Goal: Task Accomplishment & Management: Manage account settings

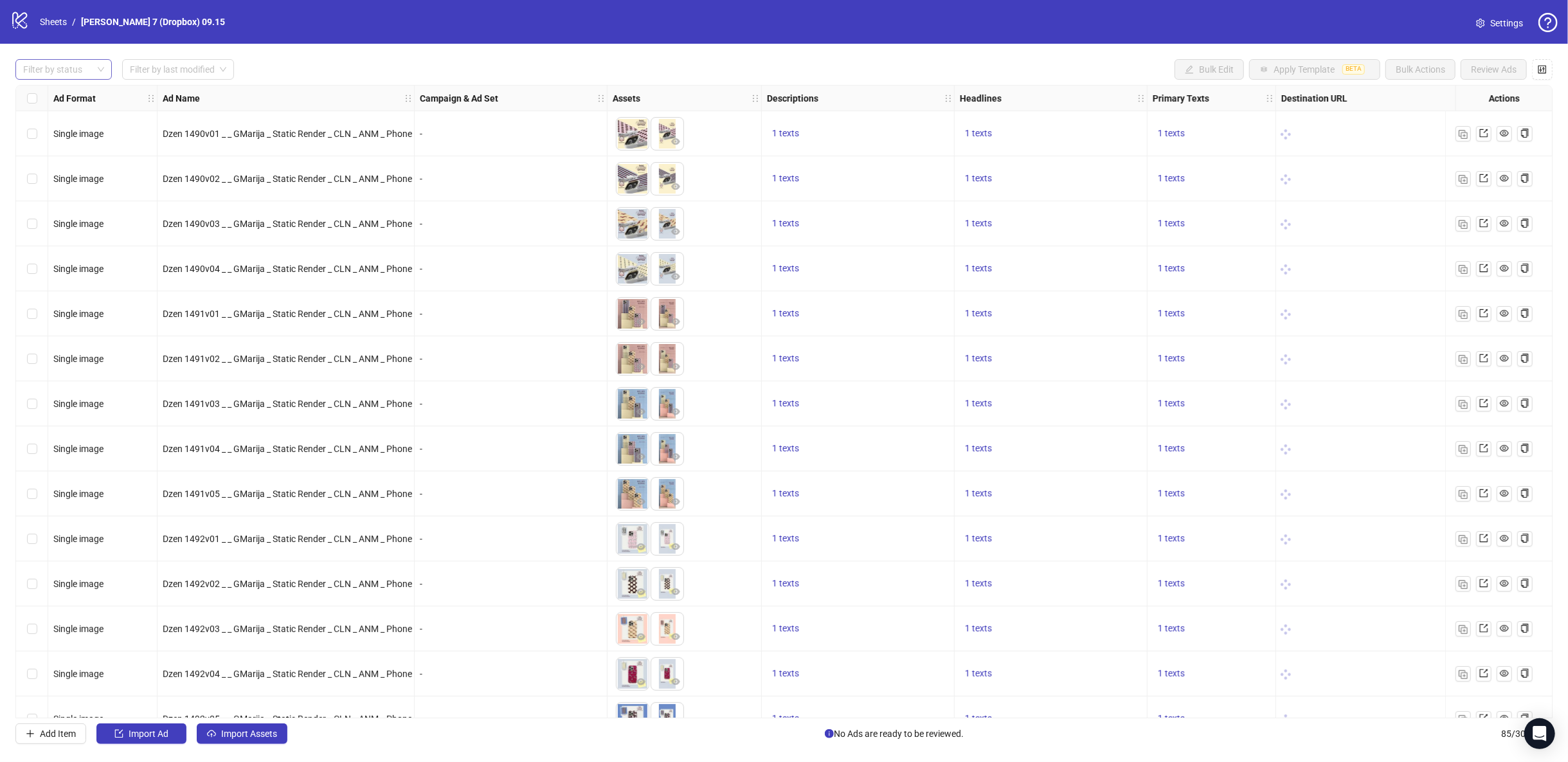
click at [67, 68] on div at bounding box center [56, 69] width 77 height 18
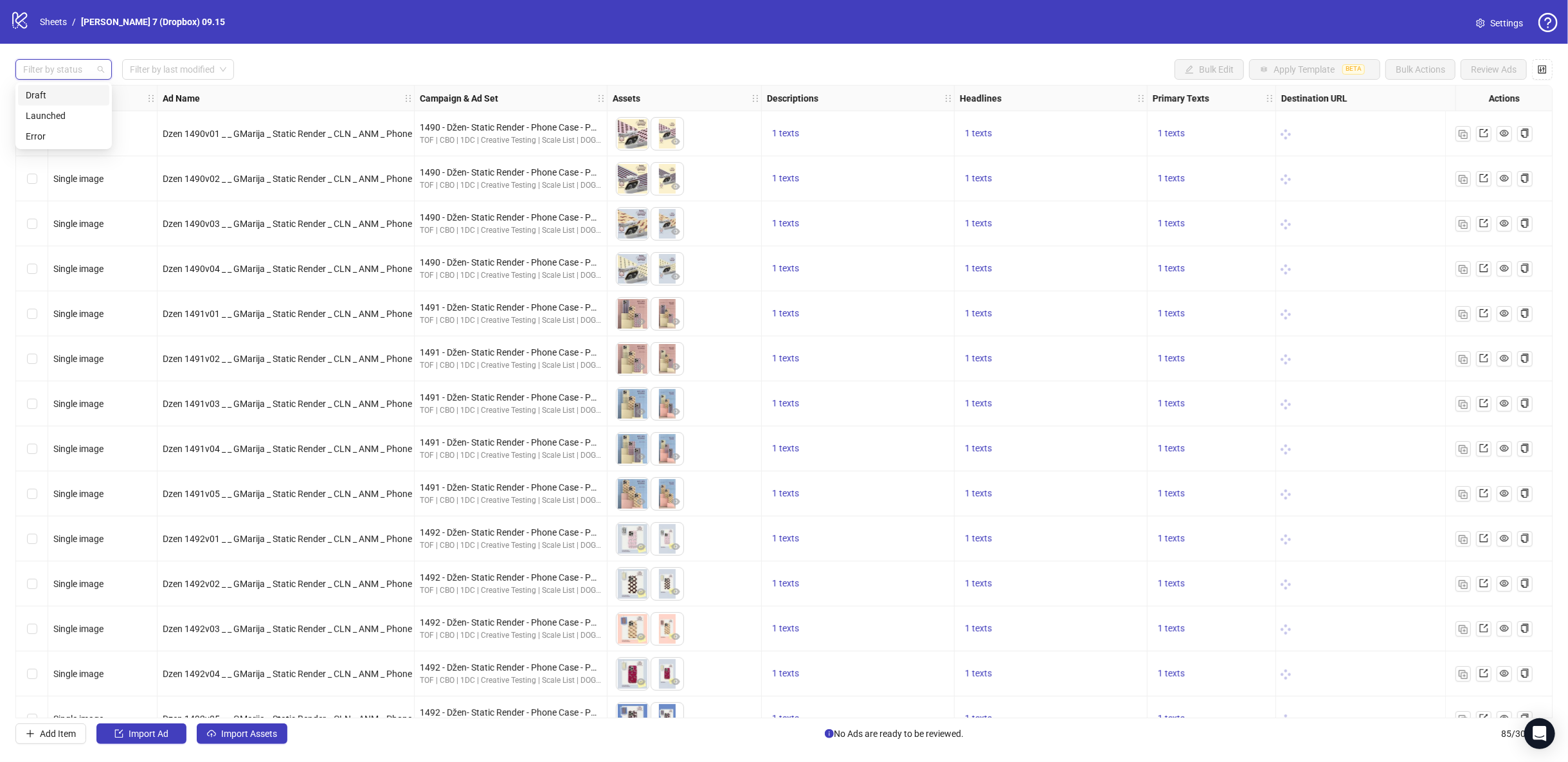
click at [66, 96] on div "Draft" at bounding box center [63, 95] width 76 height 14
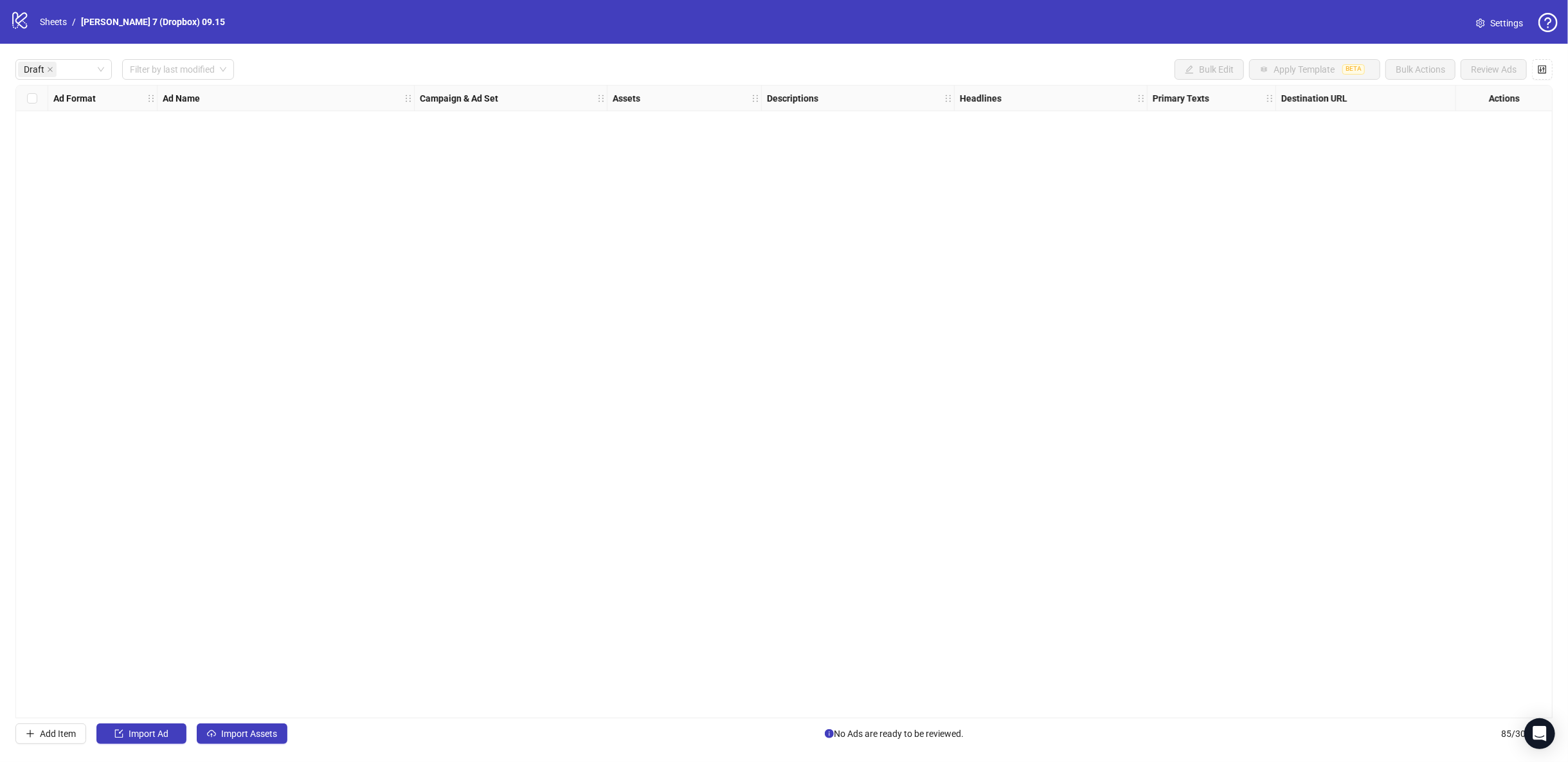
click at [483, 71] on div "Draft Filter by last modified Bulk Edit Apply Template BETA Bulk Actions Review…" at bounding box center [784, 70] width 1537 height 21
click at [259, 726] on button "Import Assets" at bounding box center [242, 734] width 91 height 21
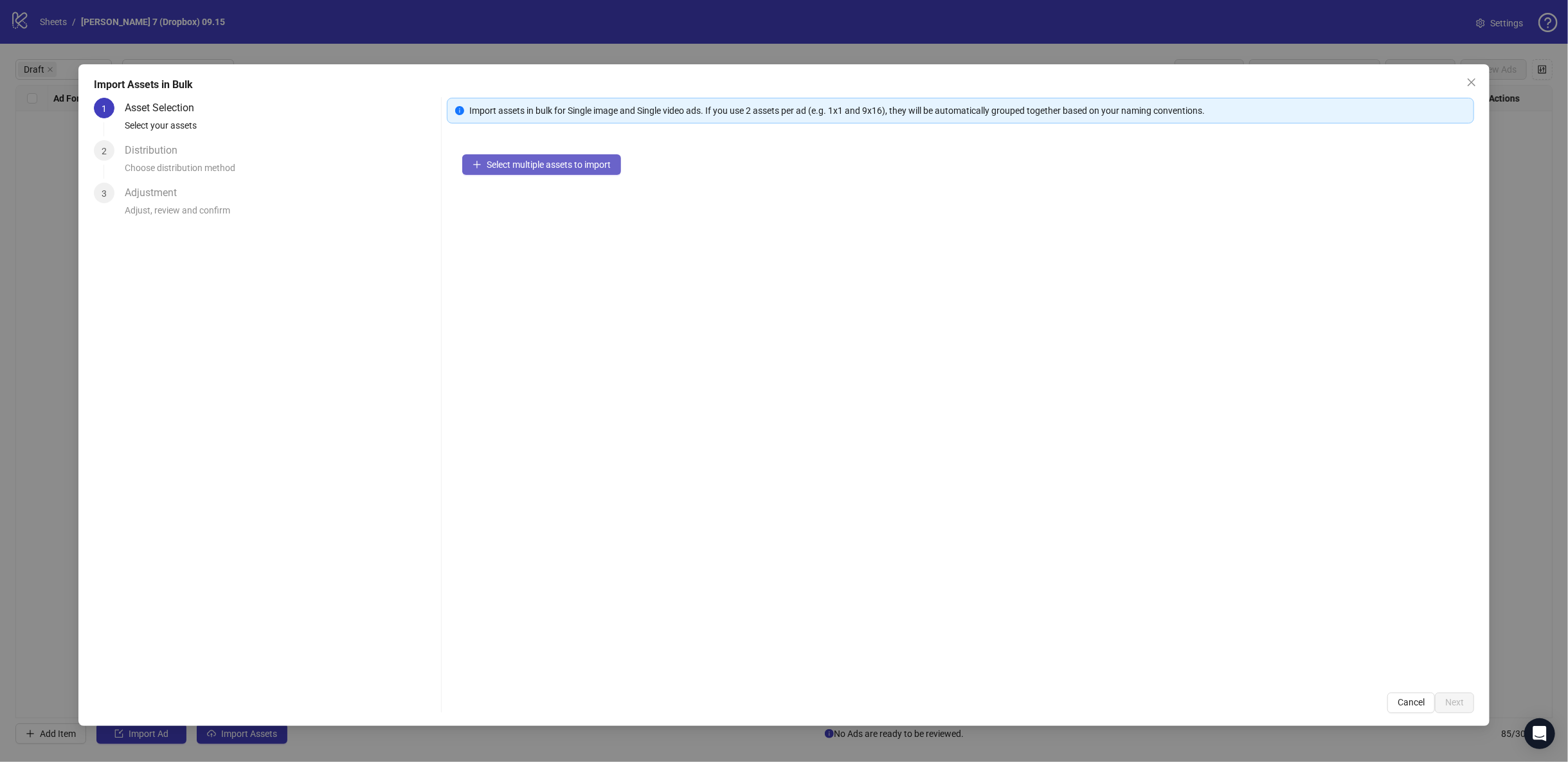
click at [532, 172] on button "Select multiple assets to import" at bounding box center [542, 164] width 159 height 21
click at [1460, 702] on span "Next" at bounding box center [1455, 702] width 19 height 11
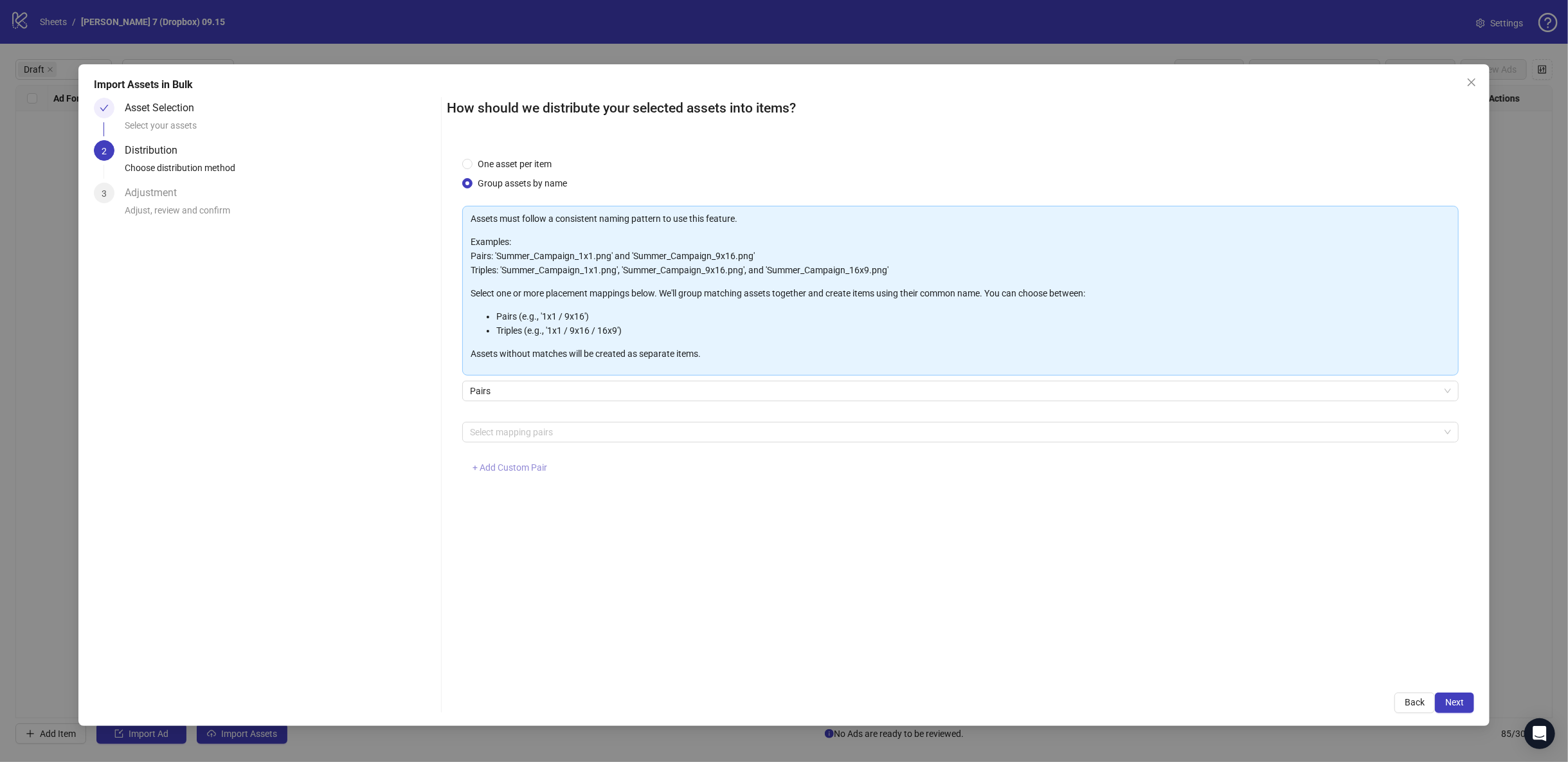
click at [517, 467] on span "+ Add Custom Pair" at bounding box center [510, 468] width 75 height 11
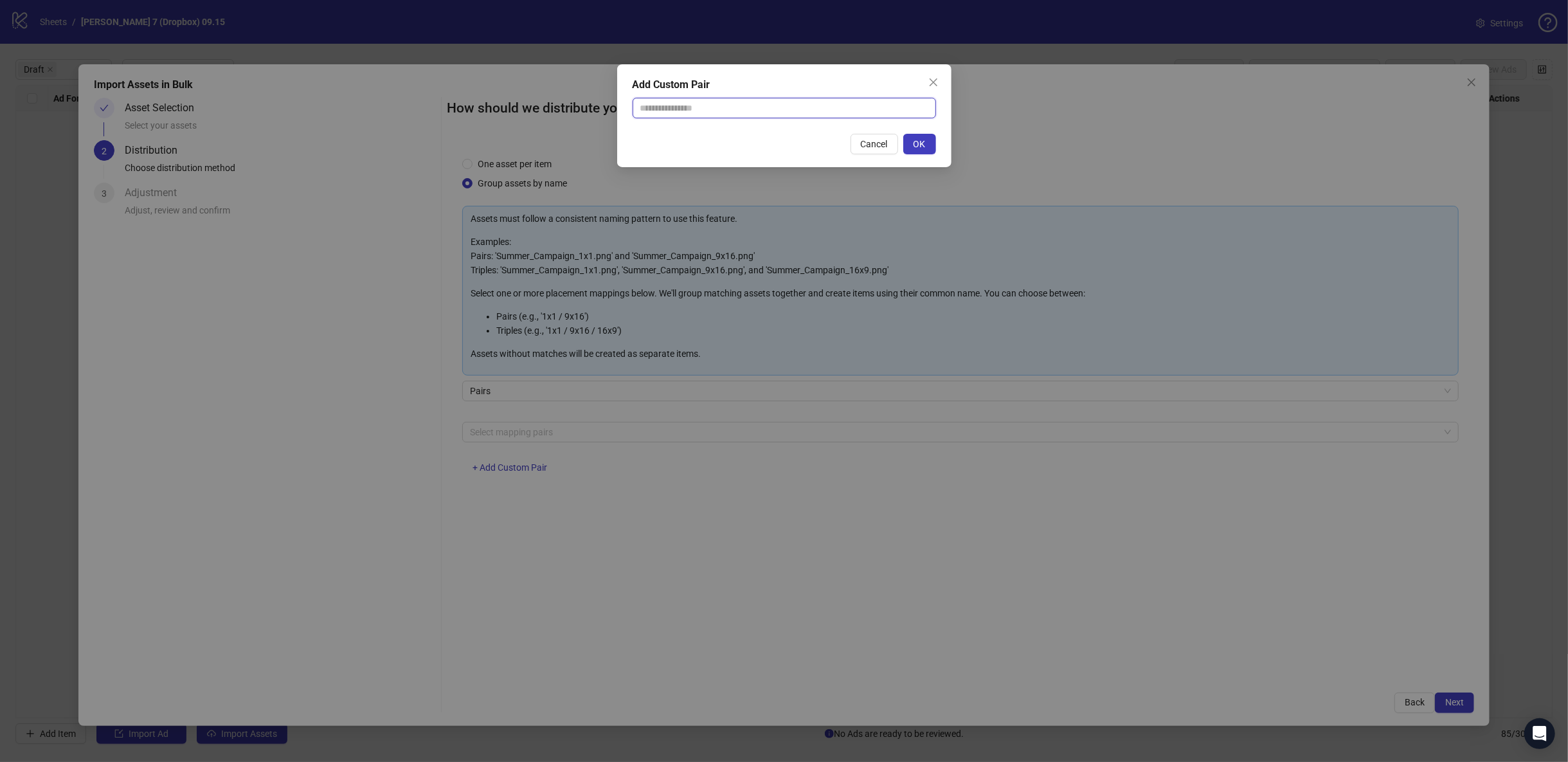
click at [679, 98] on input "text" at bounding box center [784, 108] width 303 height 21
type input "**********"
click at [922, 143] on span "OK" at bounding box center [920, 143] width 12 height 11
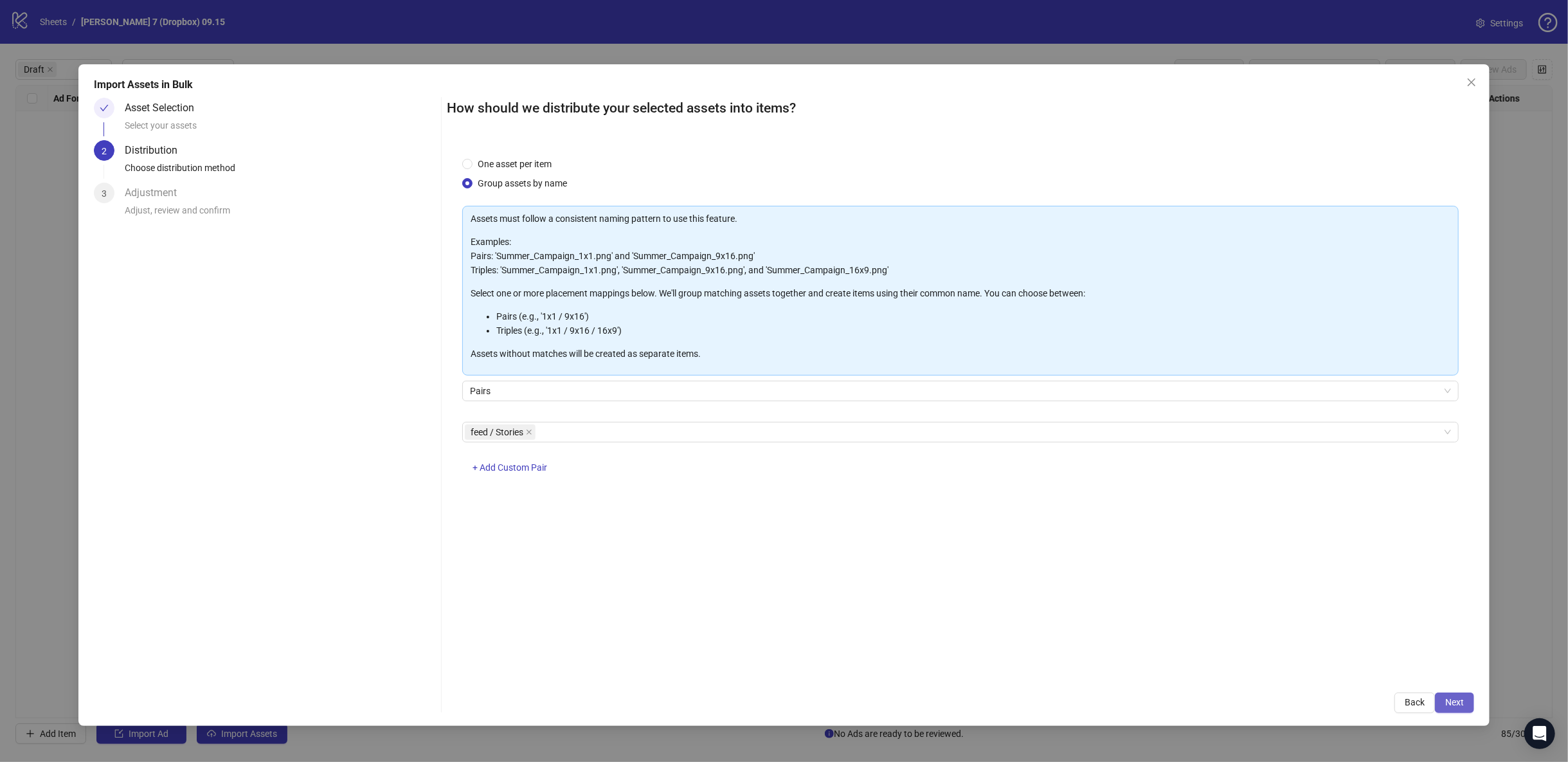
click at [1463, 708] on span "Next" at bounding box center [1455, 702] width 19 height 11
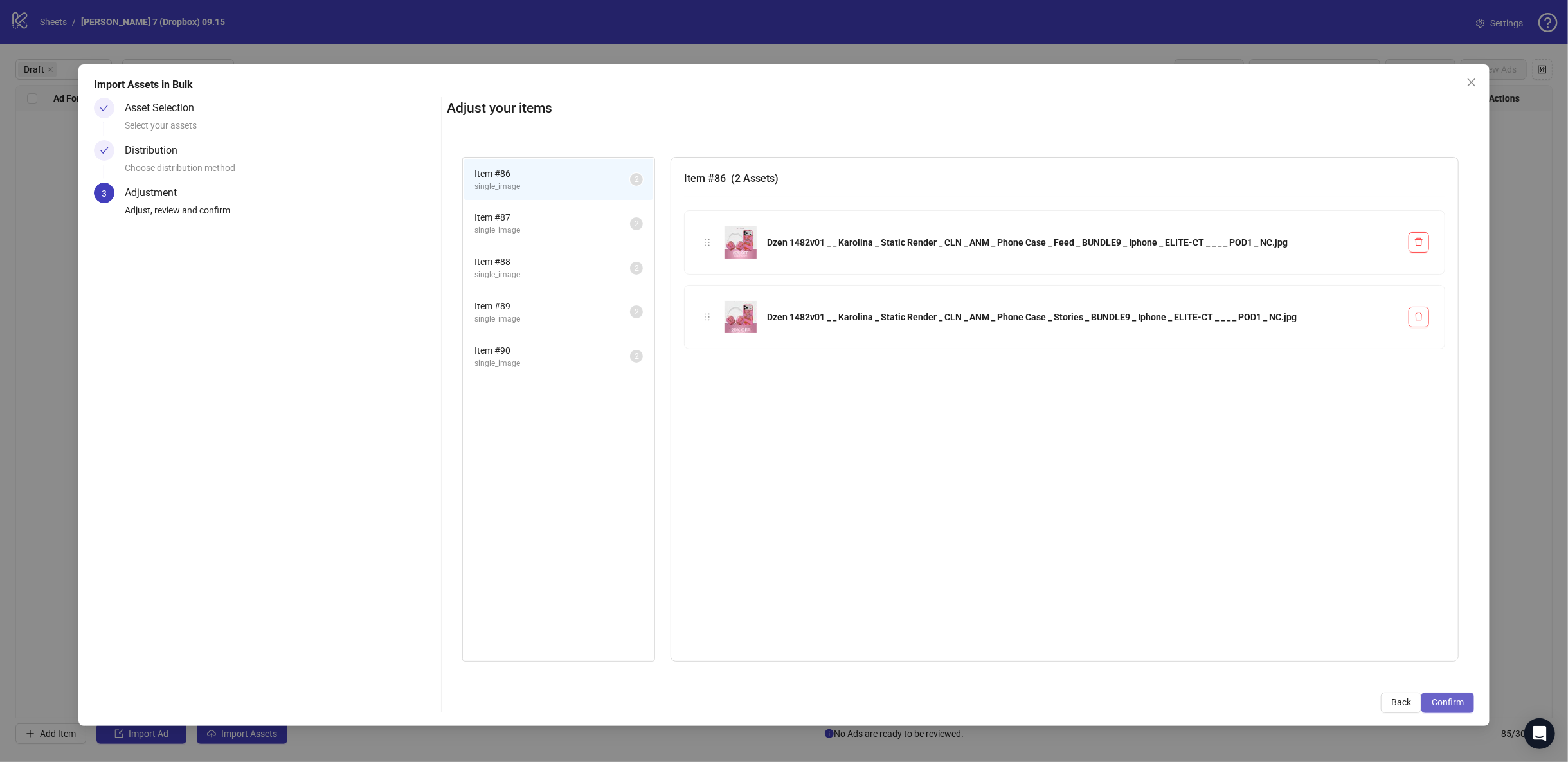
click at [1453, 702] on span "Confirm" at bounding box center [1448, 702] width 33 height 11
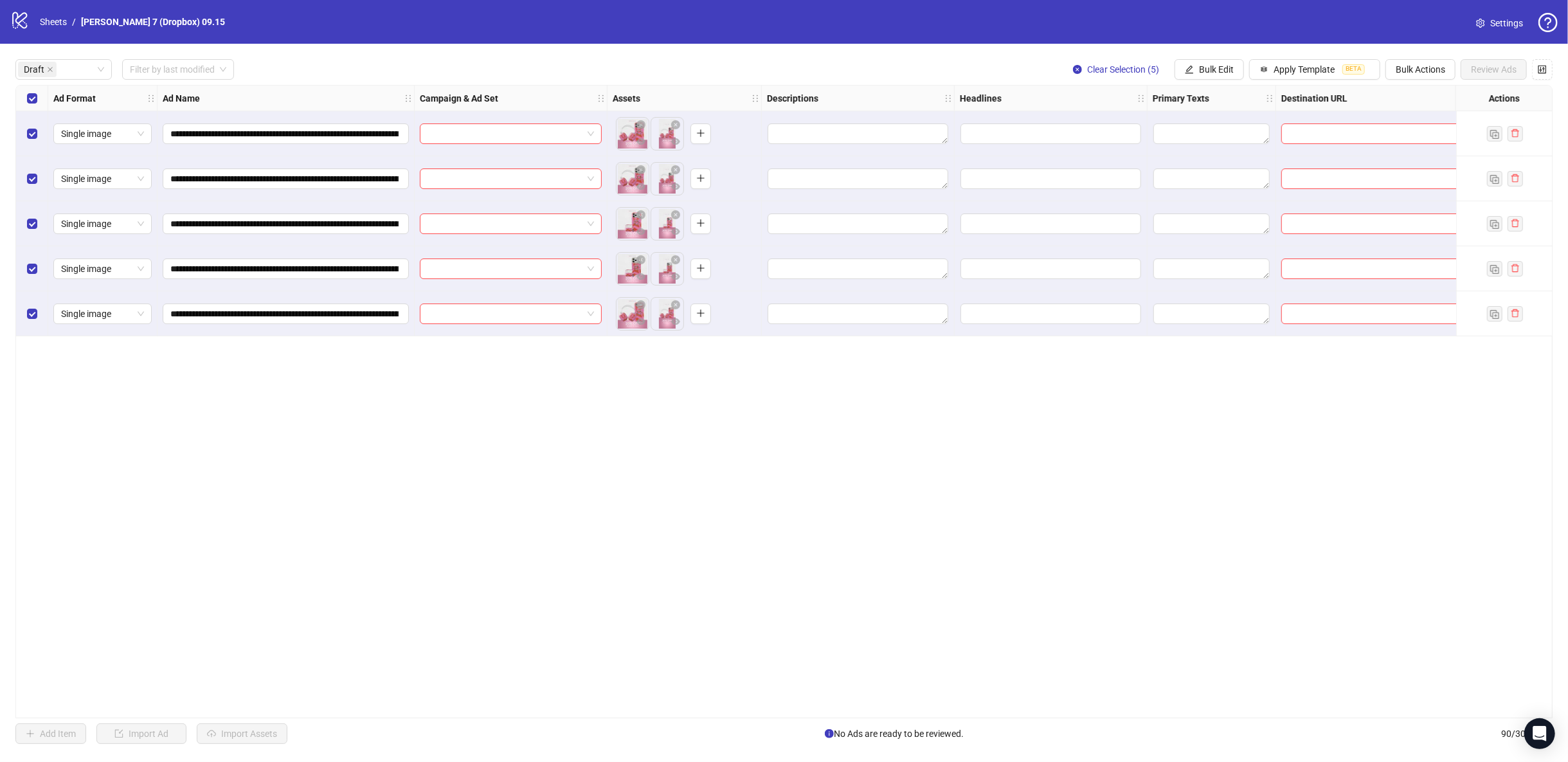
click at [681, 368] on div "**********" at bounding box center [784, 402] width 1537 height 634
click at [1236, 67] on button "Bulk Edit" at bounding box center [1209, 70] width 70 height 21
click at [1233, 137] on span "Campaign & Ad Set" at bounding box center [1225, 137] width 76 height 14
click at [1198, 120] on input "search" at bounding box center [1170, 125] width 230 height 19
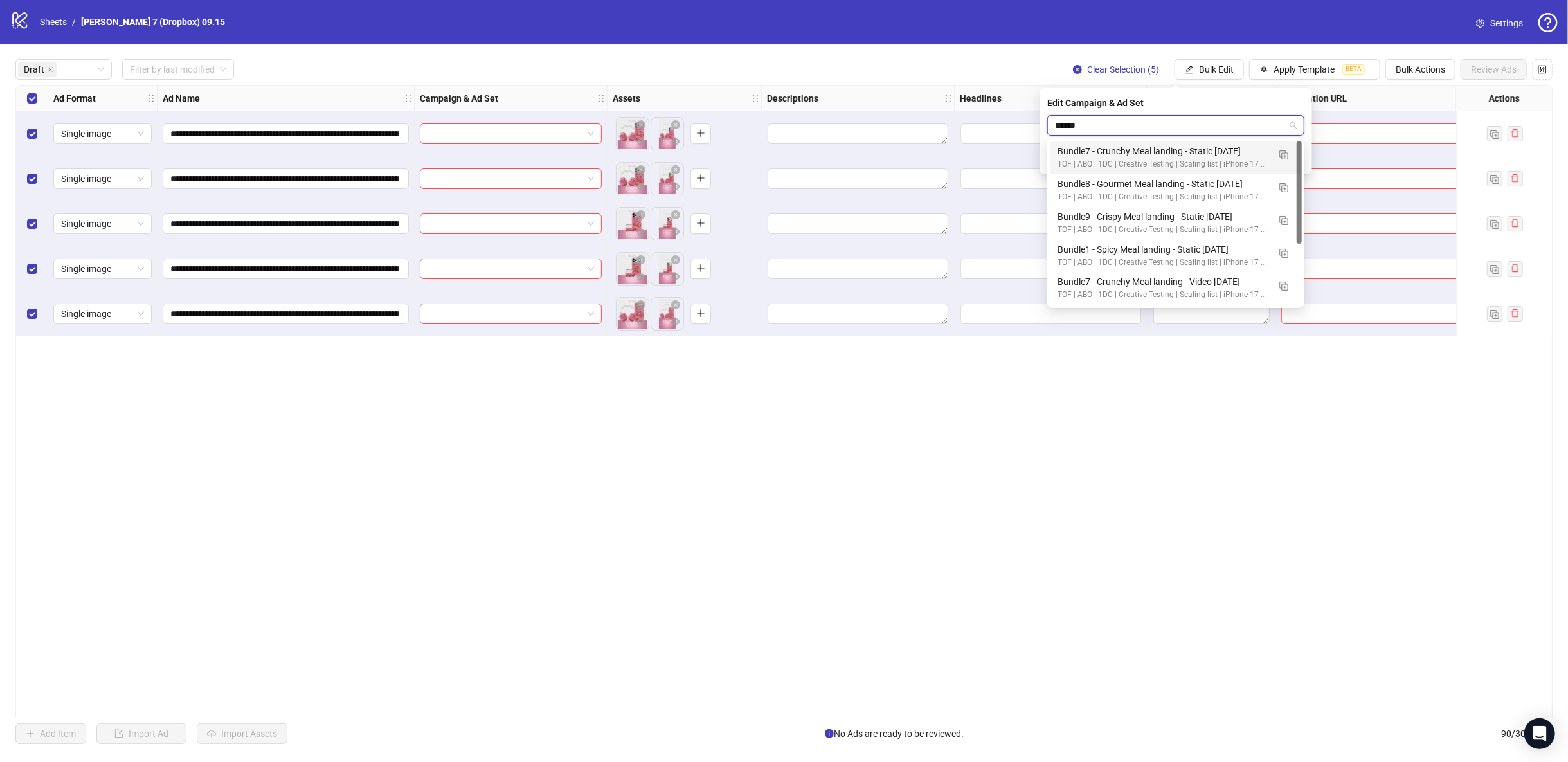
type input "*******"
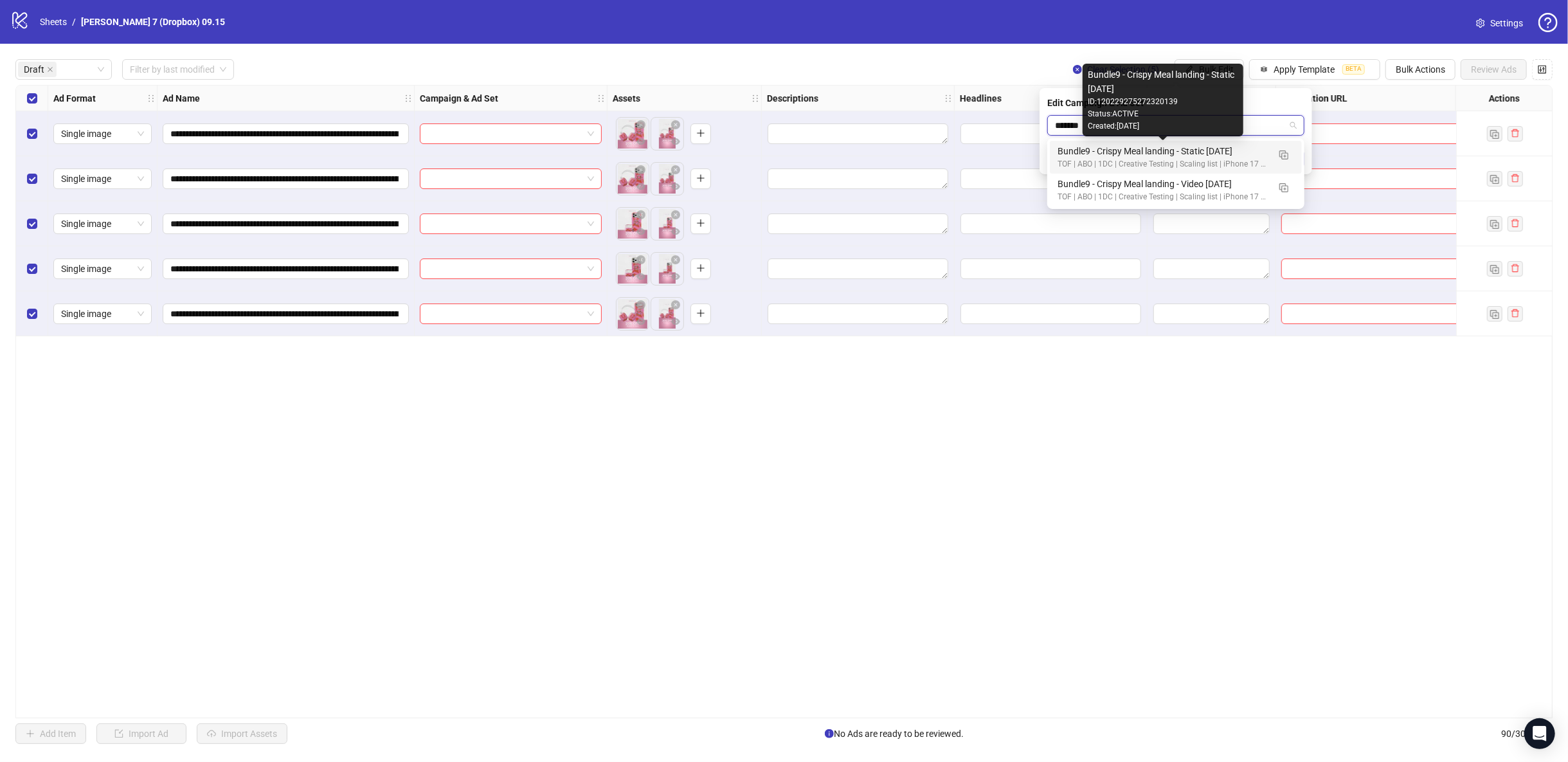
click at [1207, 157] on div "Bundle9 - Crispy Meal landing - Static [DATE]" at bounding box center [1163, 151] width 211 height 14
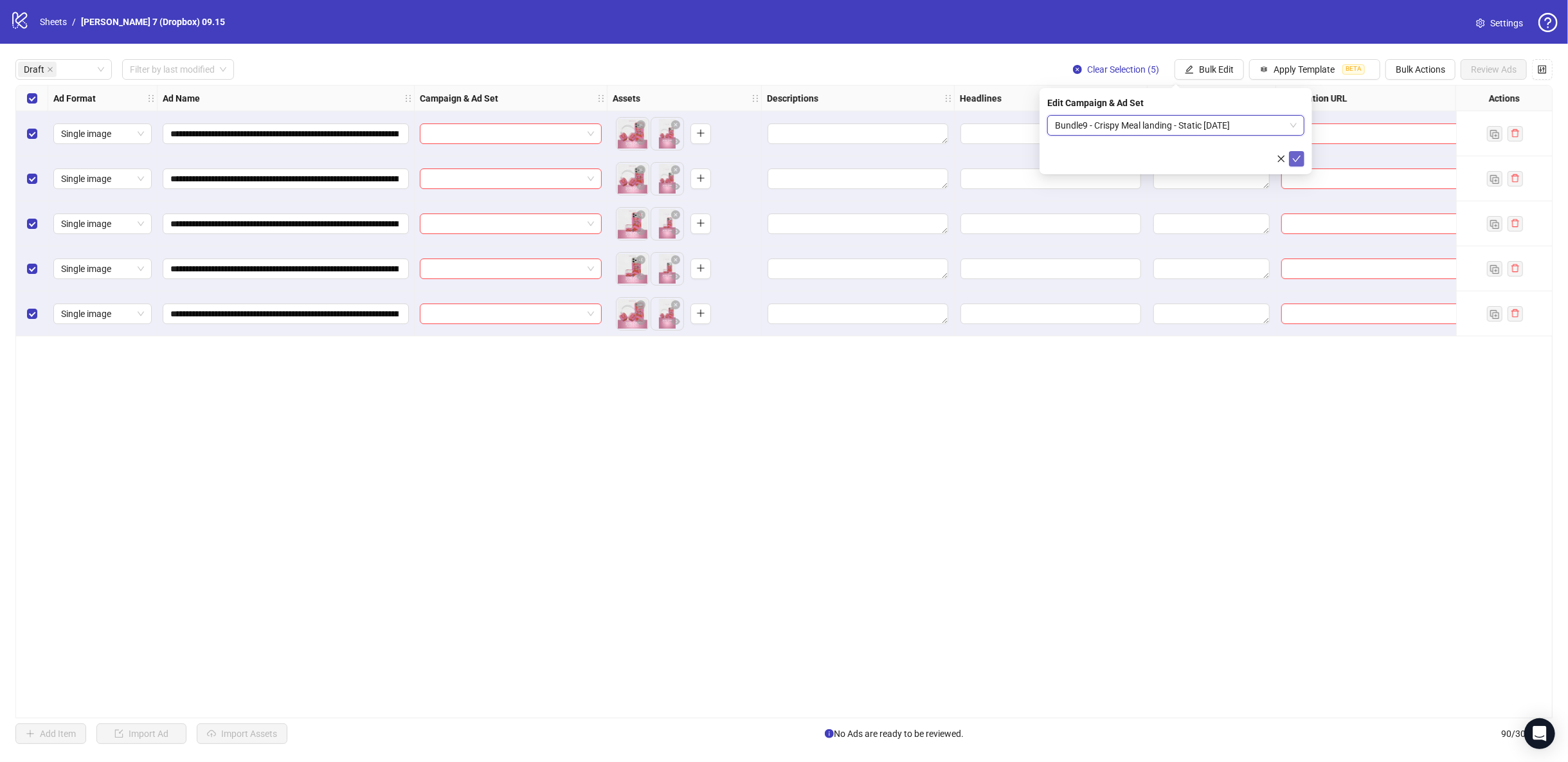
click at [1296, 158] on icon "check" at bounding box center [1296, 158] width 9 height 9
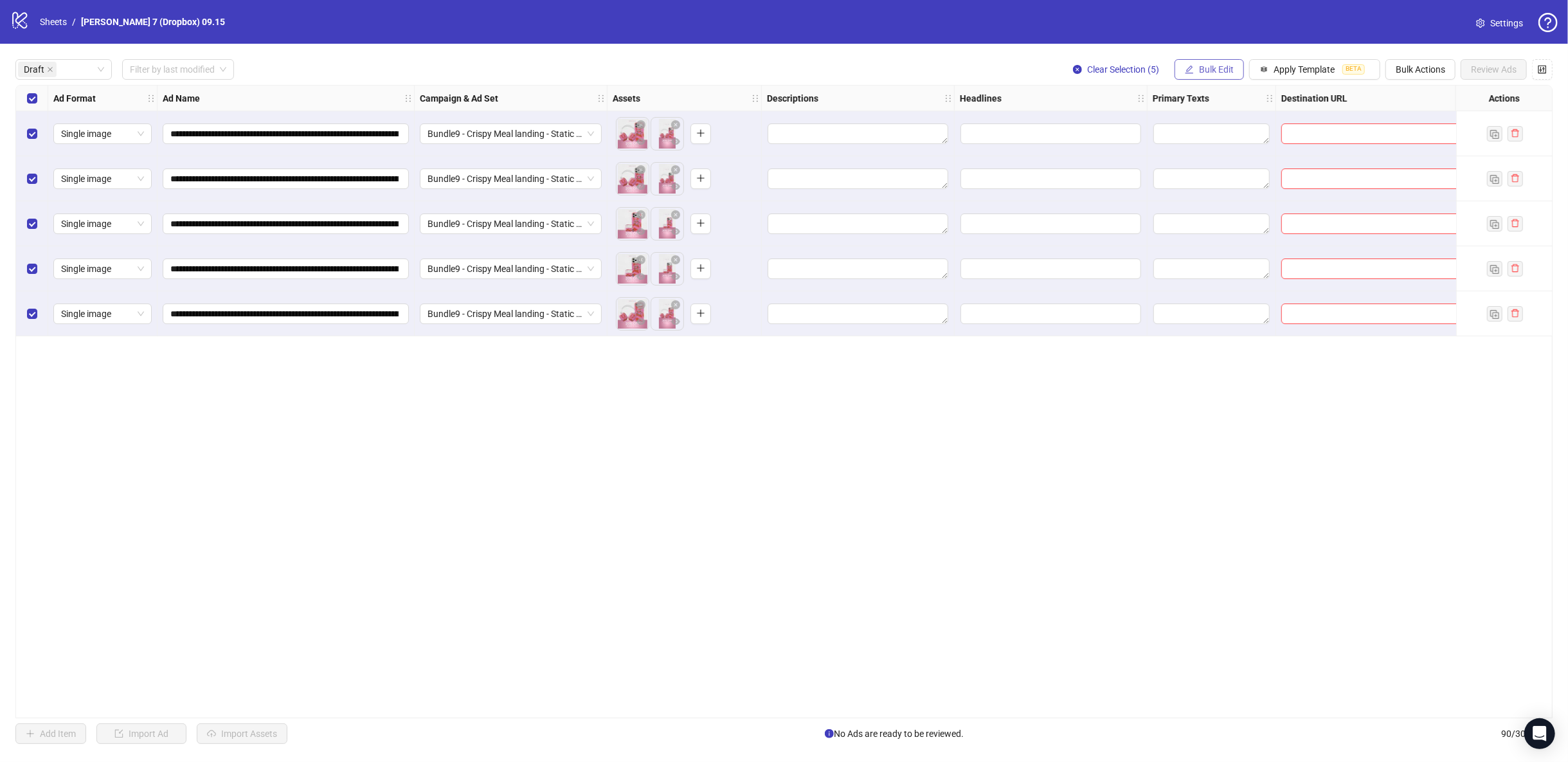
click at [1207, 70] on span "Bulk Edit" at bounding box center [1216, 69] width 34 height 11
click at [1230, 218] on span "Destination URL" at bounding box center [1225, 219] width 76 height 14
drag, startPoint x: 1153, startPoint y: 120, endPoint x: 1159, endPoint y: 127, distance: 9.2
click at [1153, 120] on input "text" at bounding box center [1171, 125] width 231 height 14
paste input "**********"
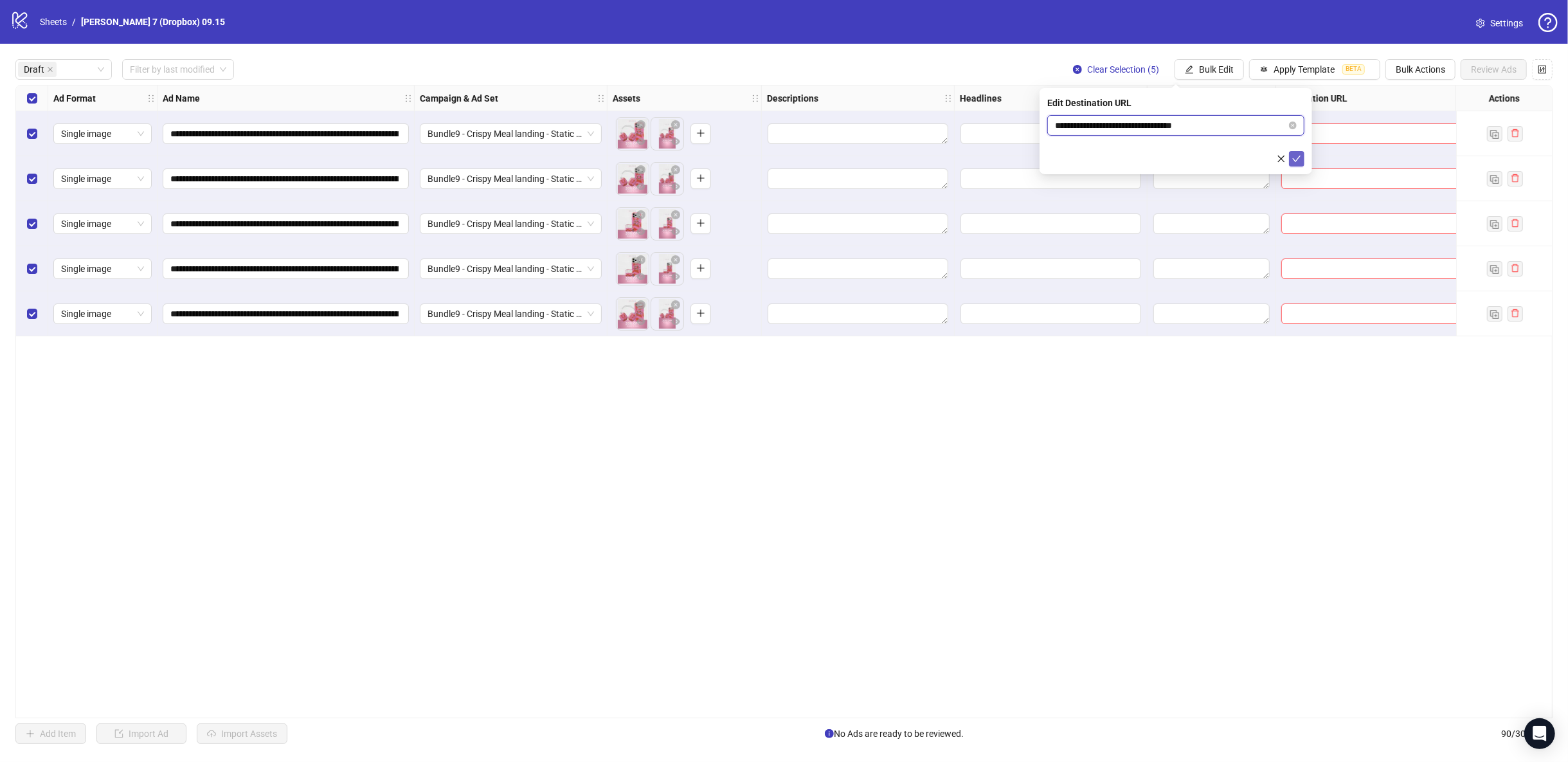
type input "**********"
click at [1300, 158] on icon "check" at bounding box center [1296, 158] width 9 height 9
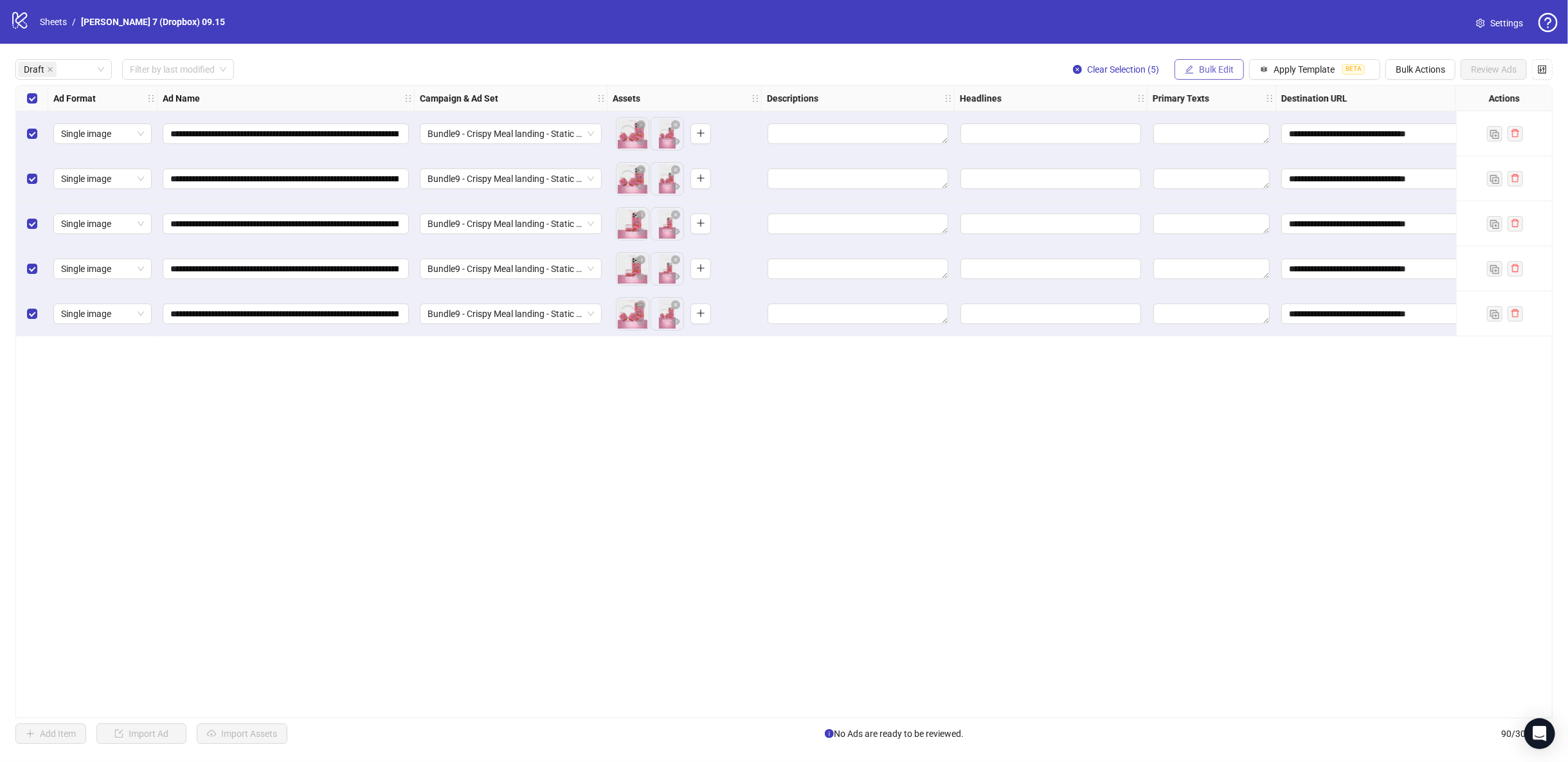
click at [1210, 69] on span "Bulk Edit" at bounding box center [1216, 69] width 34 height 11
click at [1230, 207] on li "Primary Texts" at bounding box center [1225, 199] width 92 height 21
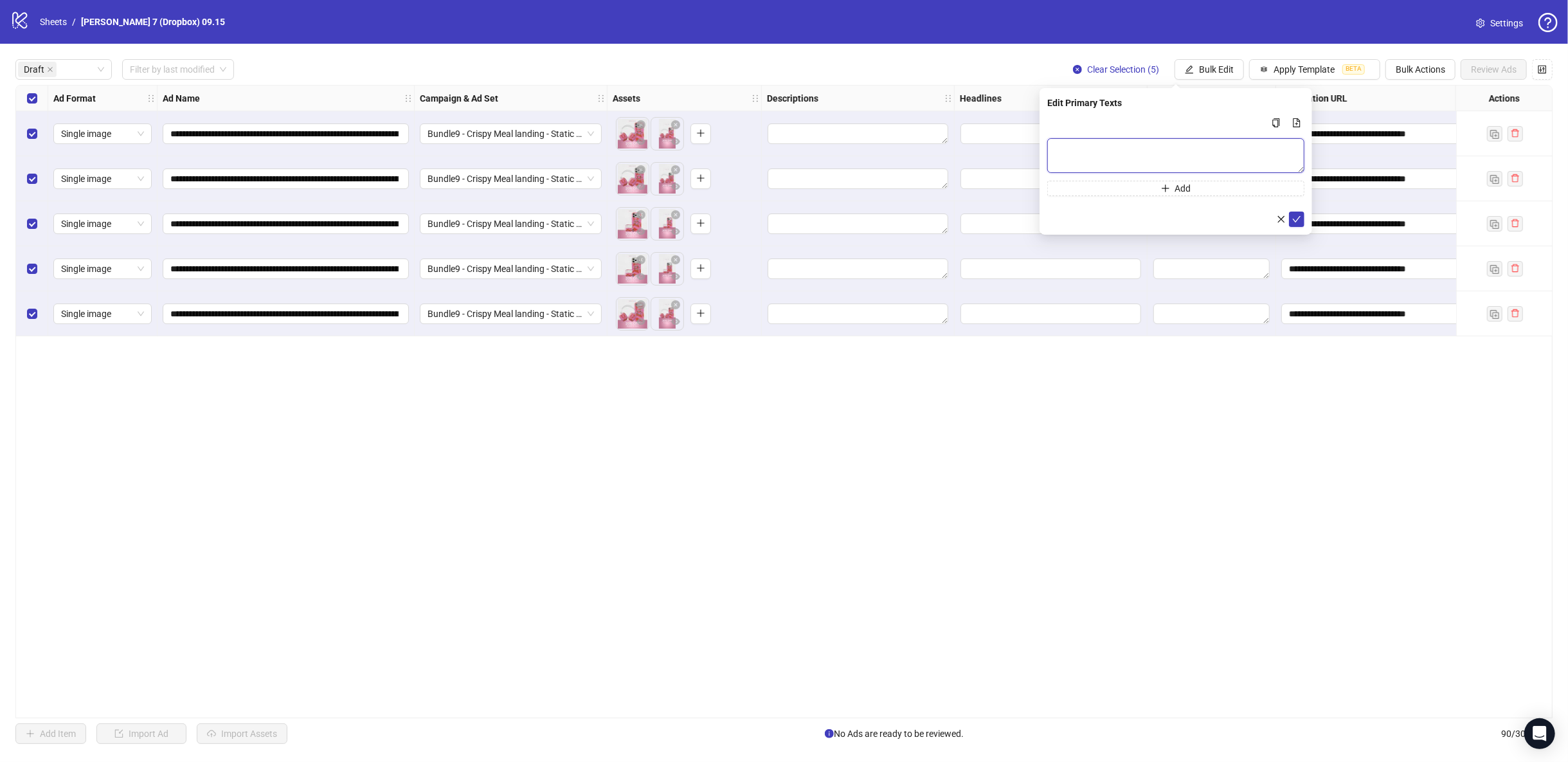
click at [1189, 146] on textarea "Multi-text input container - paste or copy values" at bounding box center [1176, 156] width 257 height 34
paste textarea "**********"
type textarea "**********"
click at [1300, 219] on icon "check" at bounding box center [1296, 218] width 9 height 9
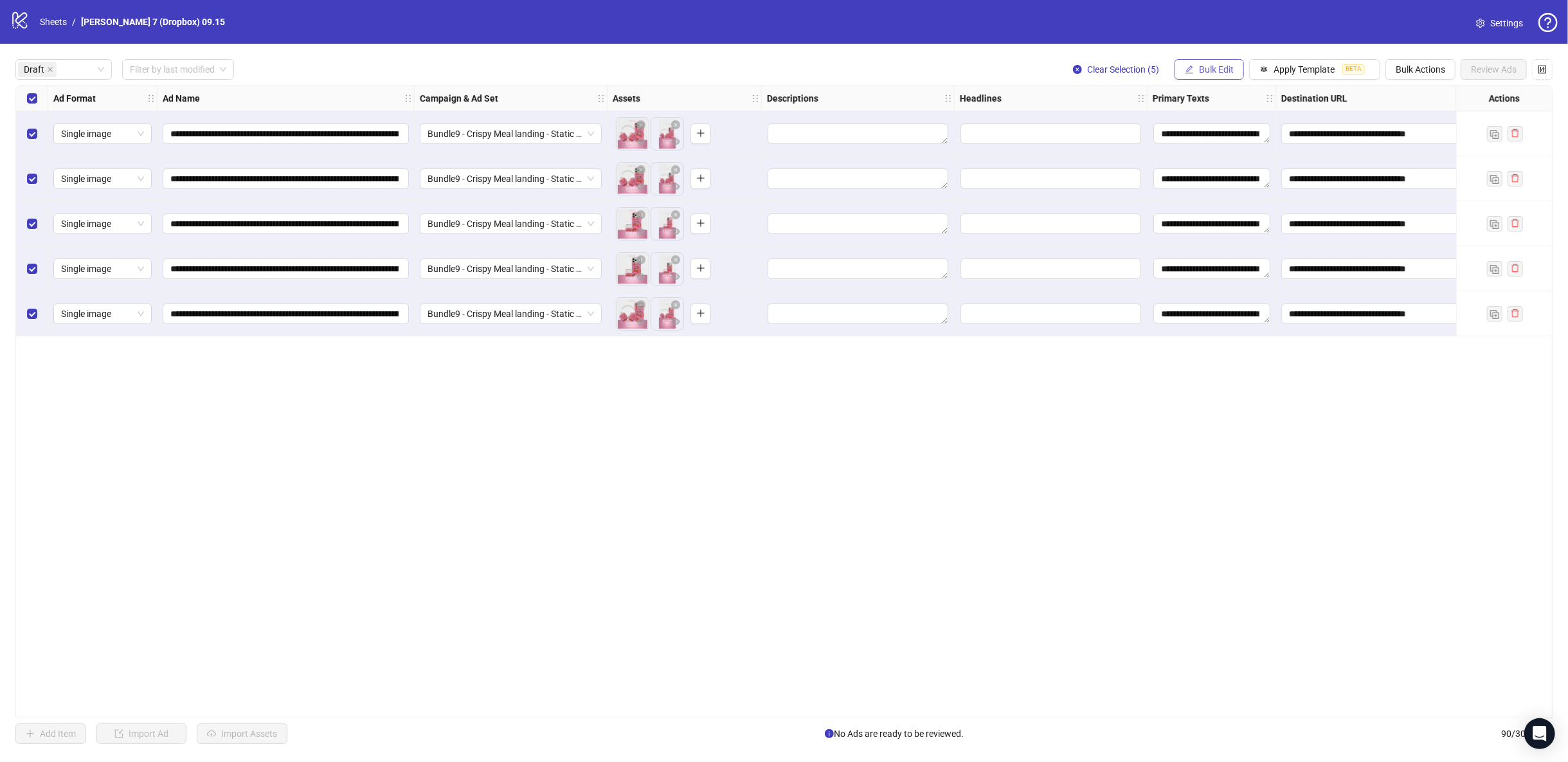
click at [1215, 65] on span "Bulk Edit" at bounding box center [1216, 69] width 34 height 11
click at [1229, 173] on span "Headlines" at bounding box center [1225, 178] width 76 height 14
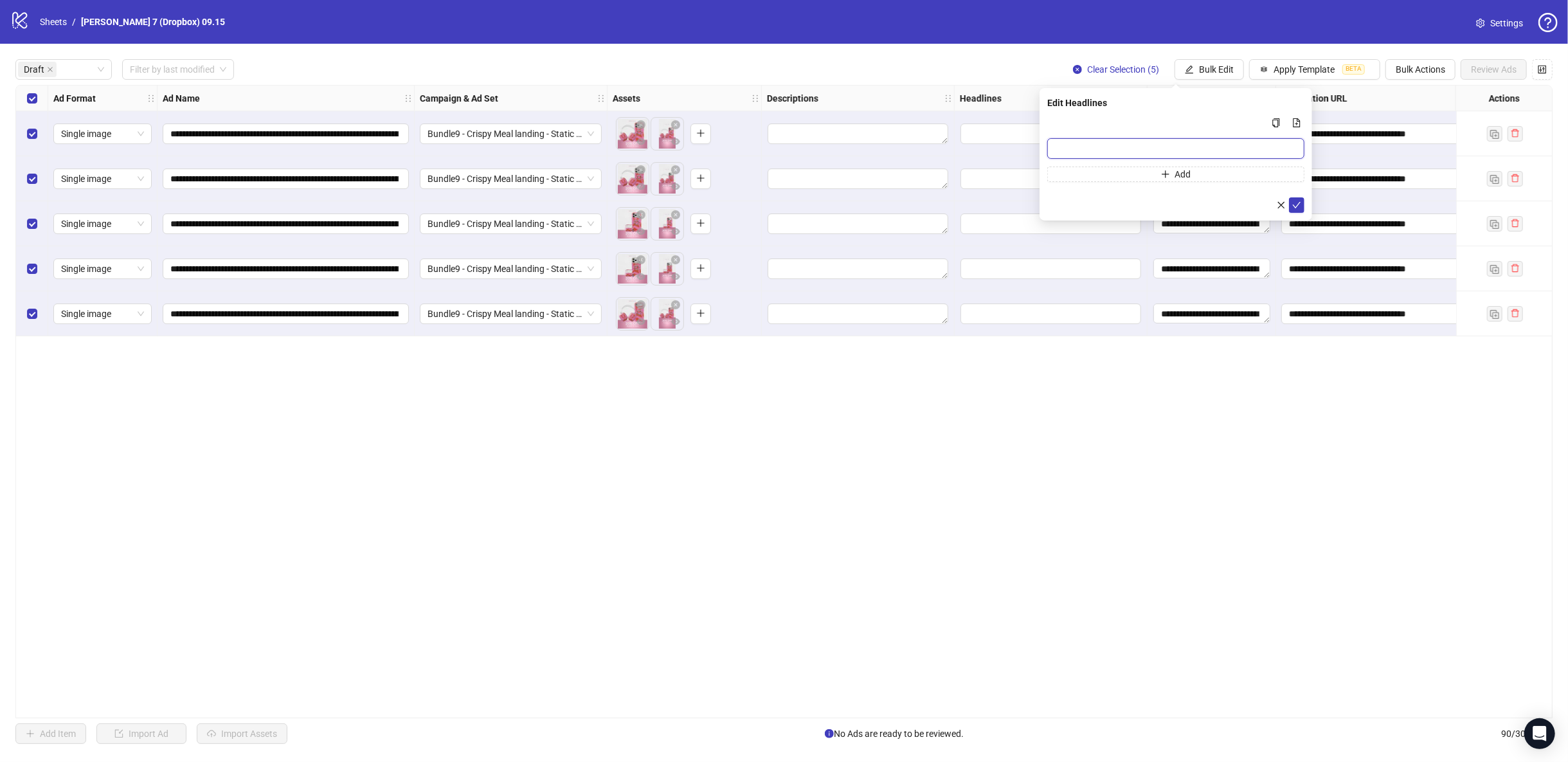
click at [1205, 145] on input "Multi-input container - paste or copy values" at bounding box center [1176, 149] width 257 height 21
paste input "**********"
type input "**********"
click at [1296, 205] on icon "check" at bounding box center [1296, 205] width 9 height 9
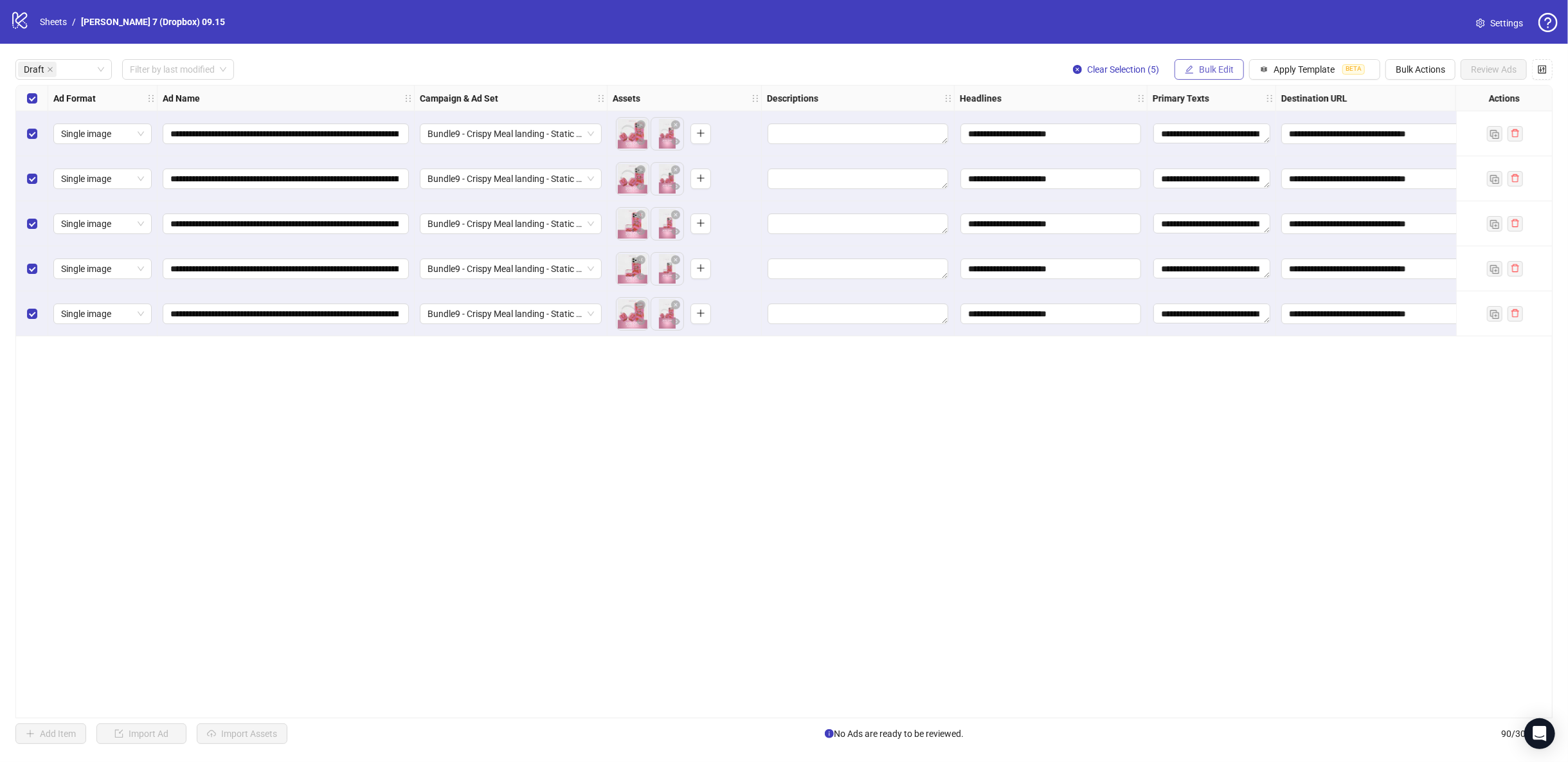
click at [1213, 67] on span "Bulk Edit" at bounding box center [1216, 69] width 34 height 11
click at [1225, 158] on span "Descriptions" at bounding box center [1225, 157] width 76 height 14
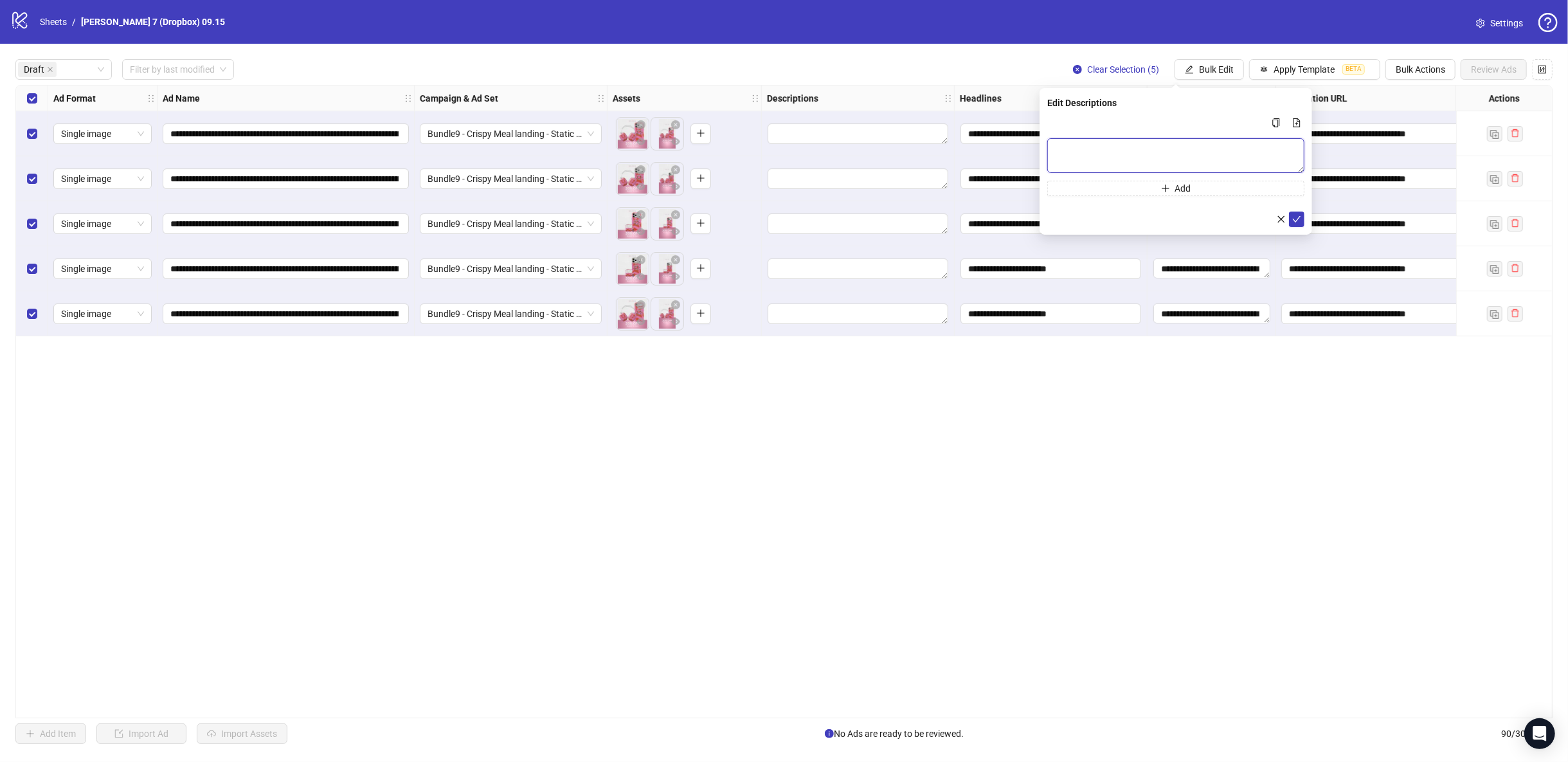
click at [1152, 148] on textarea "Multi-text input container - paste or copy values" at bounding box center [1176, 156] width 257 height 34
paste textarea "**********"
type textarea "**********"
click at [1303, 219] on button "submit" at bounding box center [1297, 219] width 15 height 15
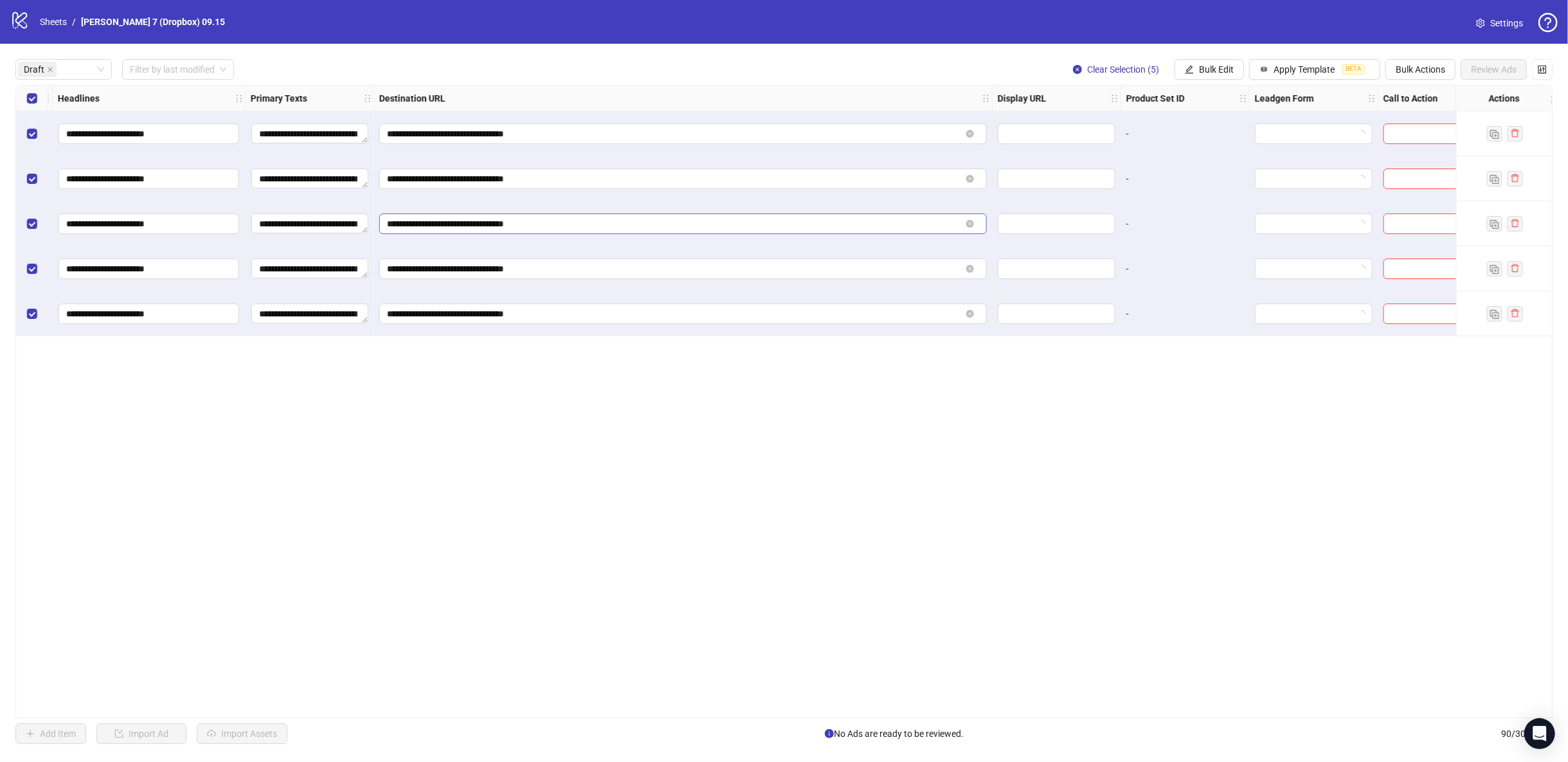
scroll to position [0, 1056]
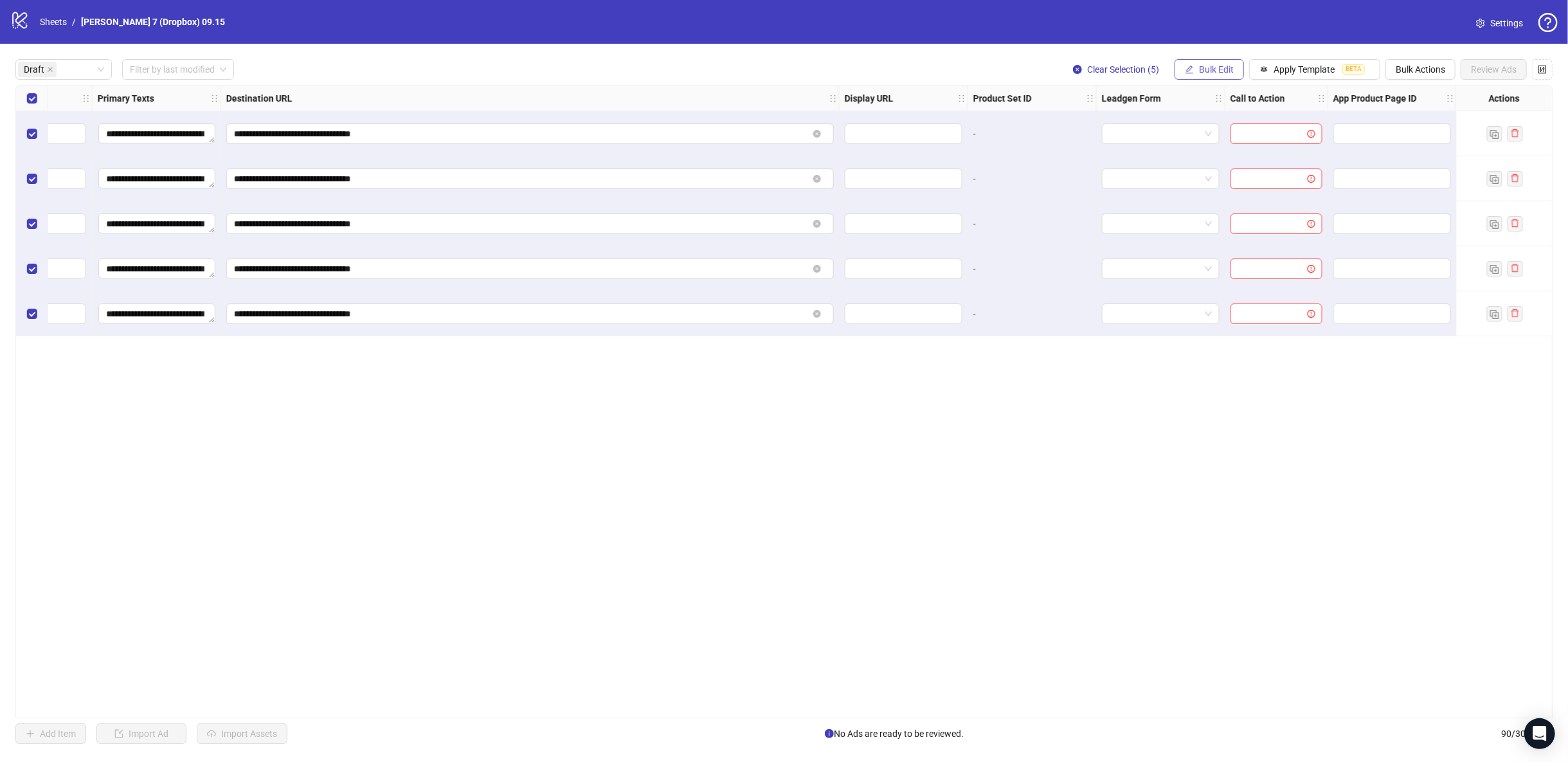
click at [1213, 67] on span "Bulk Edit" at bounding box center [1216, 69] width 34 height 11
click at [1219, 282] on span "Call to Action" at bounding box center [1225, 281] width 76 height 14
click at [1182, 135] on input "search" at bounding box center [1170, 125] width 230 height 19
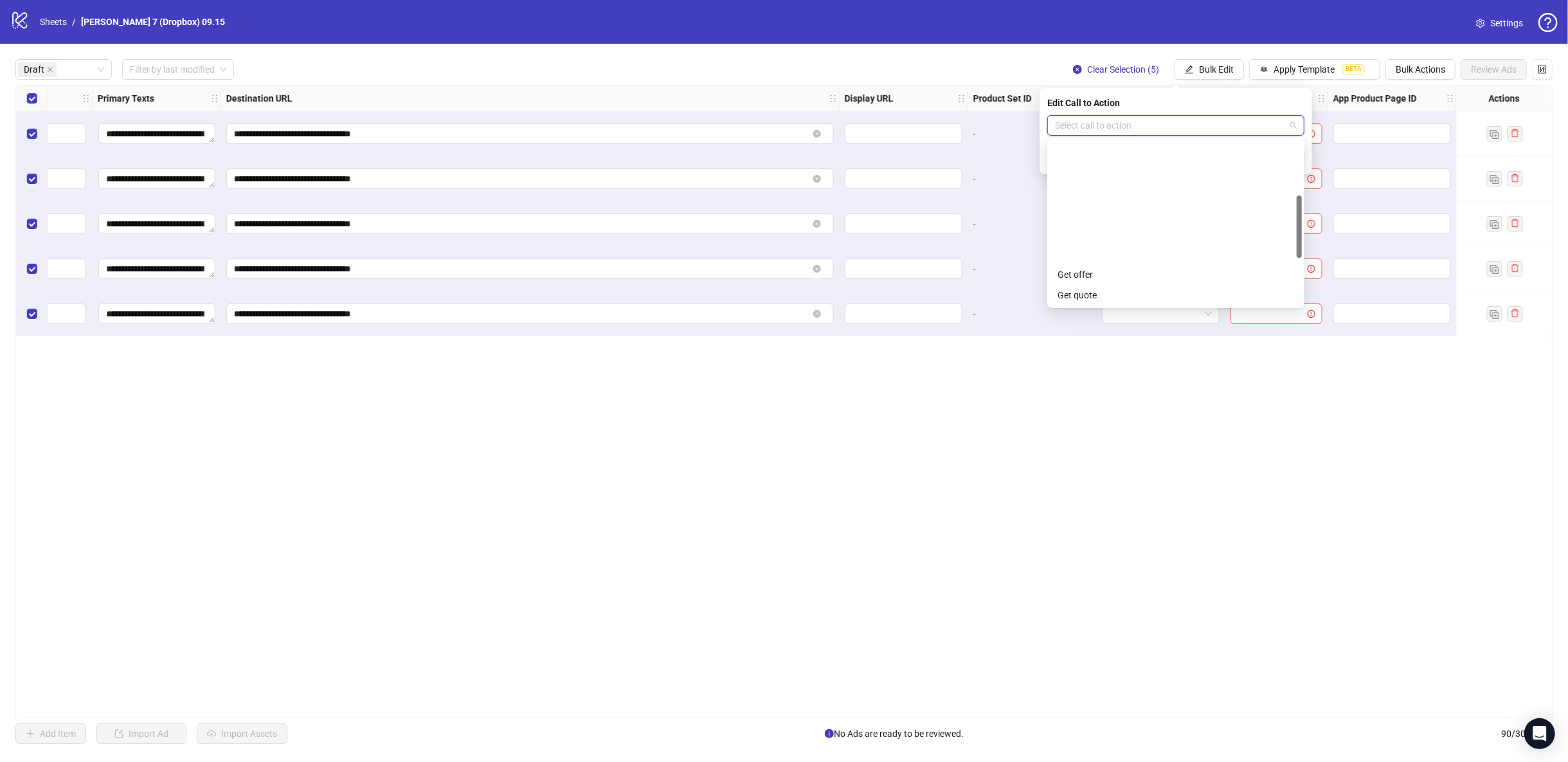
scroll to position [267, 0]
click at [1106, 191] on div "Shop now" at bounding box center [1176, 192] width 237 height 14
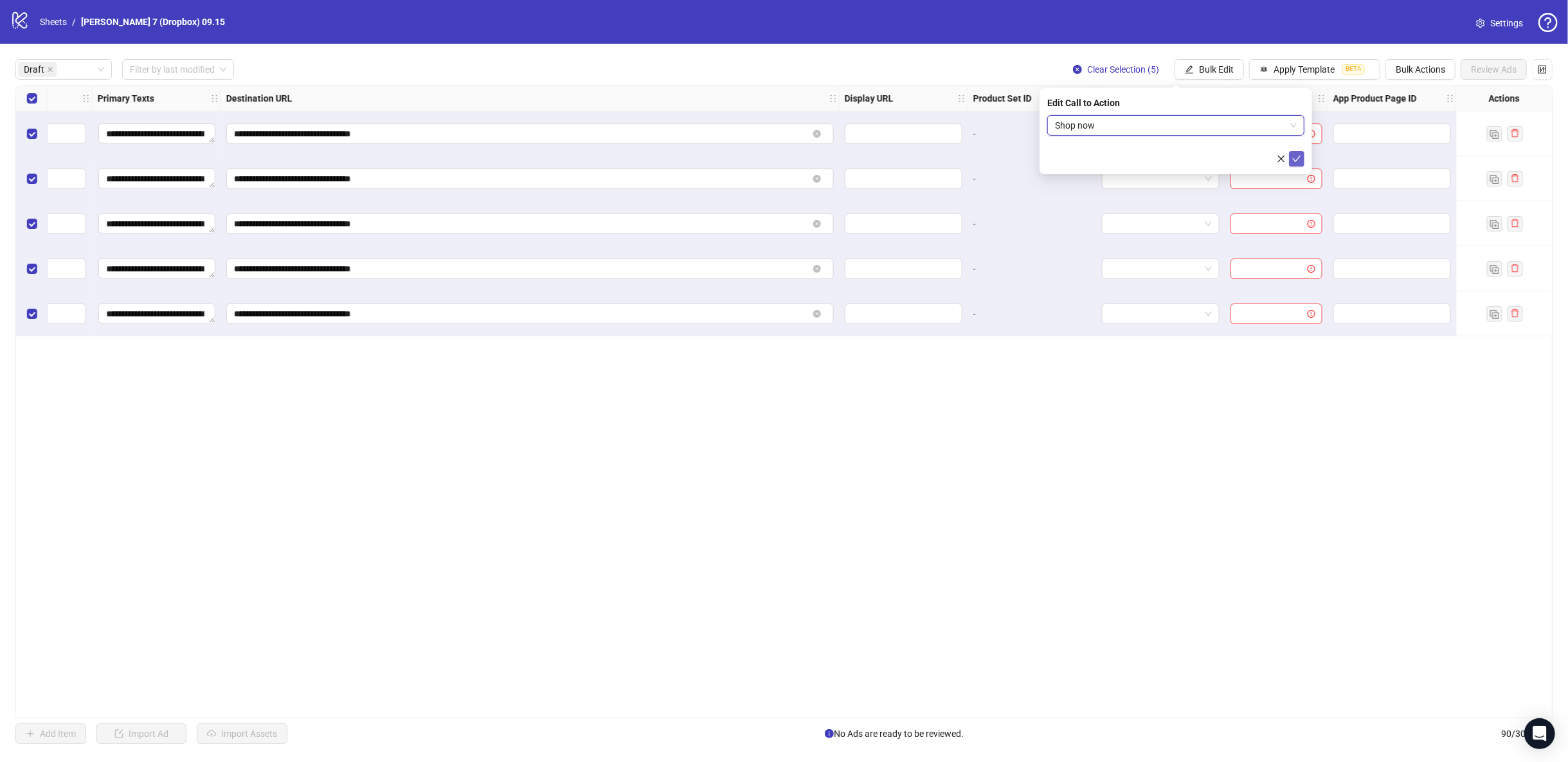
click at [1296, 158] on icon "check" at bounding box center [1296, 158] width 9 height 9
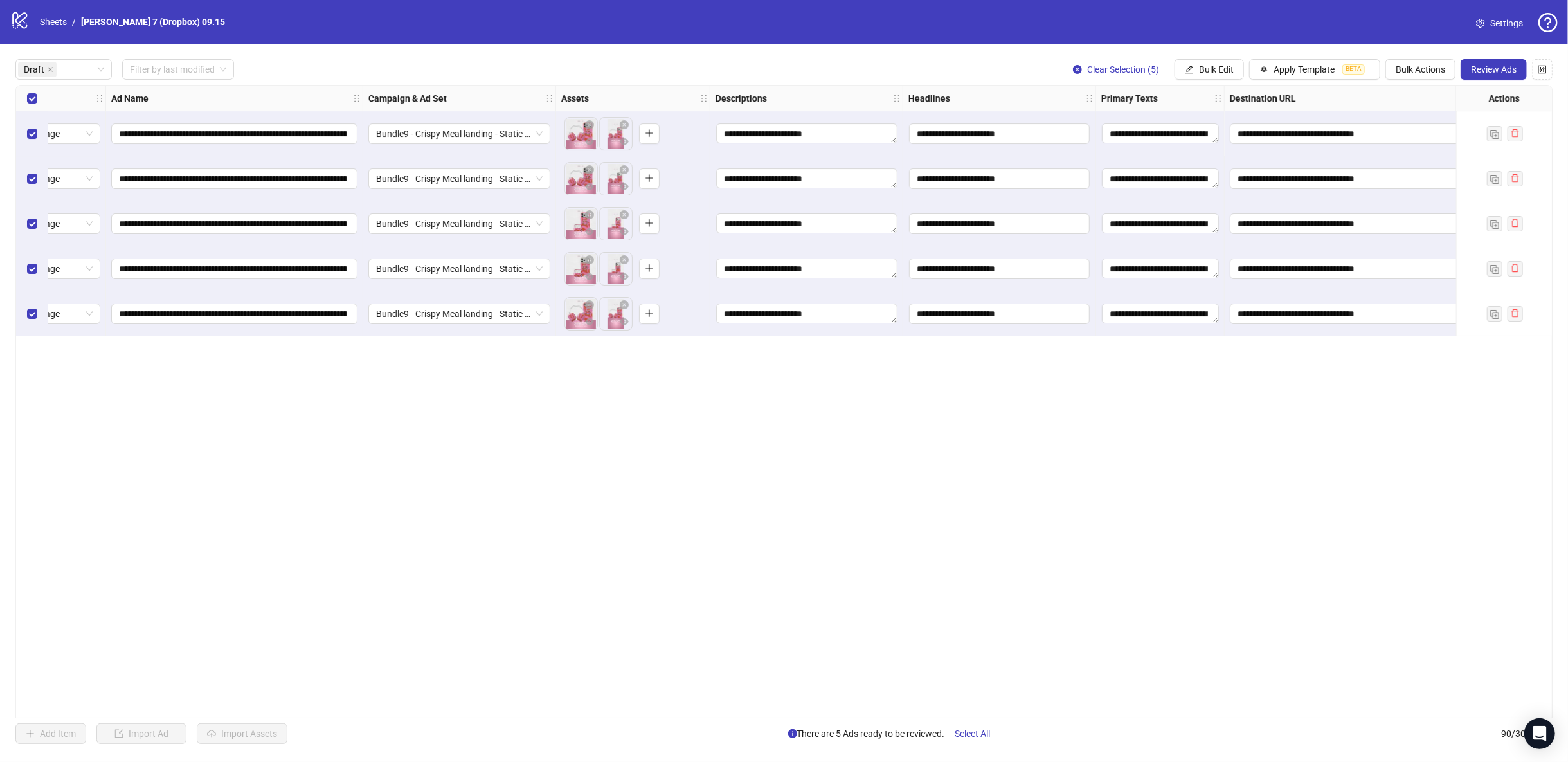
scroll to position [0, 0]
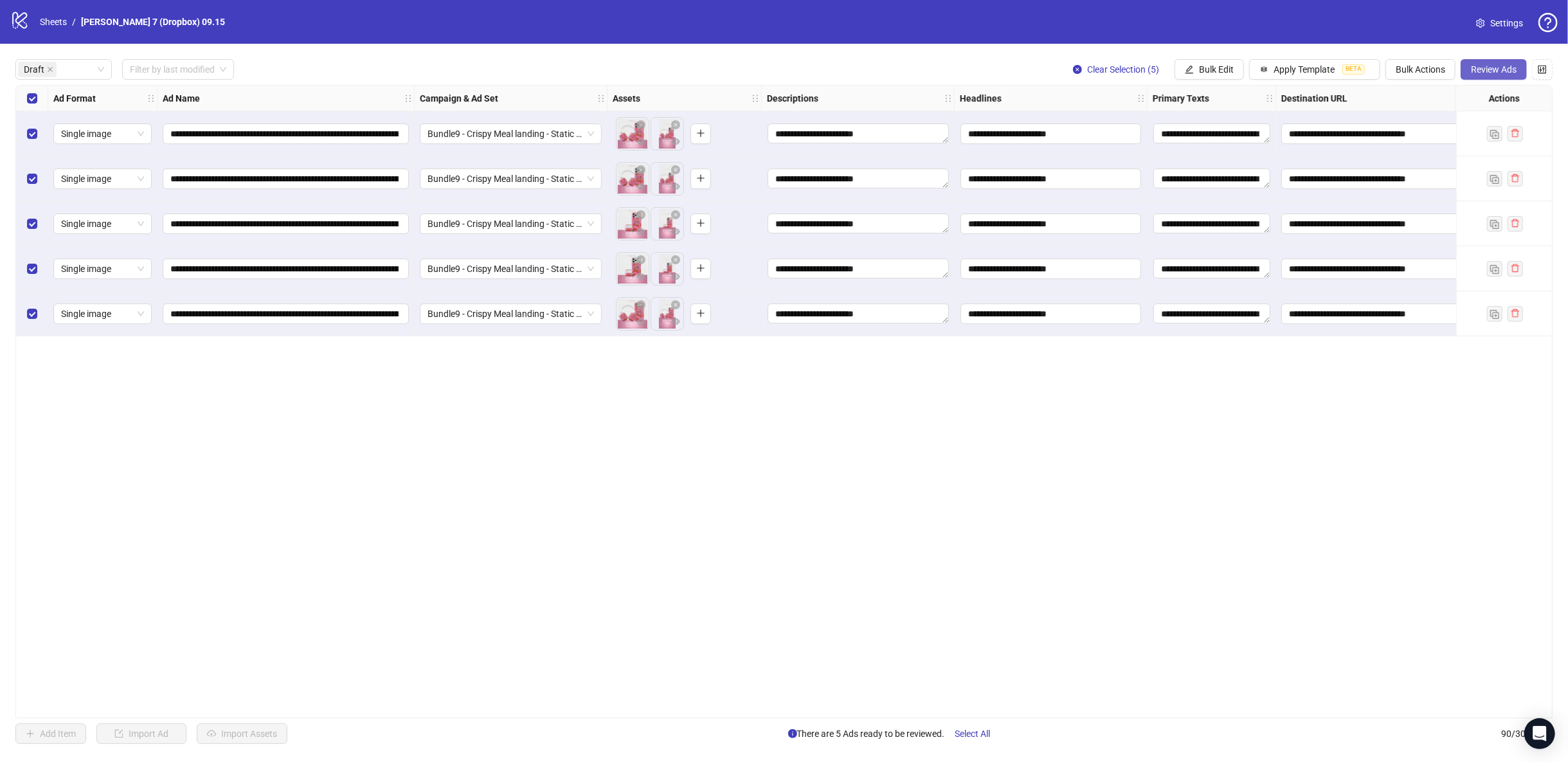
click at [1493, 67] on span "Review Ads" at bounding box center [1494, 69] width 46 height 11
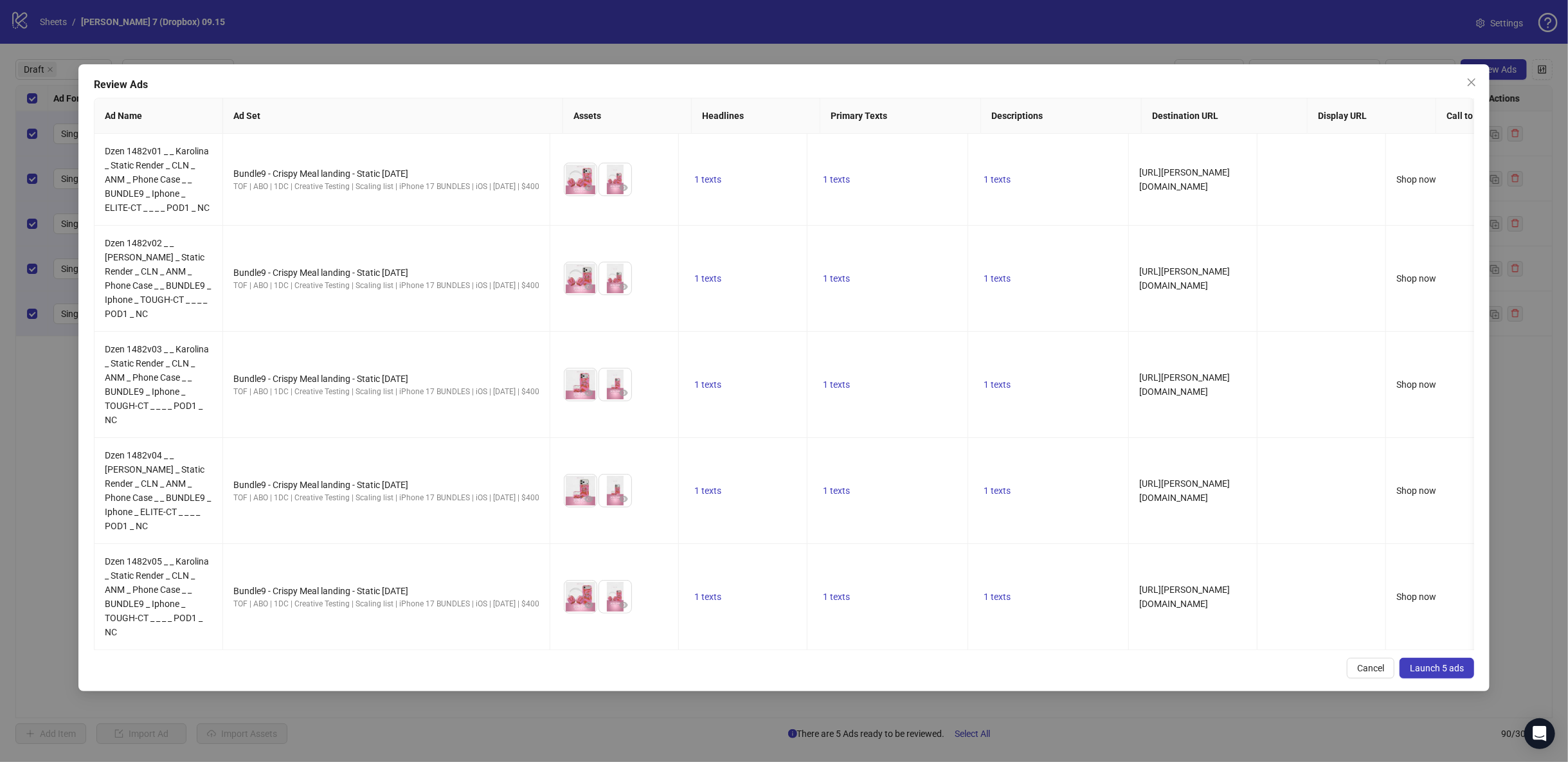
click at [1441, 658] on button "Launch 5 ads" at bounding box center [1437, 668] width 75 height 21
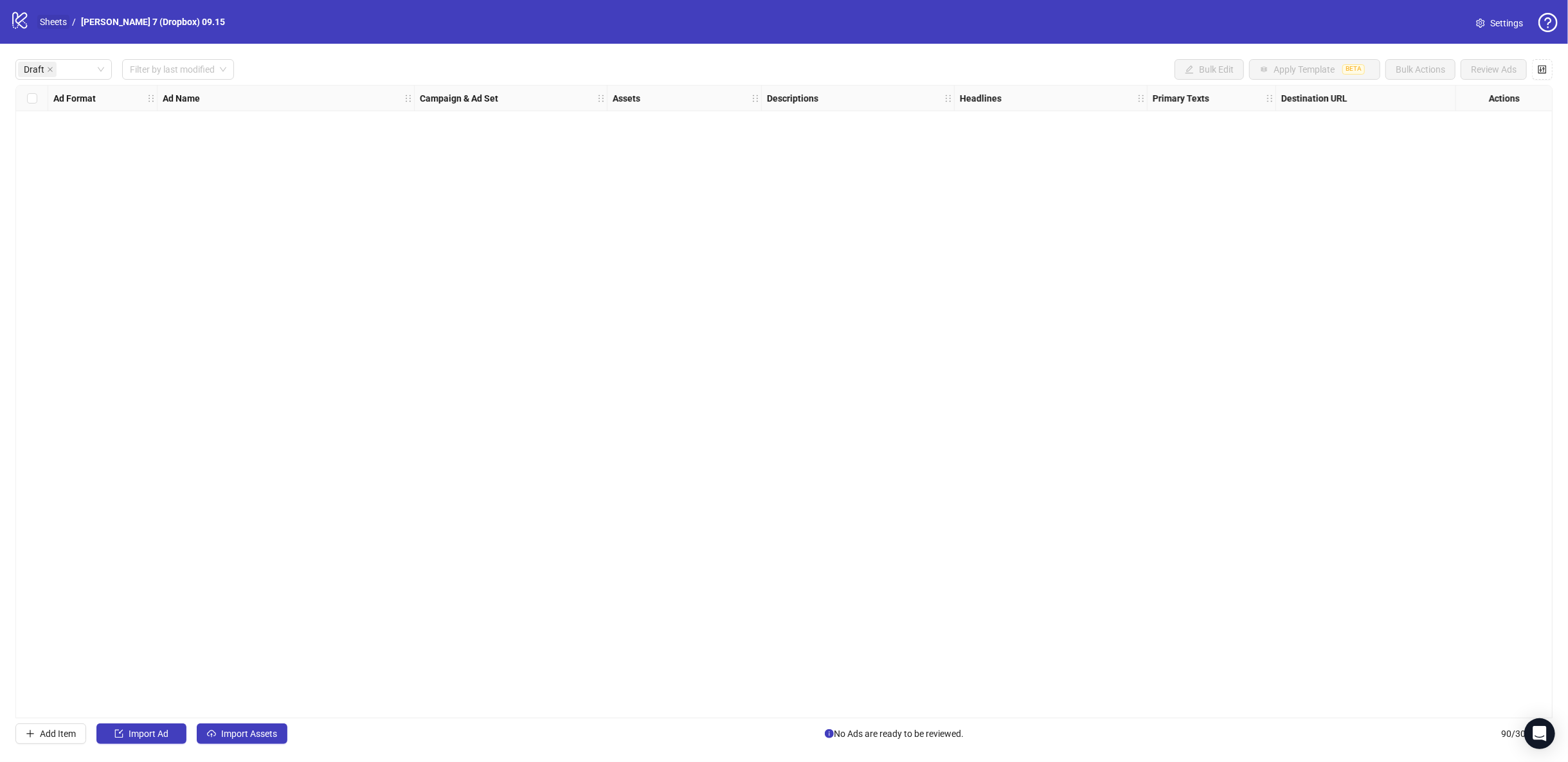
click at [44, 17] on link "Sheets" at bounding box center [54, 21] width 33 height 14
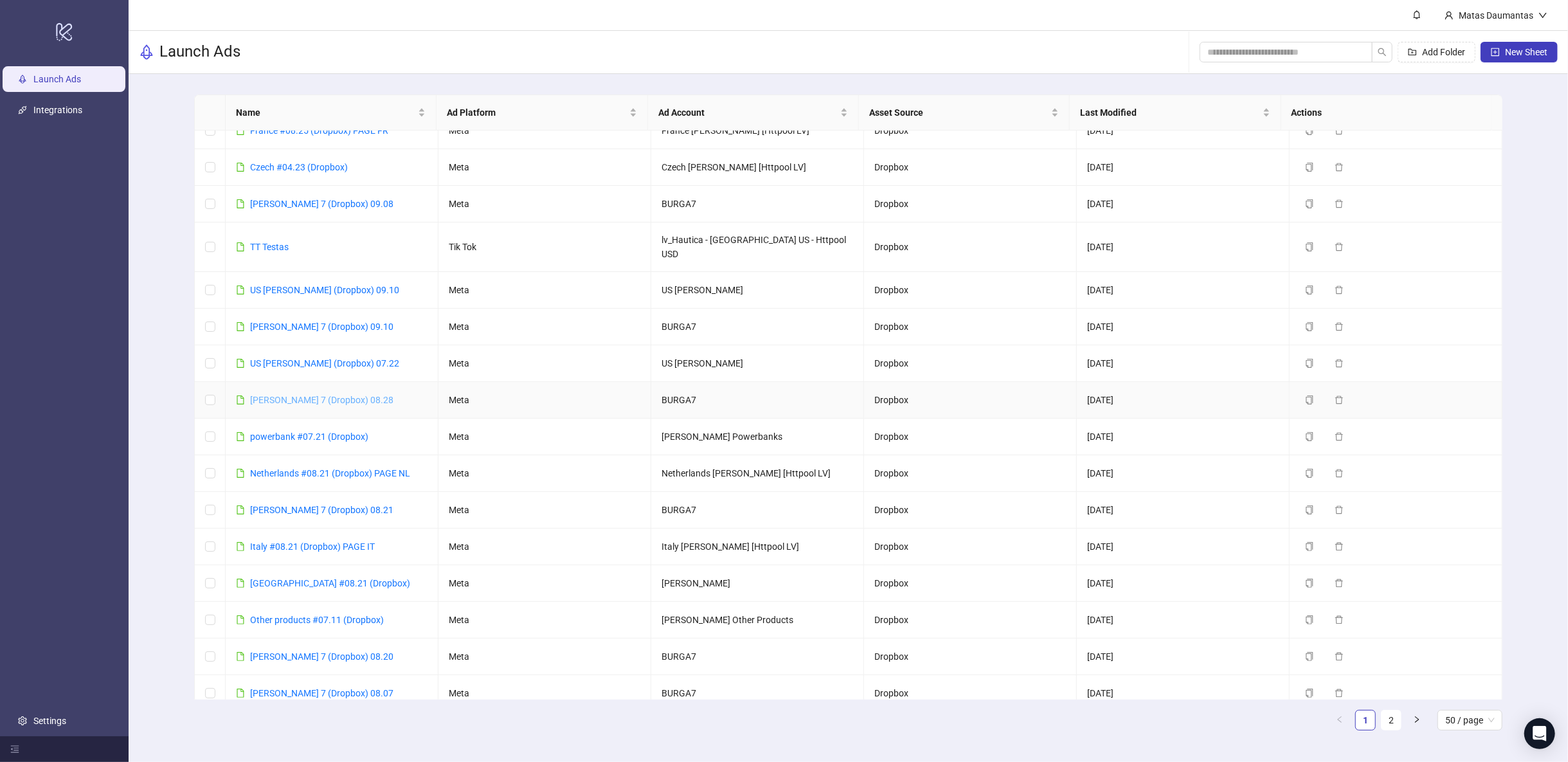
scroll to position [286, 0]
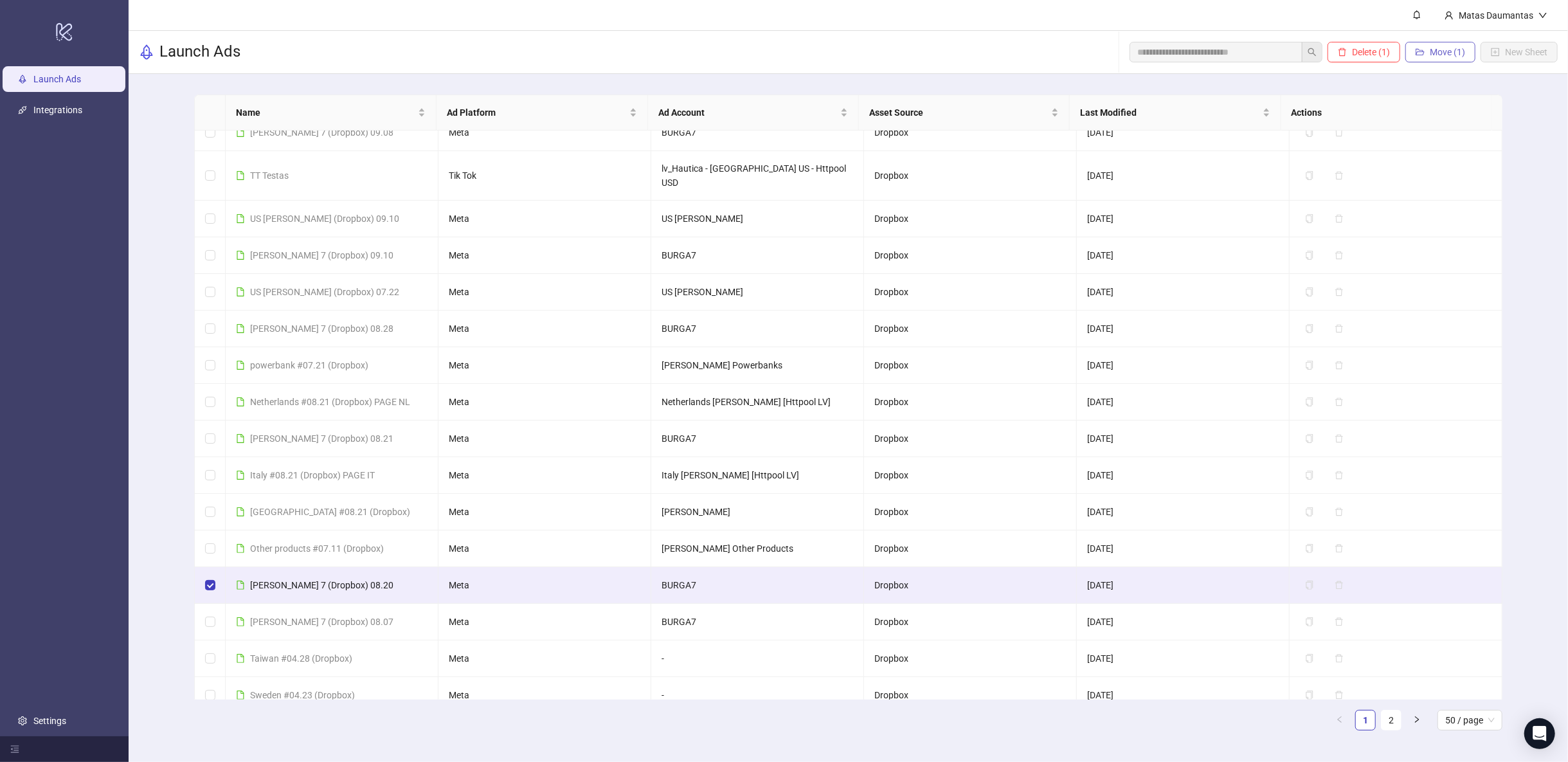
click at [1436, 48] on span "Move (1)" at bounding box center [1448, 52] width 35 height 11
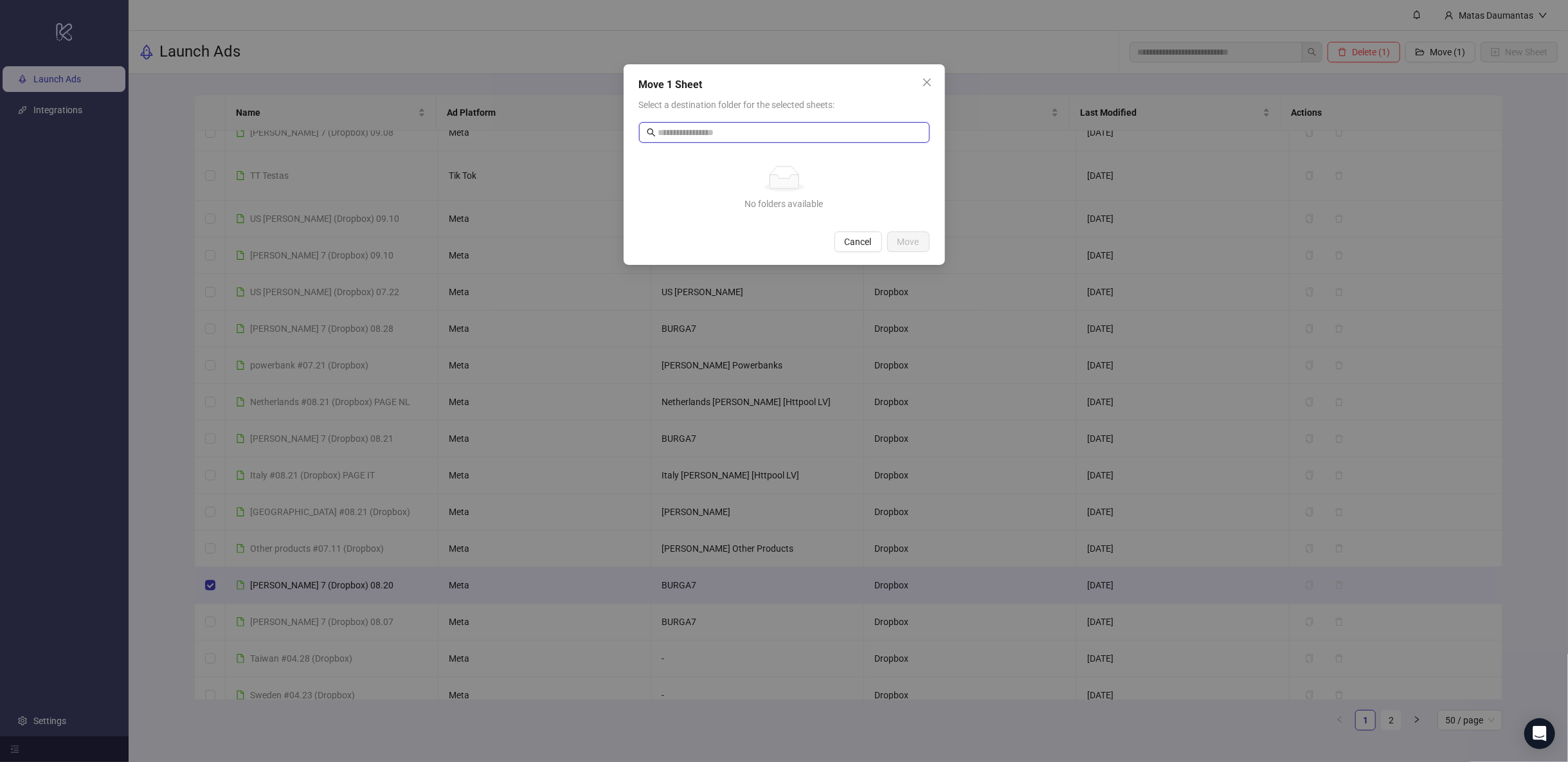
click at [683, 130] on input "text" at bounding box center [785, 132] width 253 height 14
type input "*****"
click at [922, 80] on span "Close" at bounding box center [927, 82] width 21 height 11
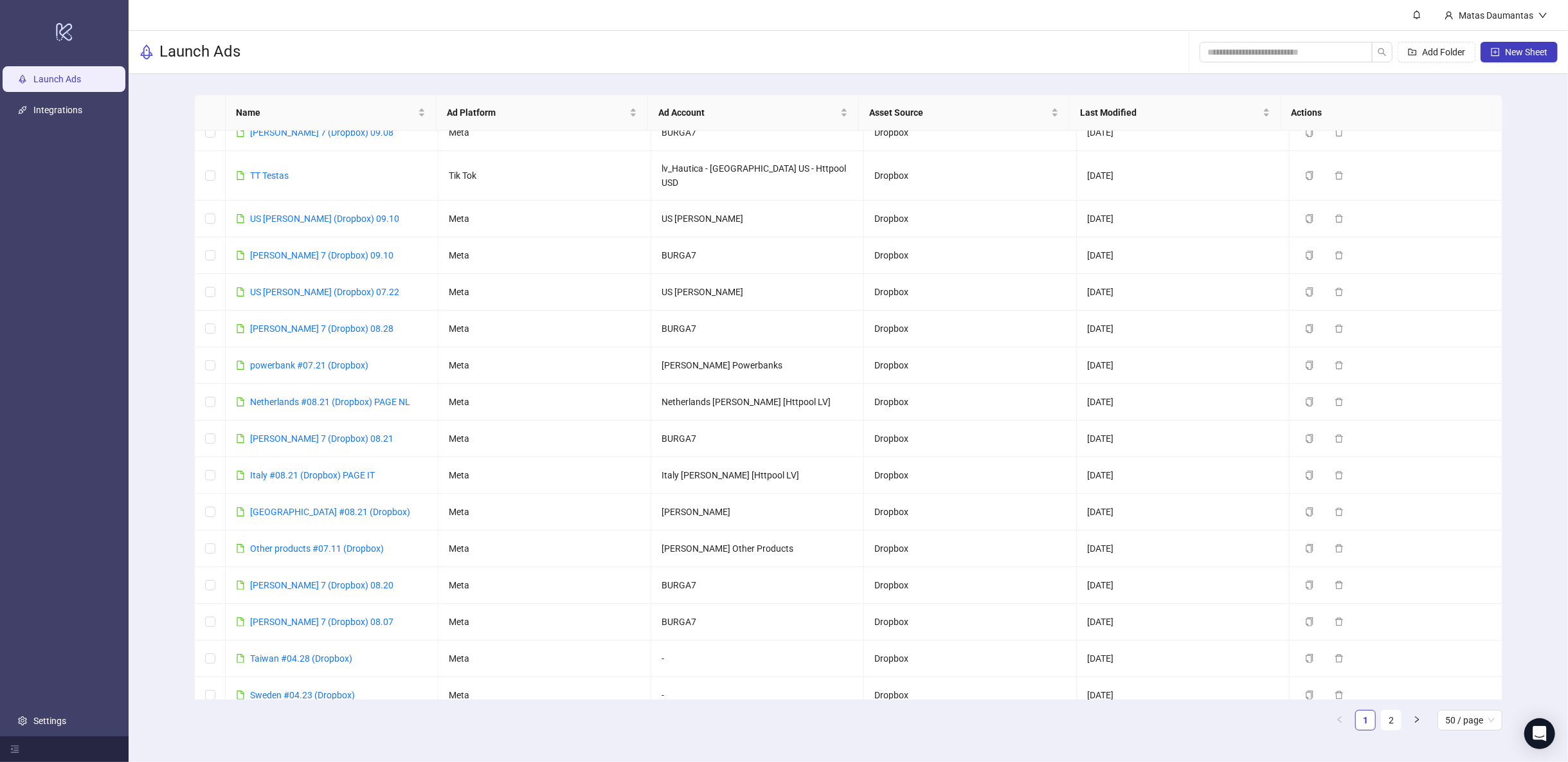
click at [1539, 328] on div "Name Ad Platform Ad Account Asset Source Last Modified Actions [GEOGRAPHIC_DATA…" at bounding box center [849, 417] width 1440 height 687
click at [1448, 54] on span "Add Folder" at bounding box center [1444, 52] width 43 height 11
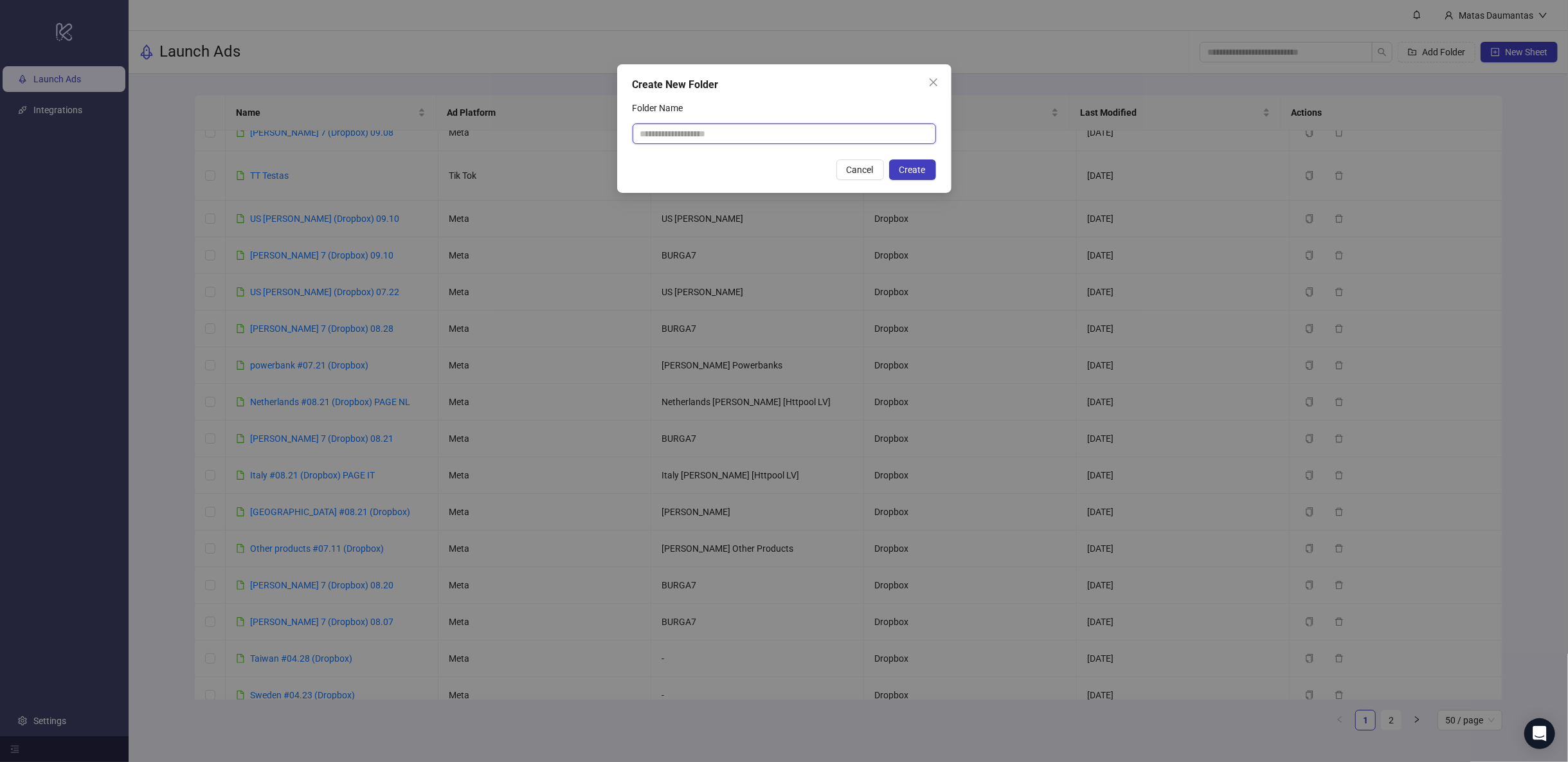
click at [695, 133] on input "Folder Name" at bounding box center [784, 134] width 303 height 21
type input "**********"
click at [901, 164] on span "Create" at bounding box center [913, 169] width 27 height 11
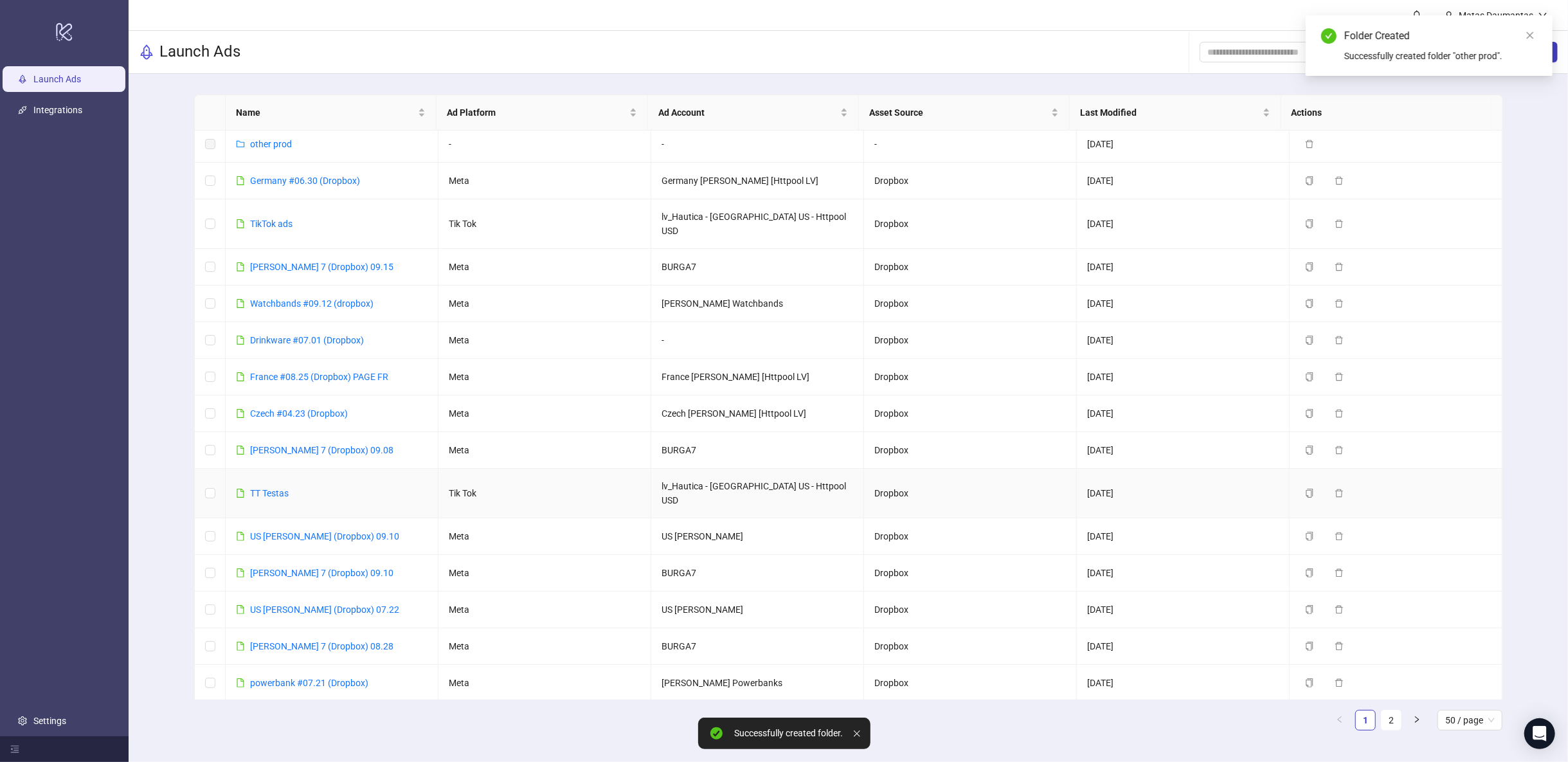
scroll to position [0, 0]
click at [278, 149] on link "other prod" at bounding box center [272, 148] width 42 height 11
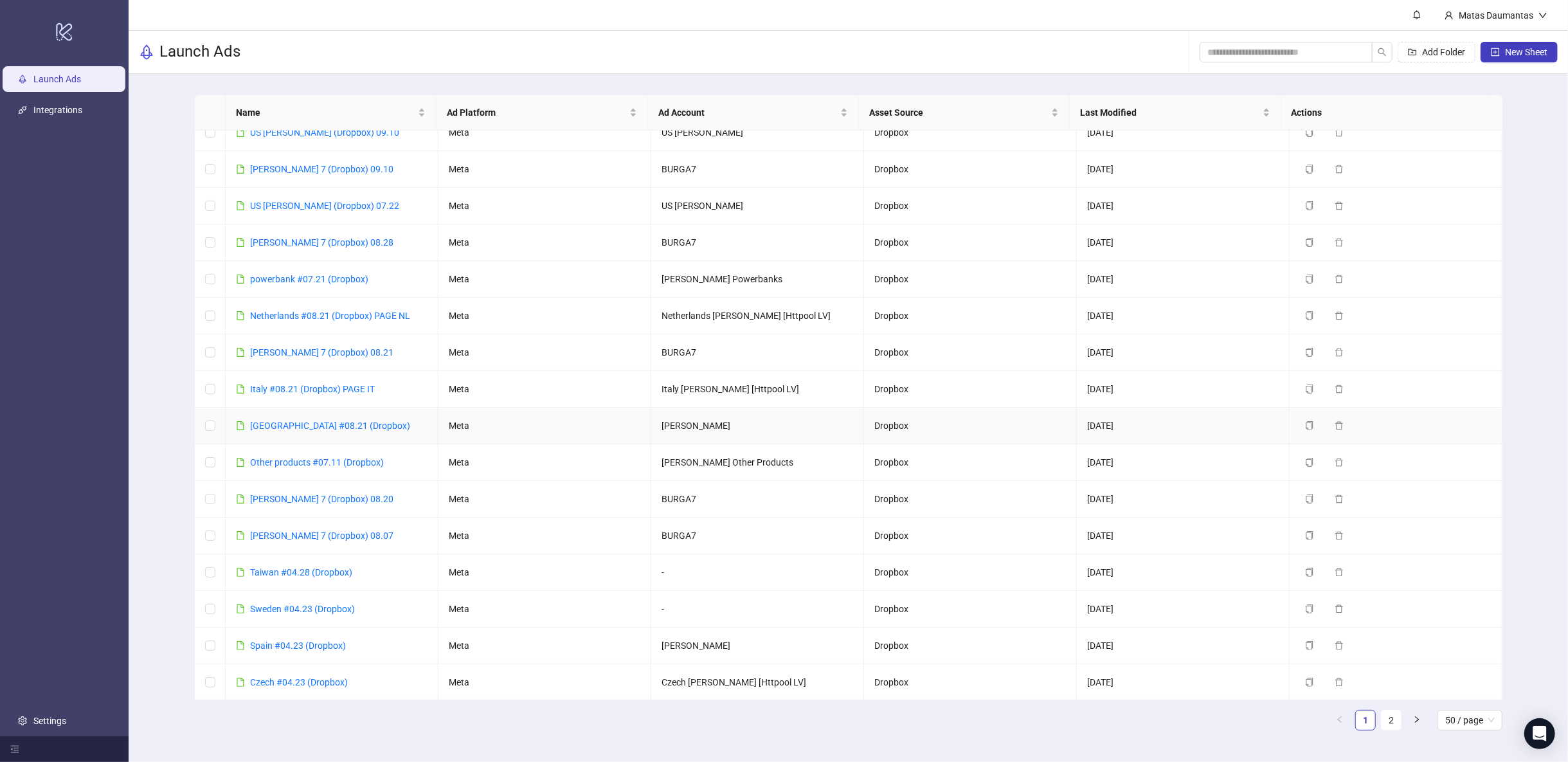
scroll to position [428, 0]
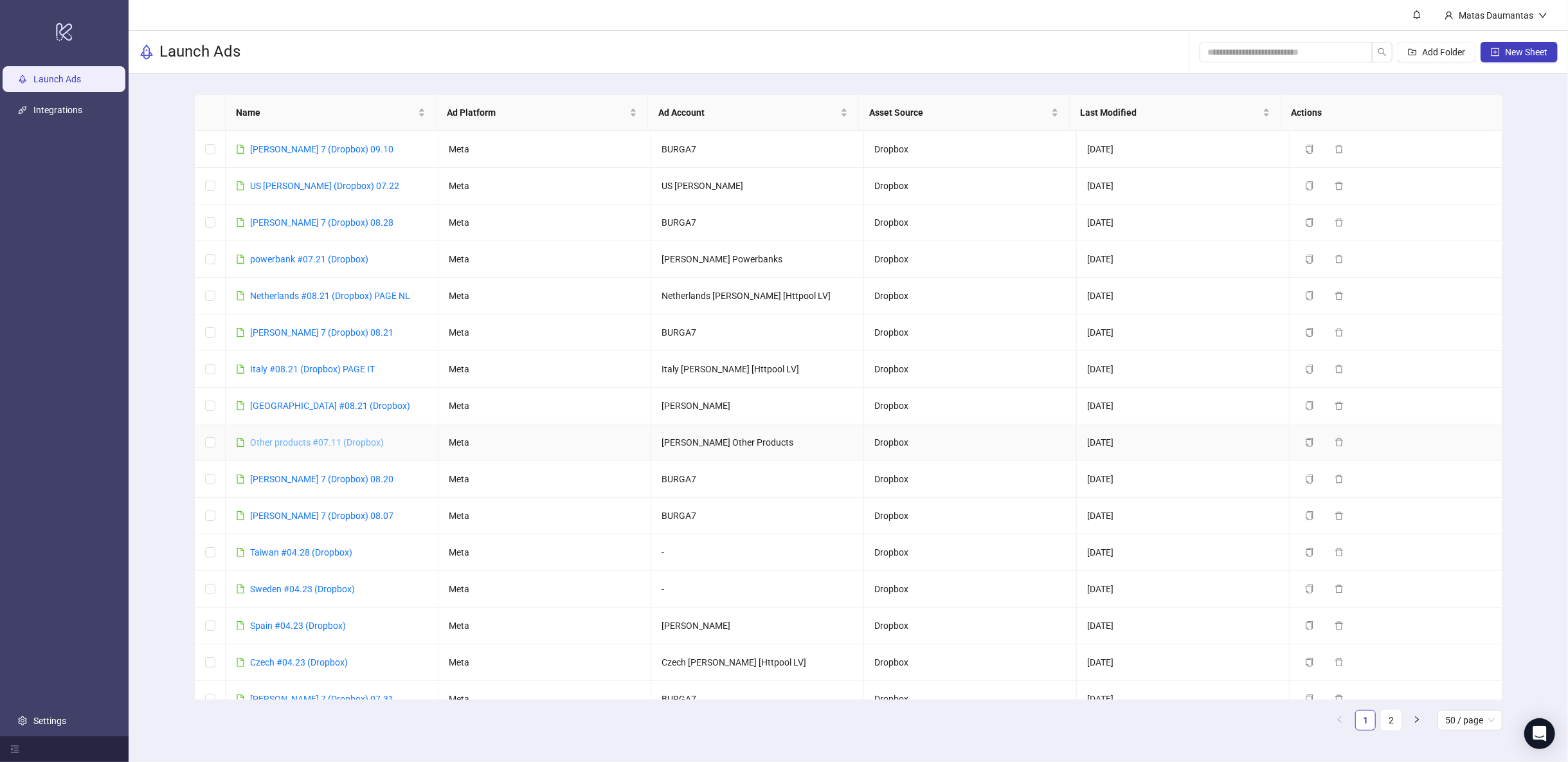
click at [293, 437] on link "Other products #07.11 (Dropbox)" at bounding box center [317, 442] width 134 height 11
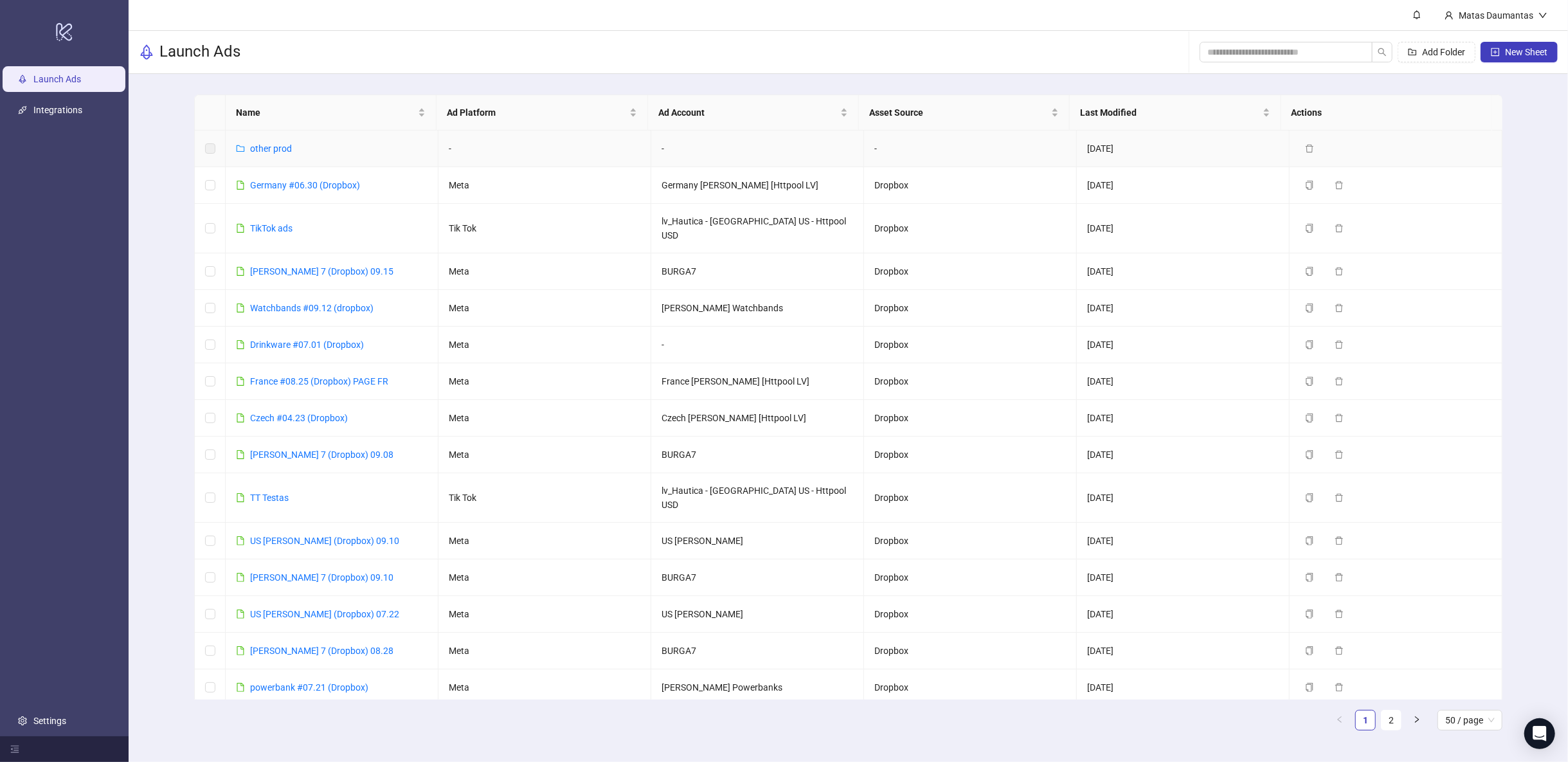
click at [247, 144] on div "other prod" at bounding box center [264, 148] width 56 height 14
click at [256, 150] on link "other prod" at bounding box center [272, 148] width 42 height 11
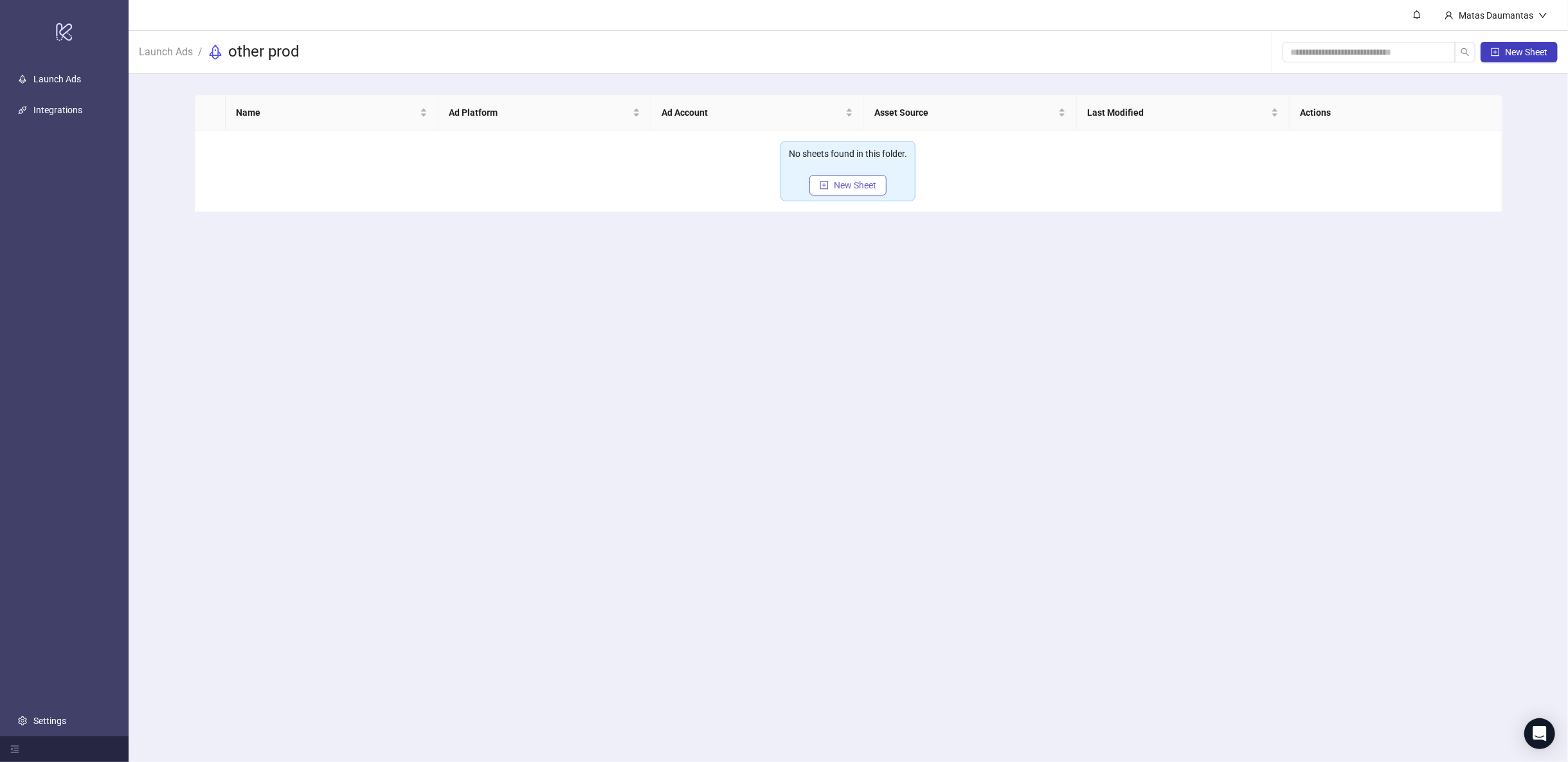
click at [827, 178] on button "New Sheet" at bounding box center [848, 185] width 77 height 21
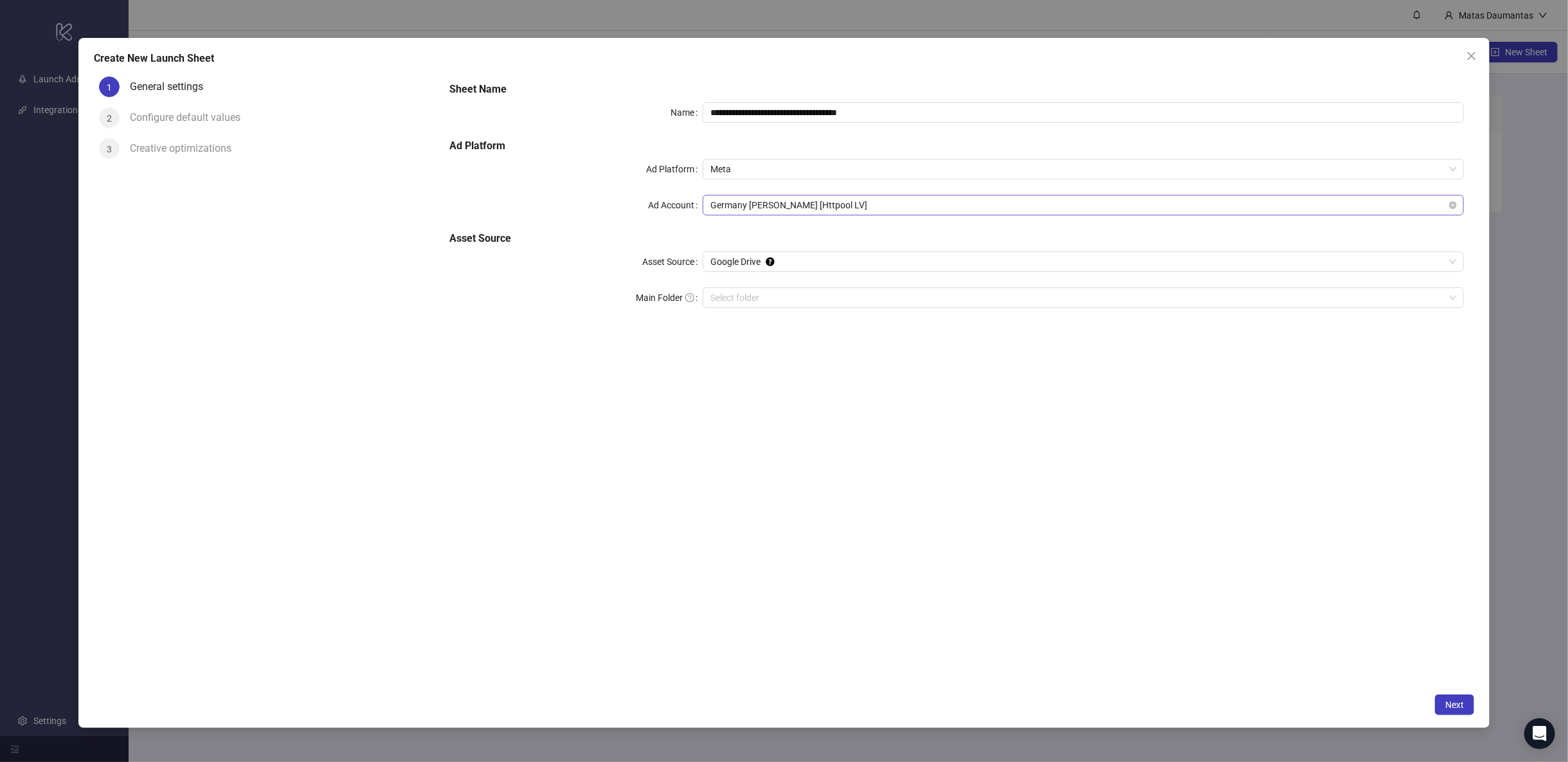
click at [757, 207] on span "Germany [PERSON_NAME] [Httpool LV]" at bounding box center [1083, 205] width 746 height 19
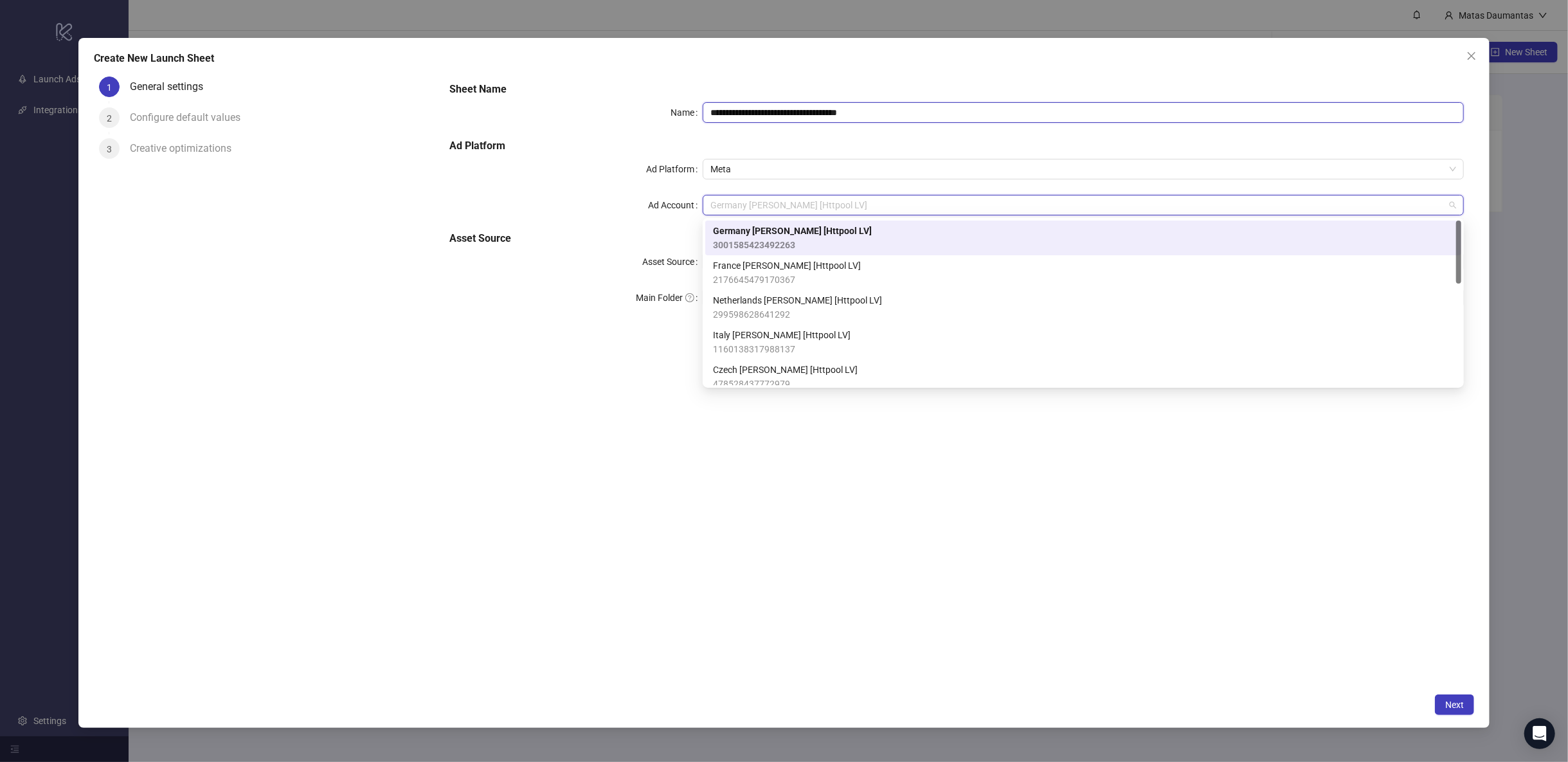
click at [761, 114] on input "**********" at bounding box center [1083, 113] width 761 height 21
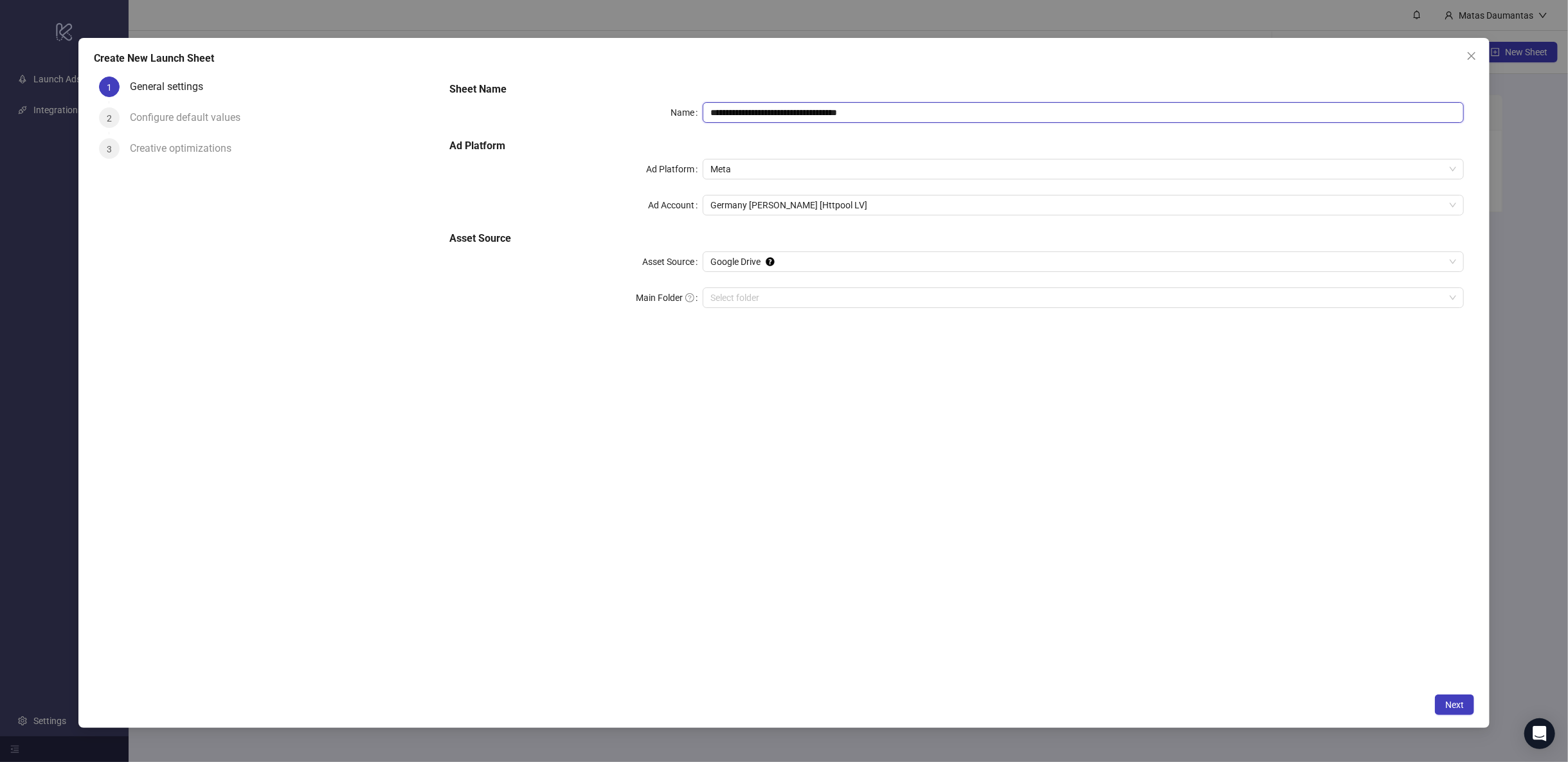
drag, startPoint x: 878, startPoint y: 113, endPoint x: 690, endPoint y: 117, distance: 188.0
click at [690, 117] on div "**********" at bounding box center [956, 113] width 1014 height 21
click at [748, 207] on span "Germany [PERSON_NAME] [Httpool LV]" at bounding box center [1083, 205] width 746 height 19
type input "**********"
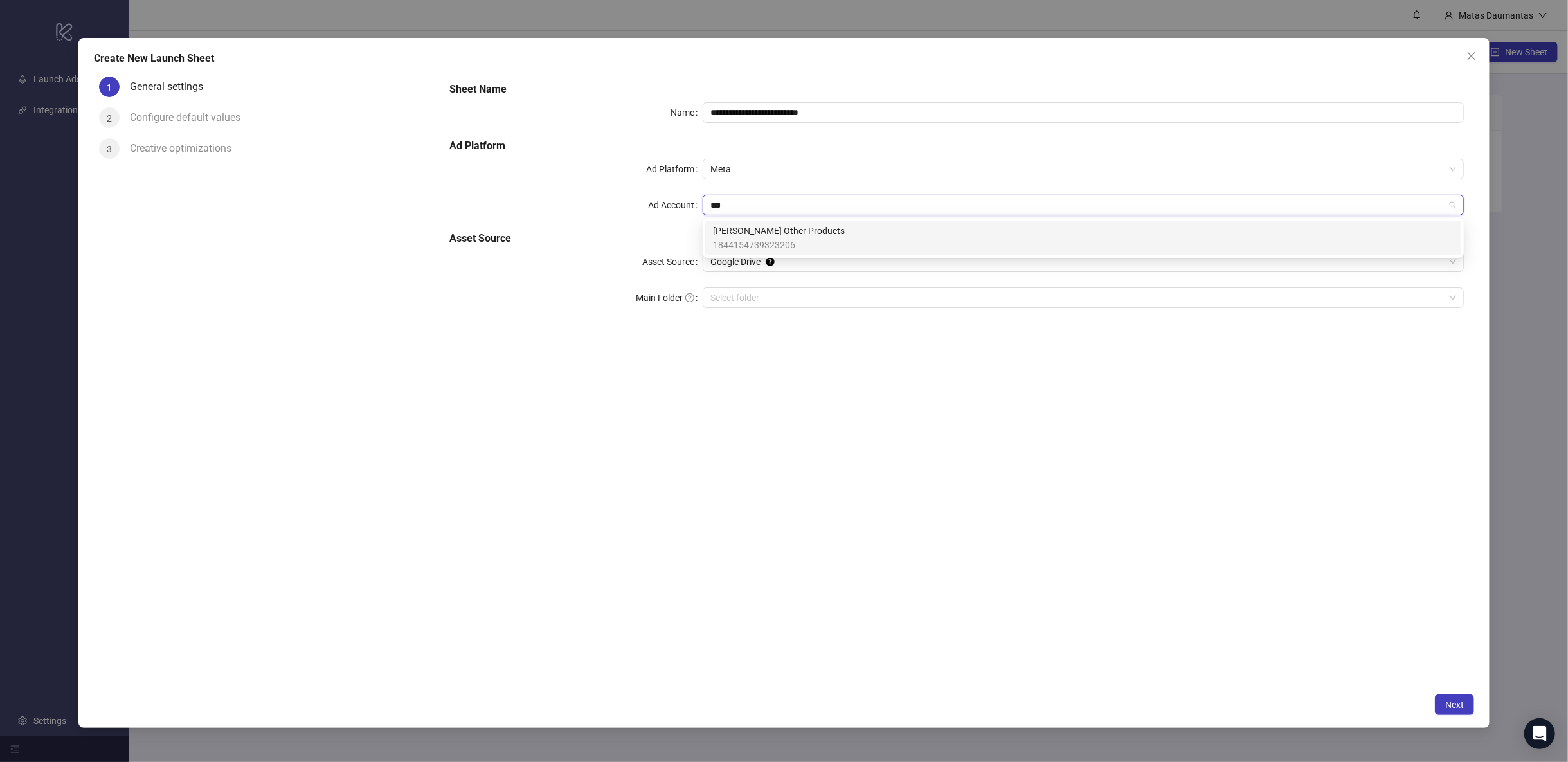
type input "****"
click at [794, 239] on span "1844154739323206" at bounding box center [779, 245] width 132 height 14
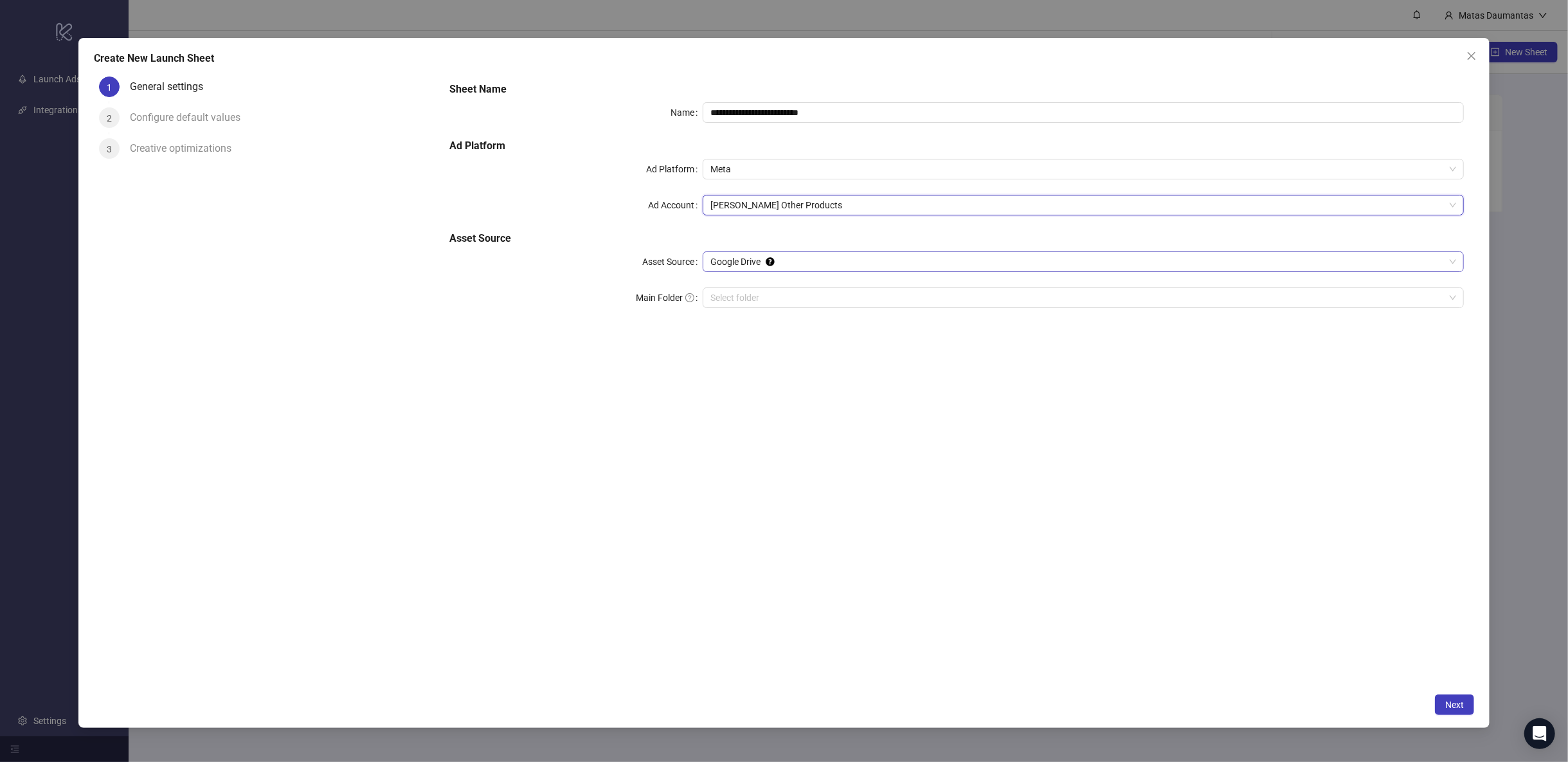
click at [789, 258] on span "Google Drive" at bounding box center [1083, 262] width 746 height 19
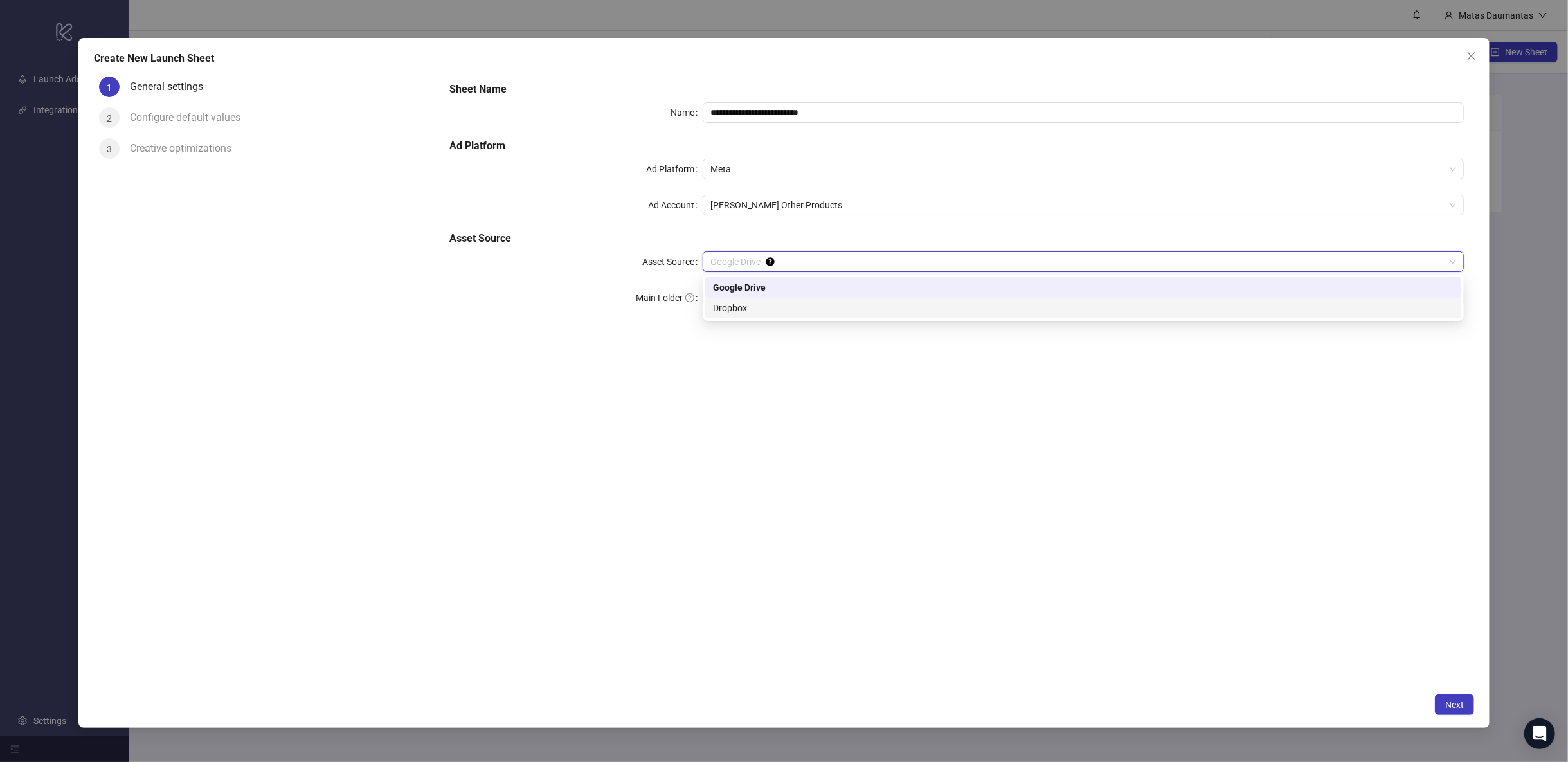
click at [756, 303] on div "Dropbox" at bounding box center [1083, 308] width 741 height 14
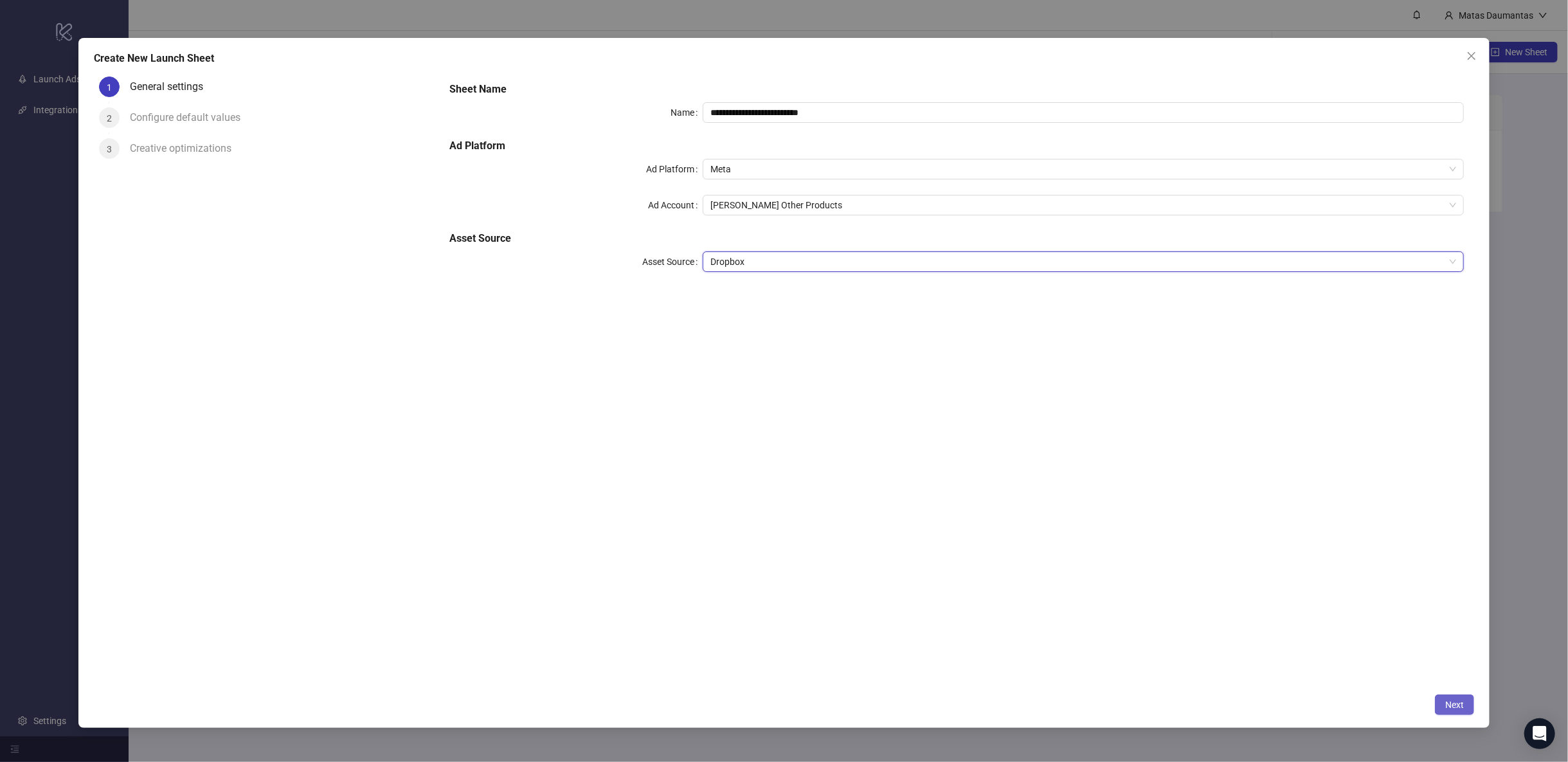
click at [1452, 704] on span "Next" at bounding box center [1455, 705] width 19 height 11
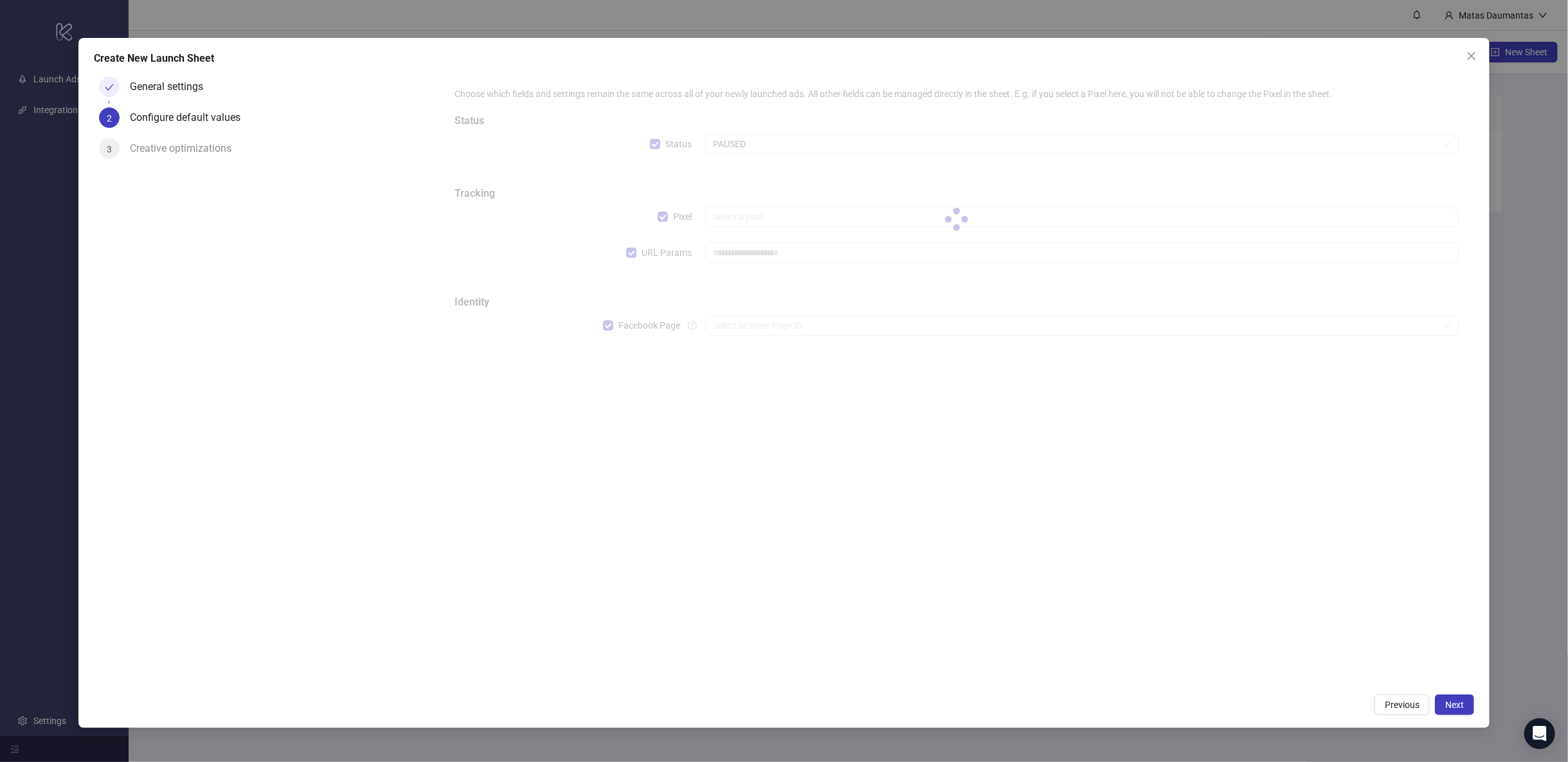
type input "**********"
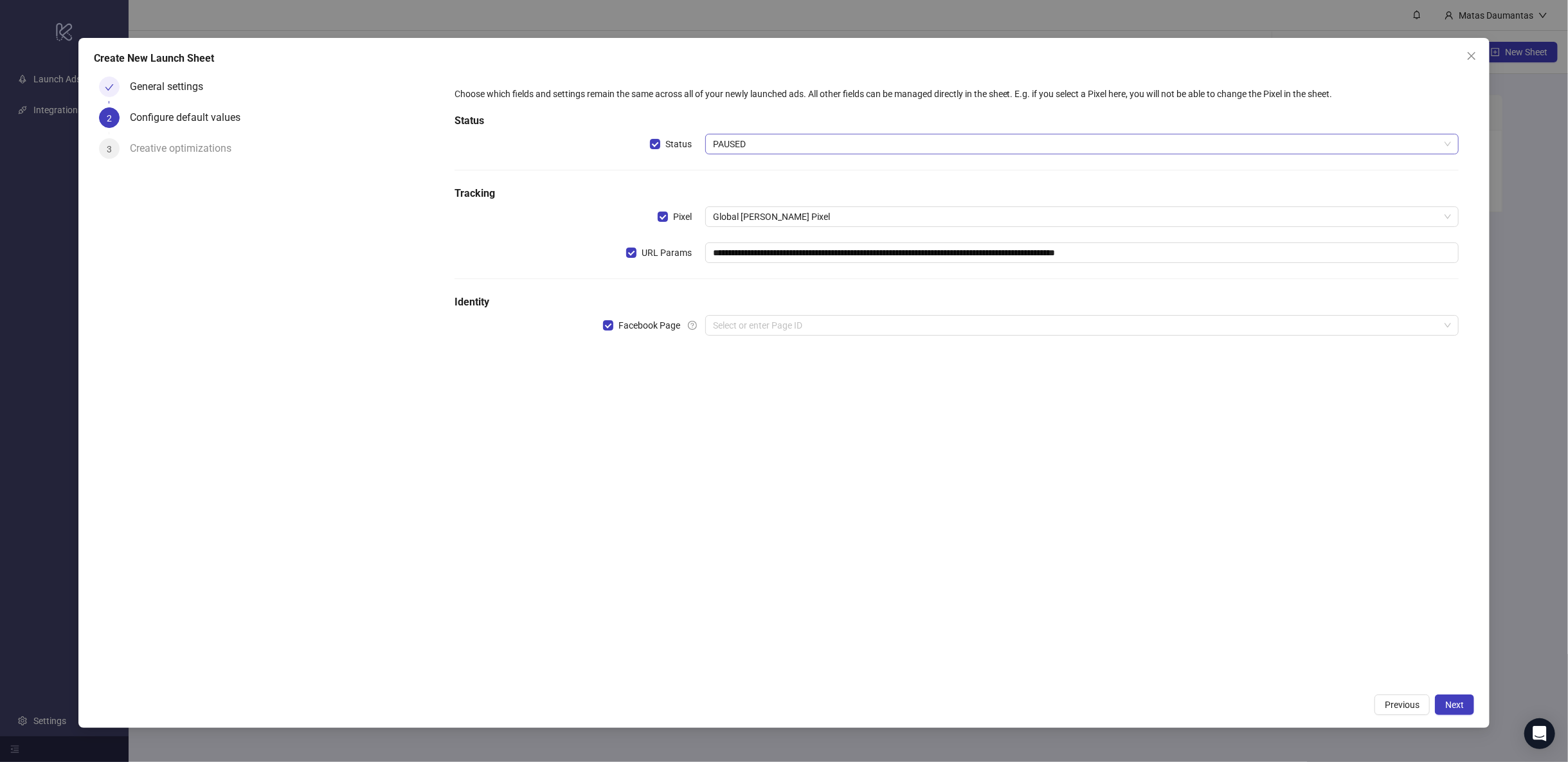
click at [757, 145] on span "PAUSED" at bounding box center [1082, 144] width 738 height 19
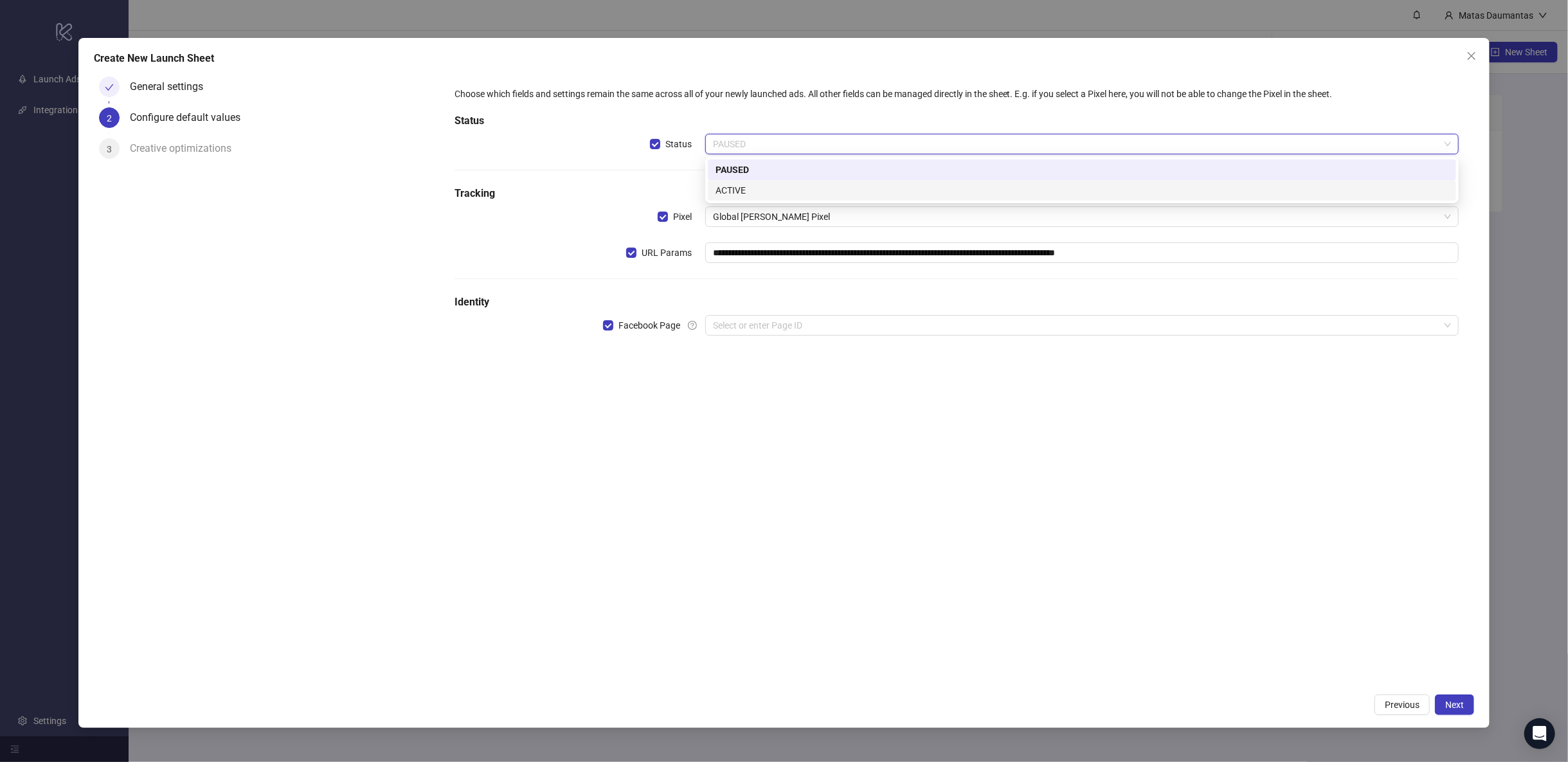
click at [750, 184] on div "ACTIVE" at bounding box center [1082, 190] width 733 height 14
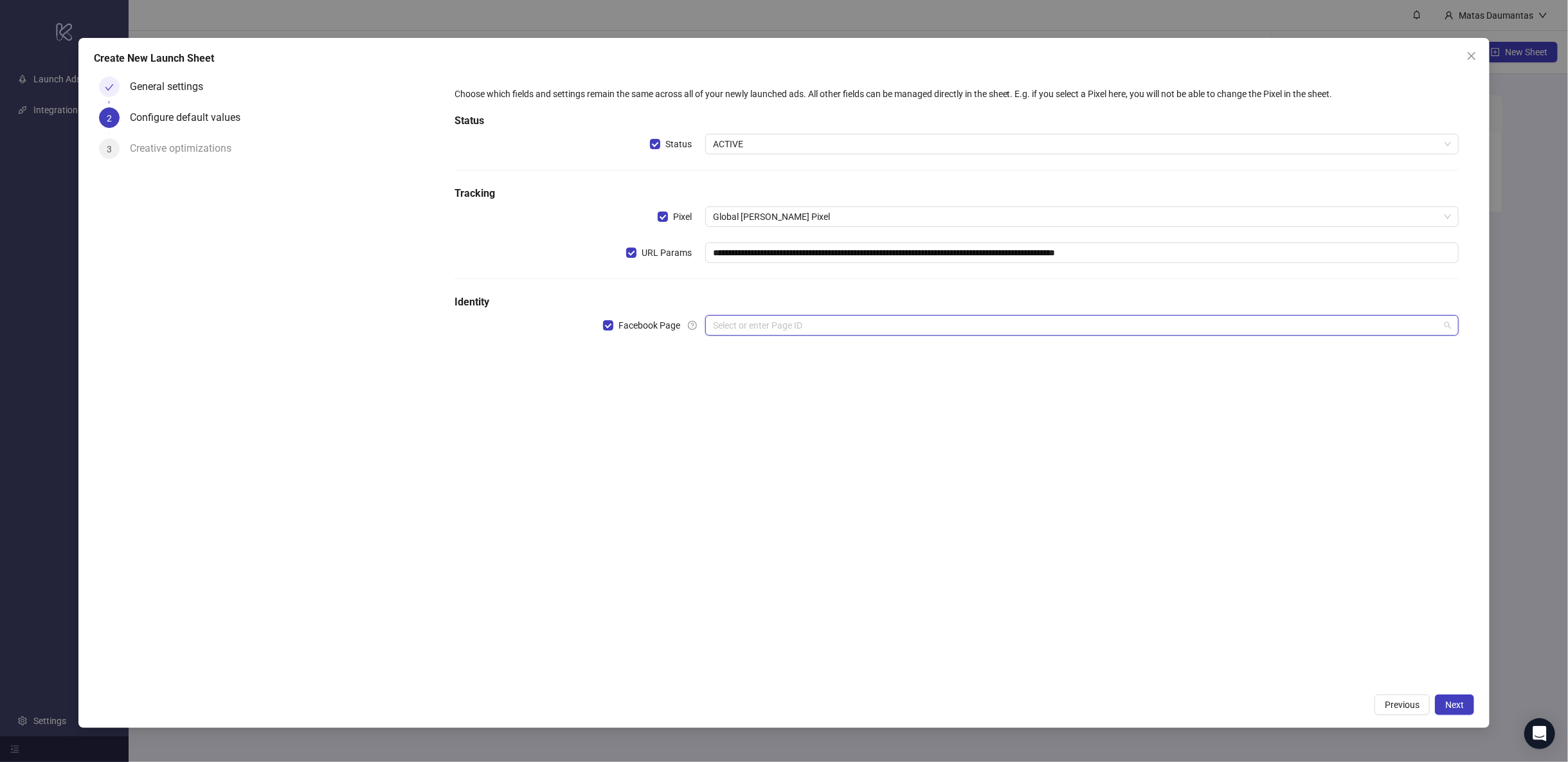
click at [762, 330] on input "search" at bounding box center [1077, 325] width 727 height 19
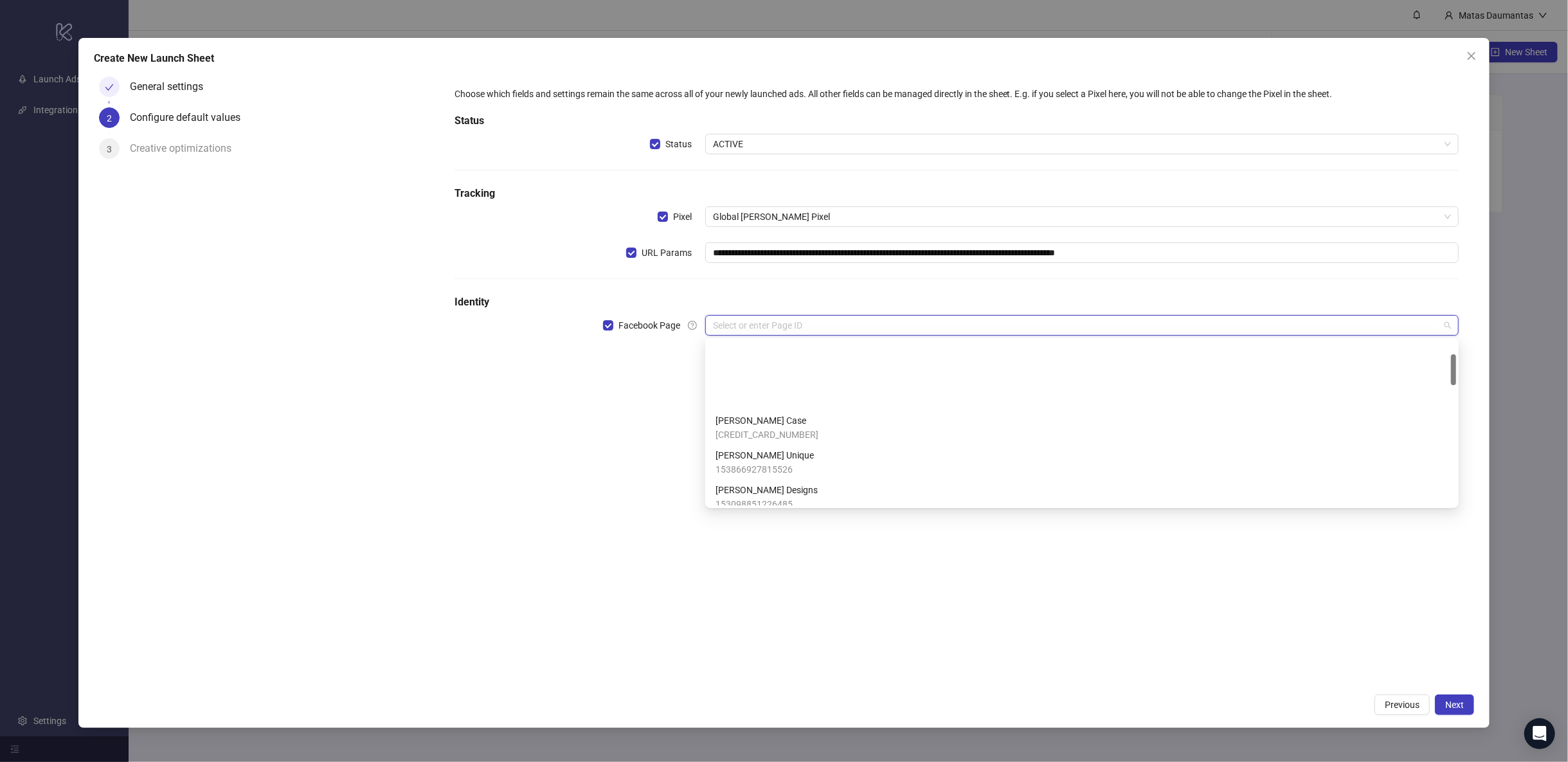
scroll to position [703, 0]
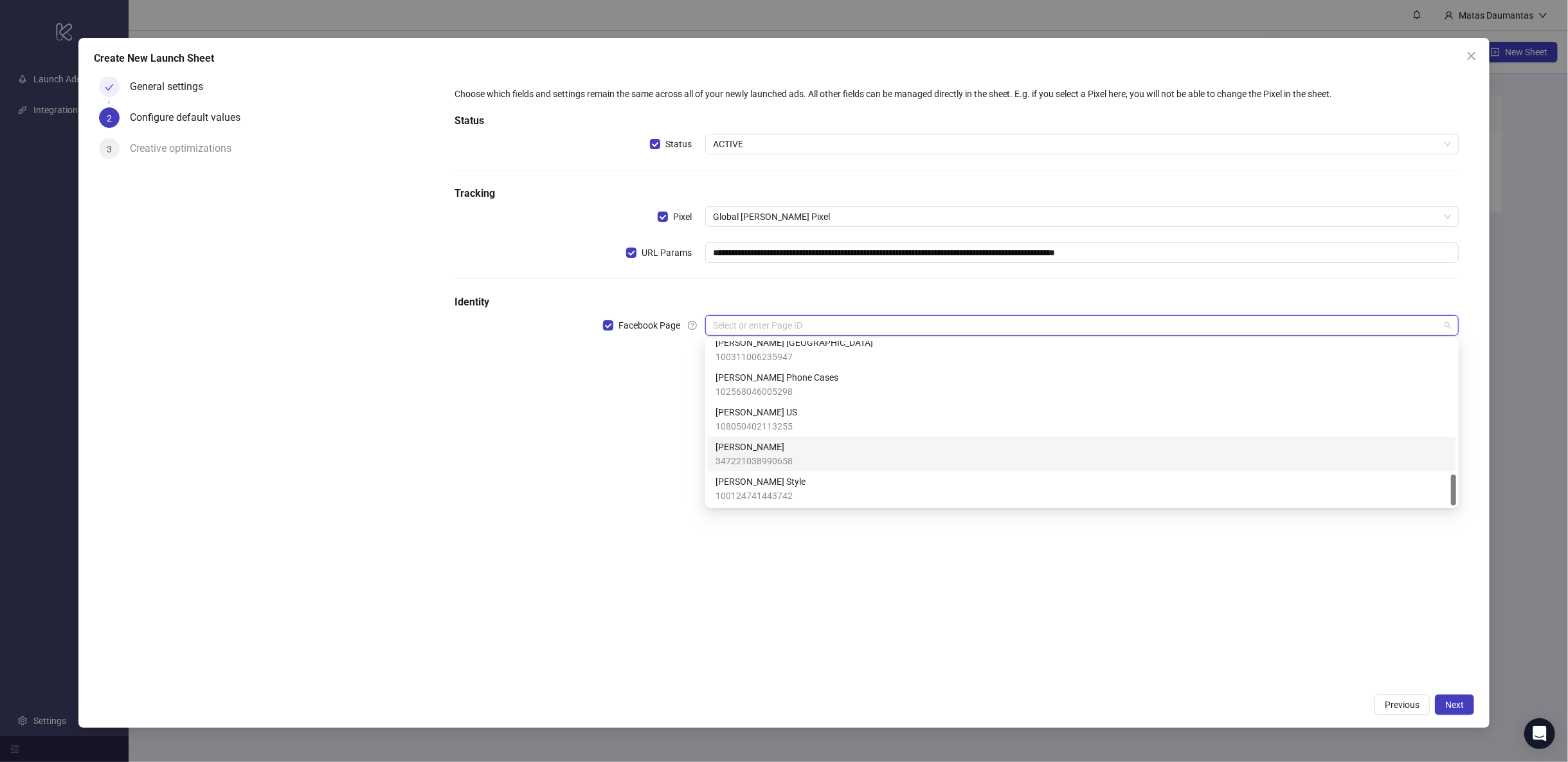
click at [763, 447] on span "[PERSON_NAME]" at bounding box center [754, 446] width 77 height 14
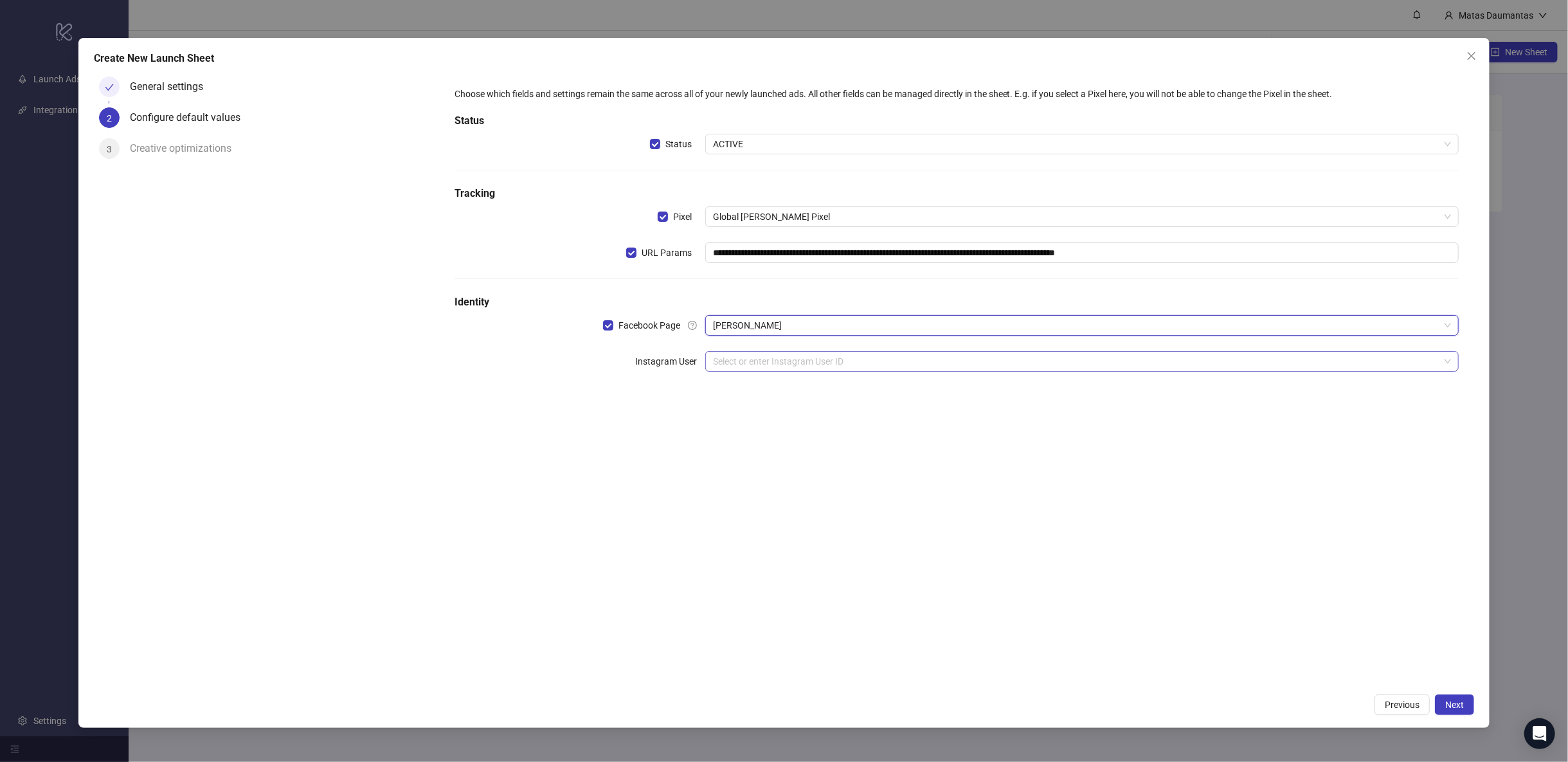
click at [741, 360] on input "search" at bounding box center [1077, 361] width 727 height 19
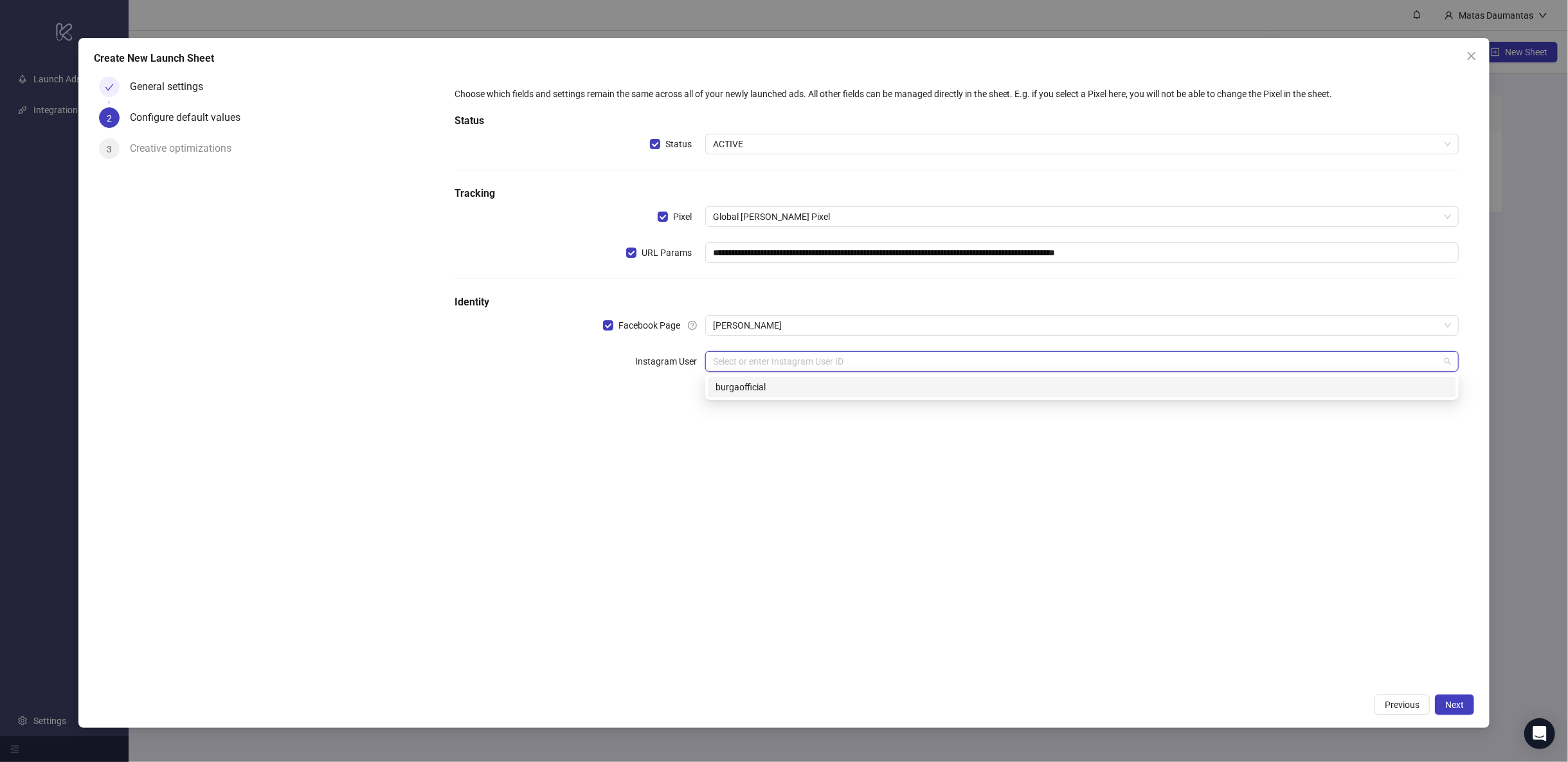
click at [745, 390] on div "burgaofficial" at bounding box center [1082, 387] width 733 height 14
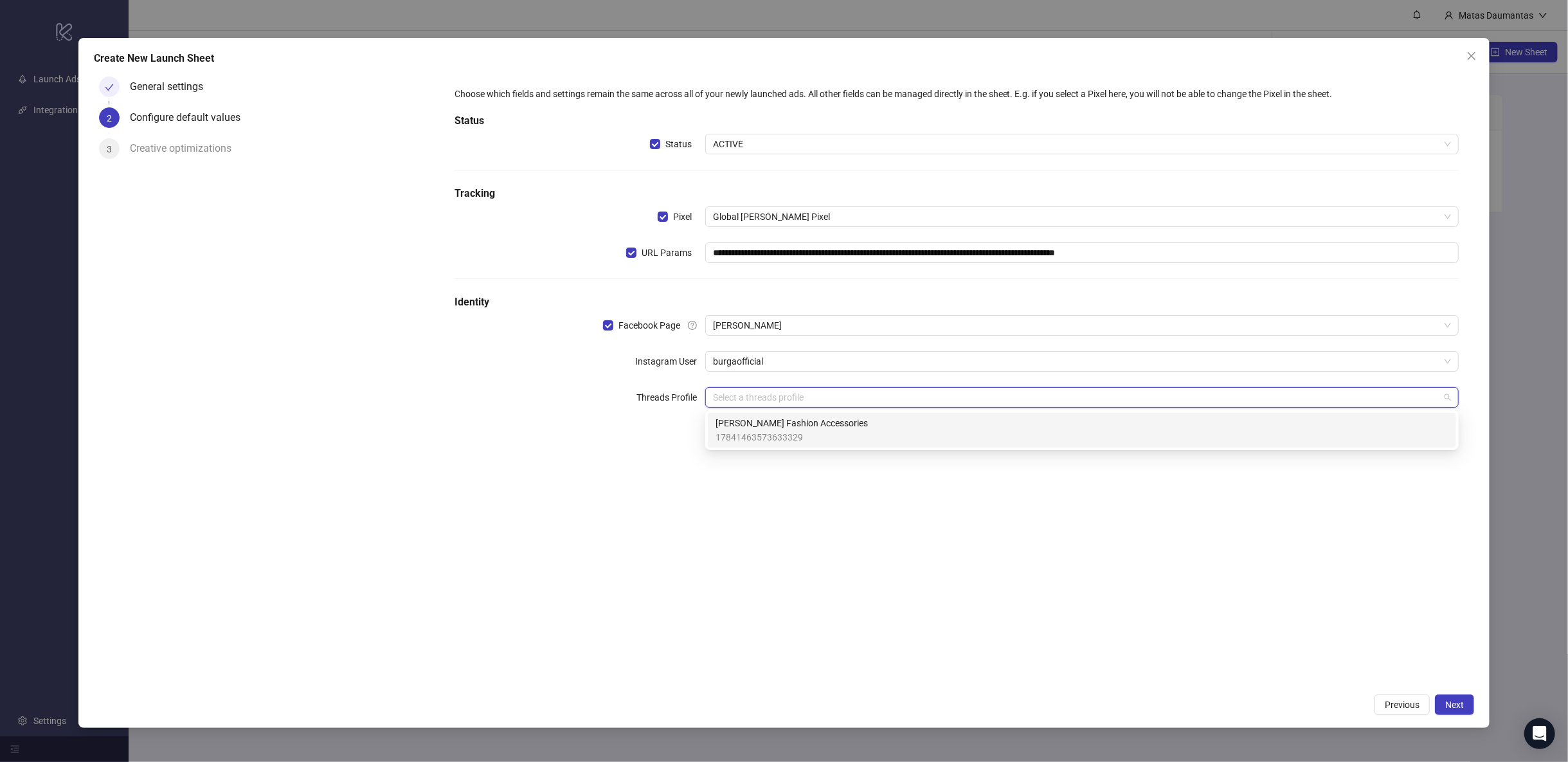
click at [731, 405] on input "search" at bounding box center [1077, 398] width 727 height 19
click at [737, 432] on span "17841463573633329" at bounding box center [792, 437] width 152 height 14
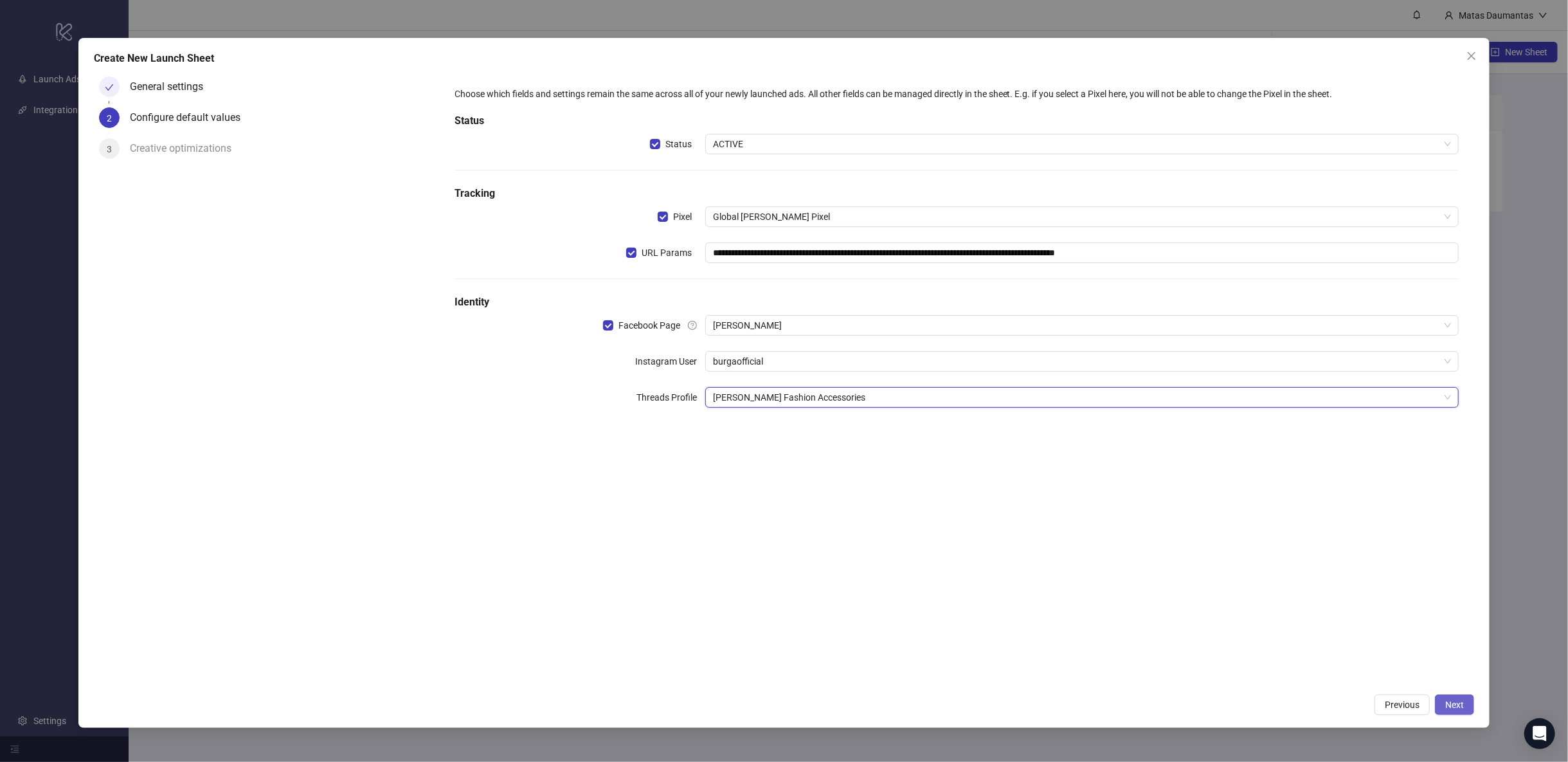
click at [1452, 708] on span "Next" at bounding box center [1455, 705] width 19 height 11
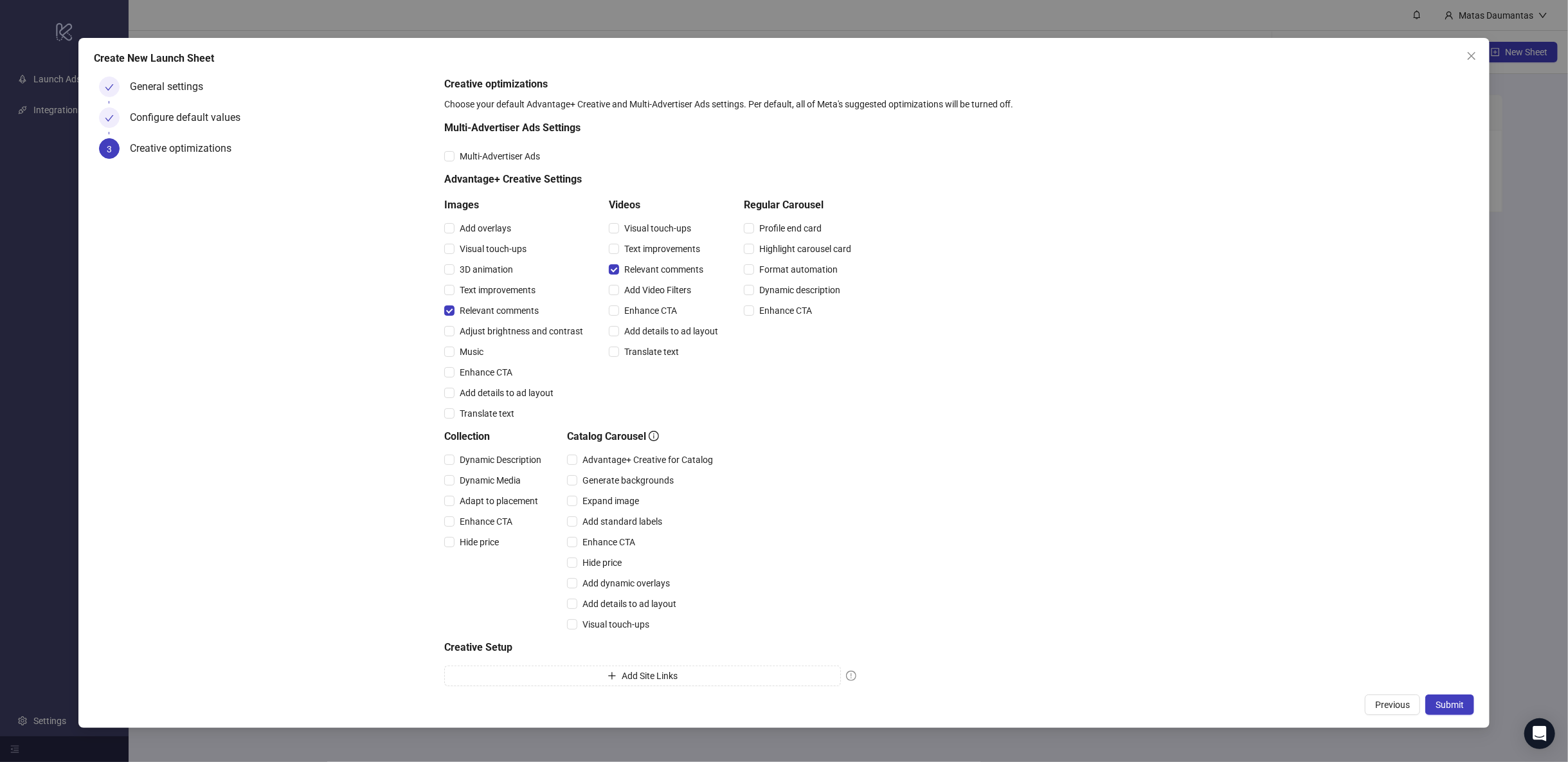
scroll to position [40, 0]
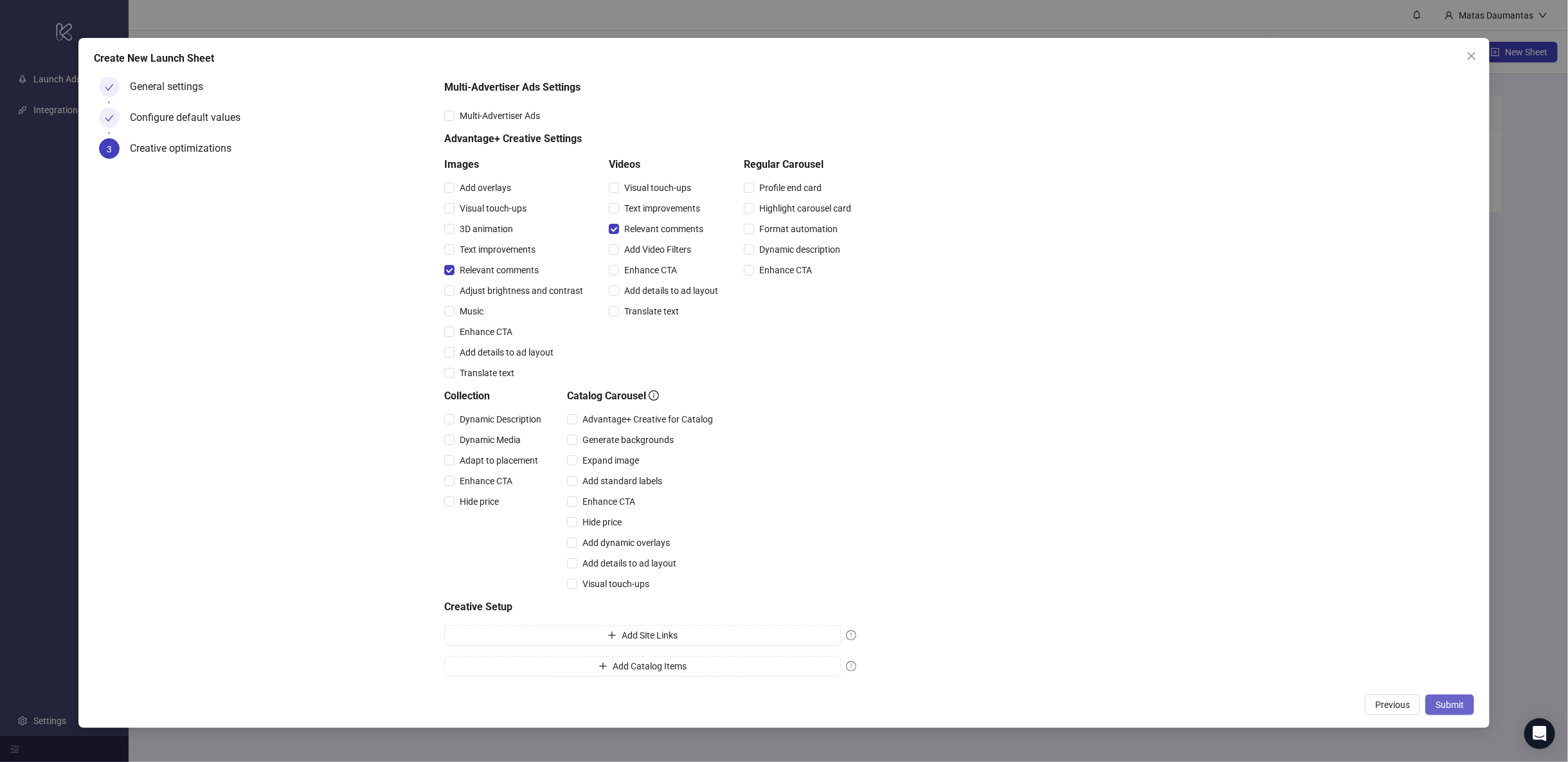
click at [1456, 705] on span "Submit" at bounding box center [1450, 705] width 29 height 11
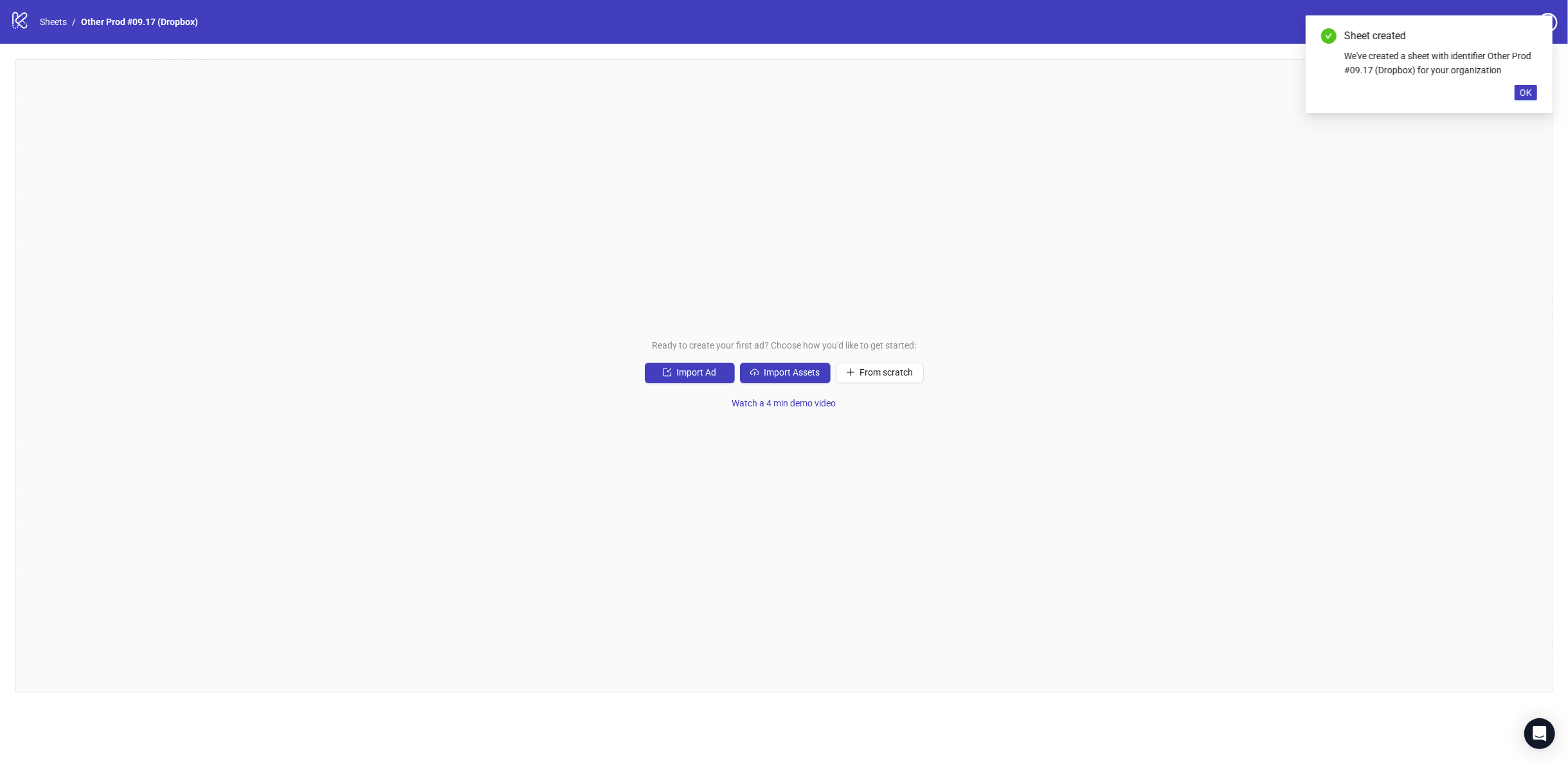
click at [753, 557] on div "Ready to create your first ad? Choose how you'd like to get started: Import Ad …" at bounding box center [784, 376] width 1537 height 634
click at [1524, 89] on span "OK" at bounding box center [1526, 92] width 12 height 11
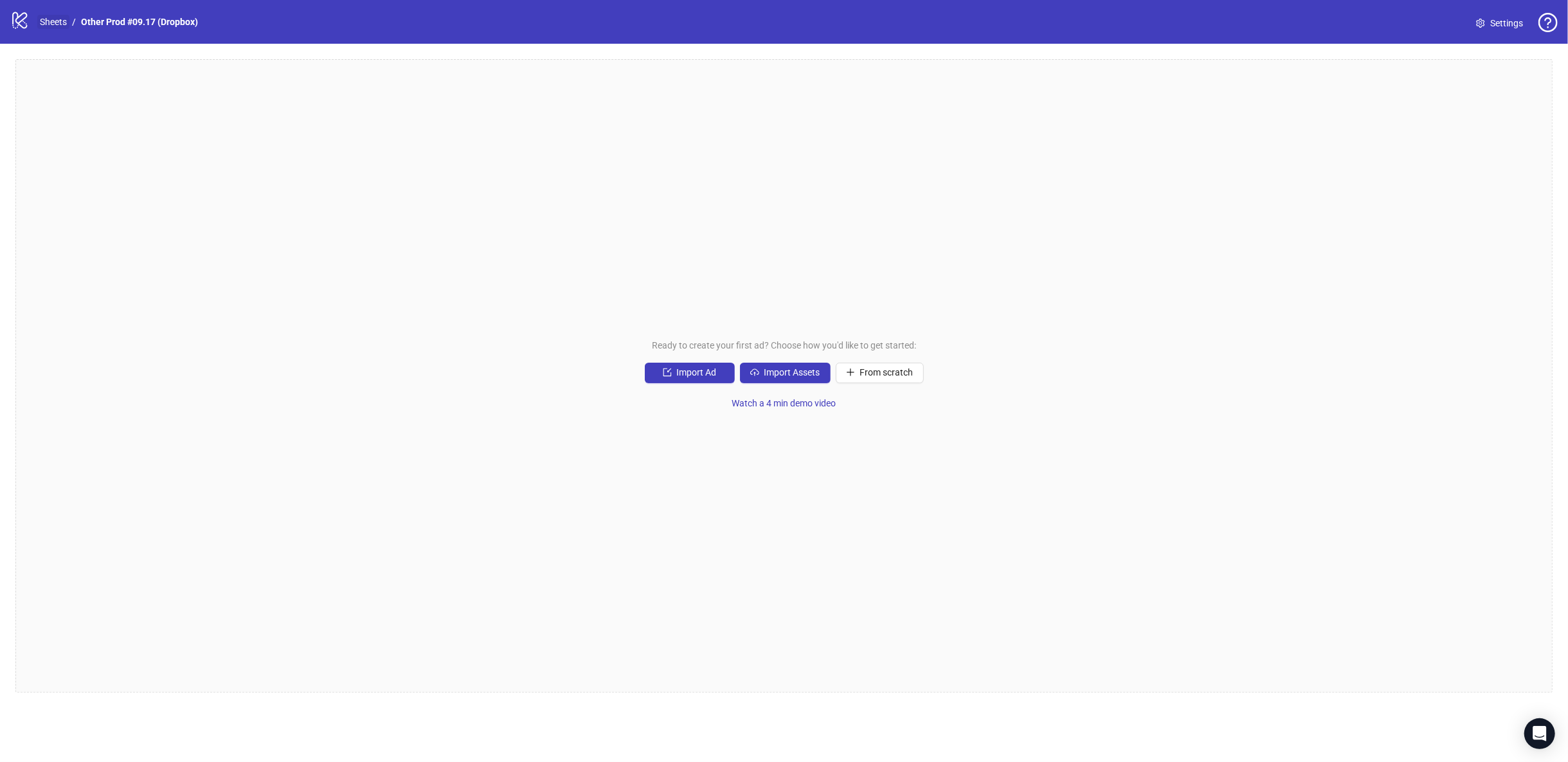
click at [64, 21] on link "Sheets" at bounding box center [54, 21] width 33 height 14
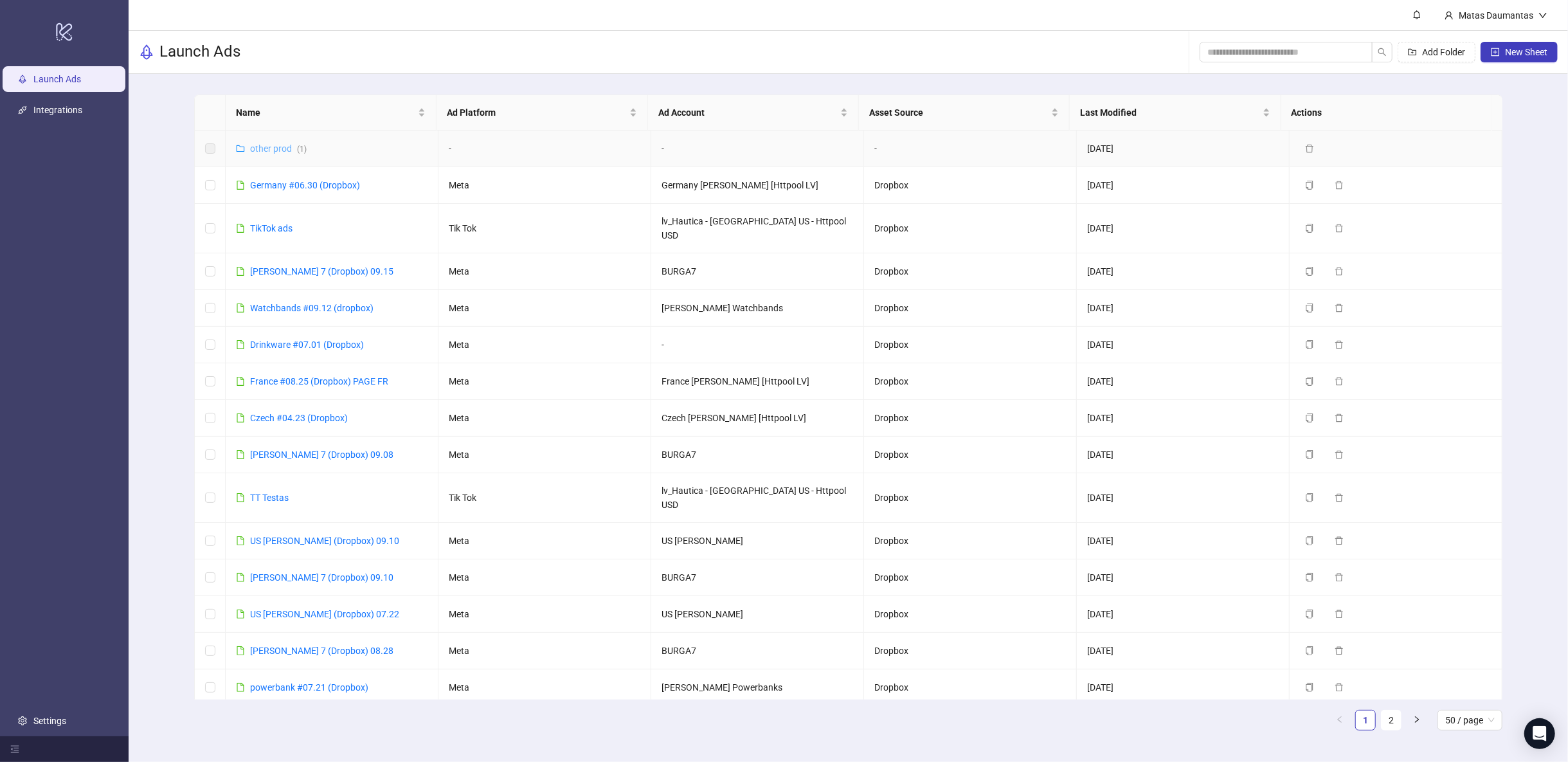
click at [265, 146] on link "other prod ( 1 )" at bounding box center [278, 148] width 56 height 11
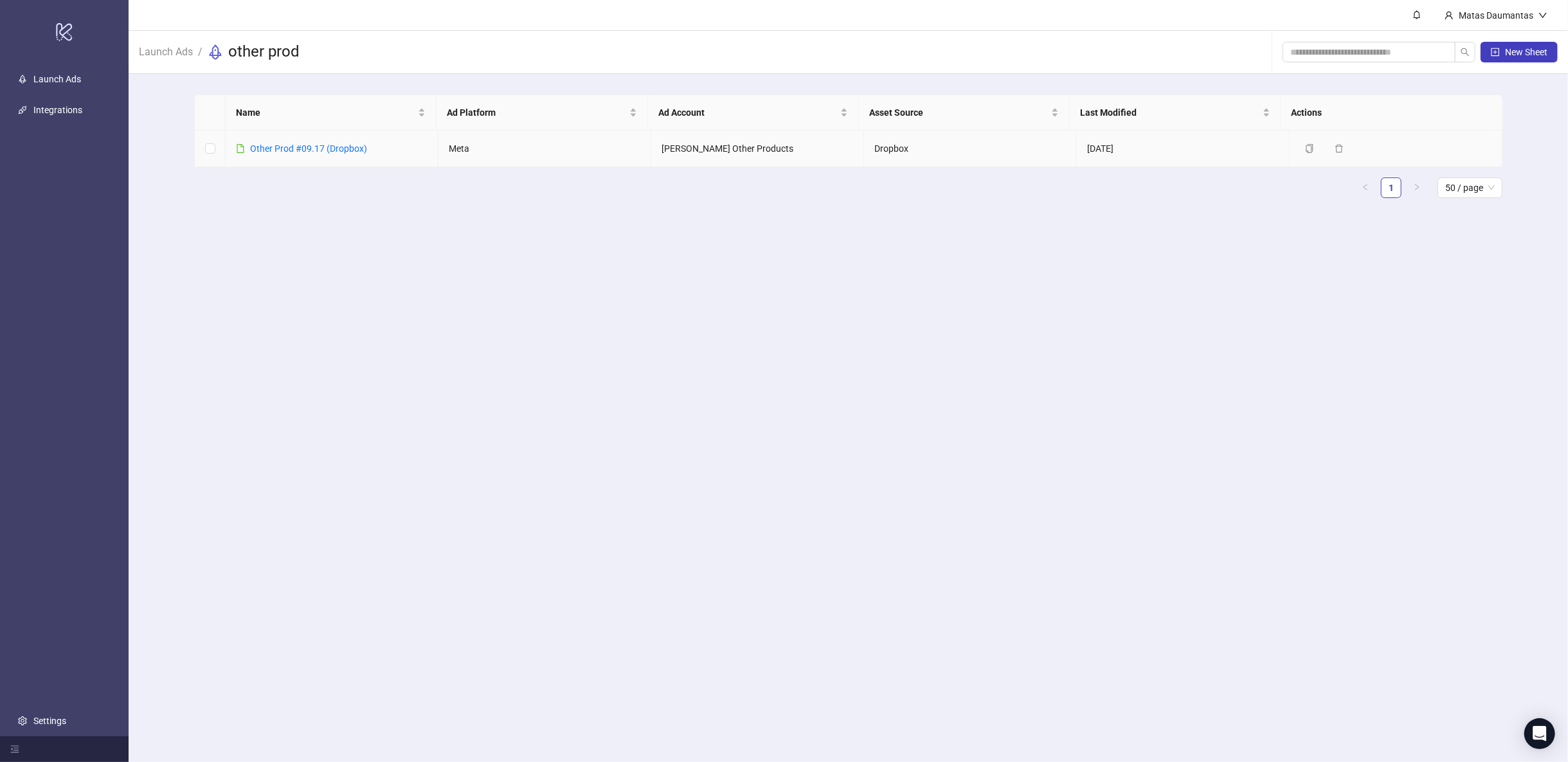
click at [265, 146] on link "Other Prod #09.17 (Dropbox)" at bounding box center [309, 148] width 117 height 11
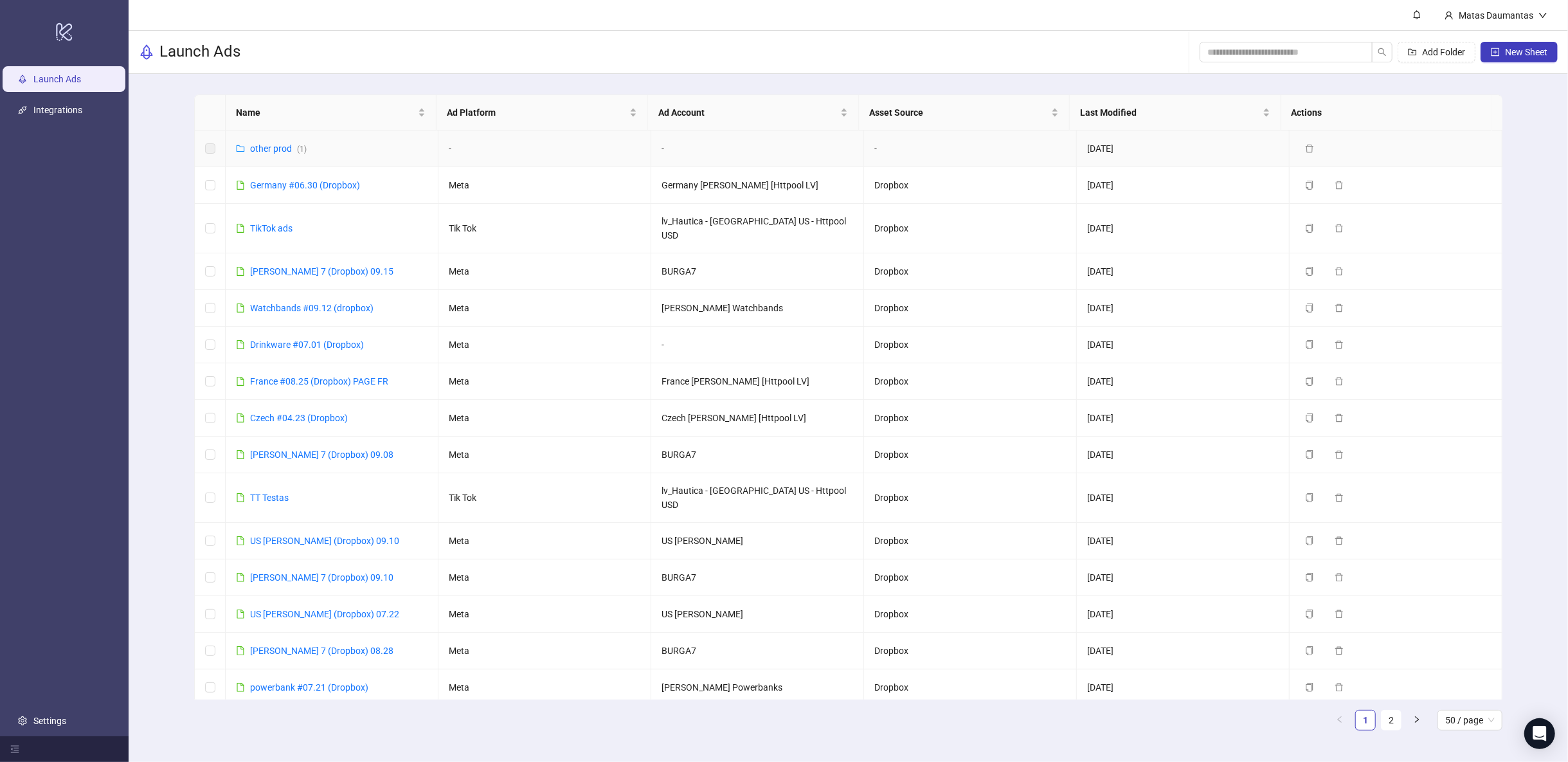
click at [264, 145] on link "other prod ( 1 )" at bounding box center [278, 148] width 56 height 11
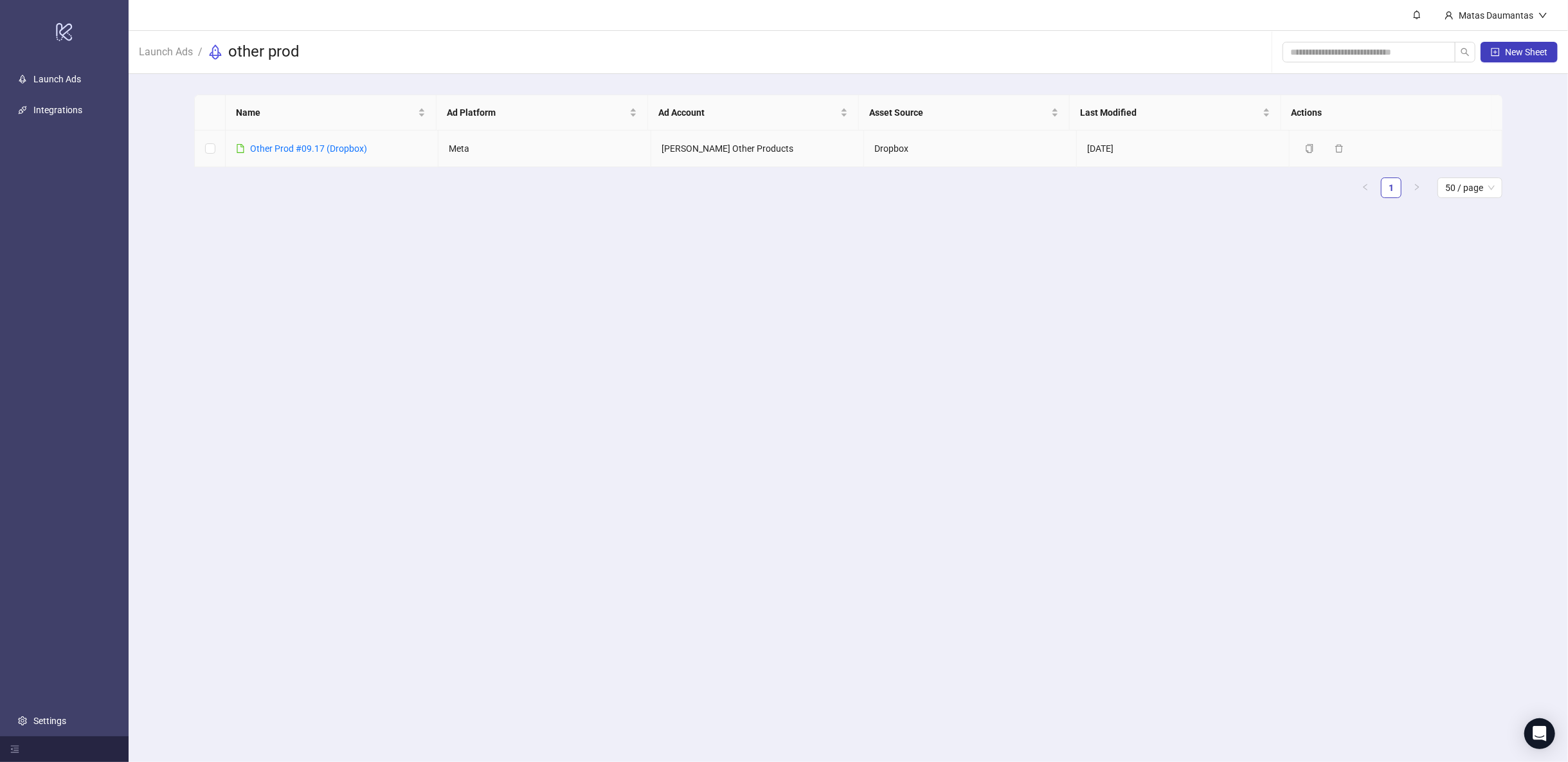
click at [264, 145] on link "Other Prod #09.17 (Dropbox)" at bounding box center [309, 148] width 117 height 11
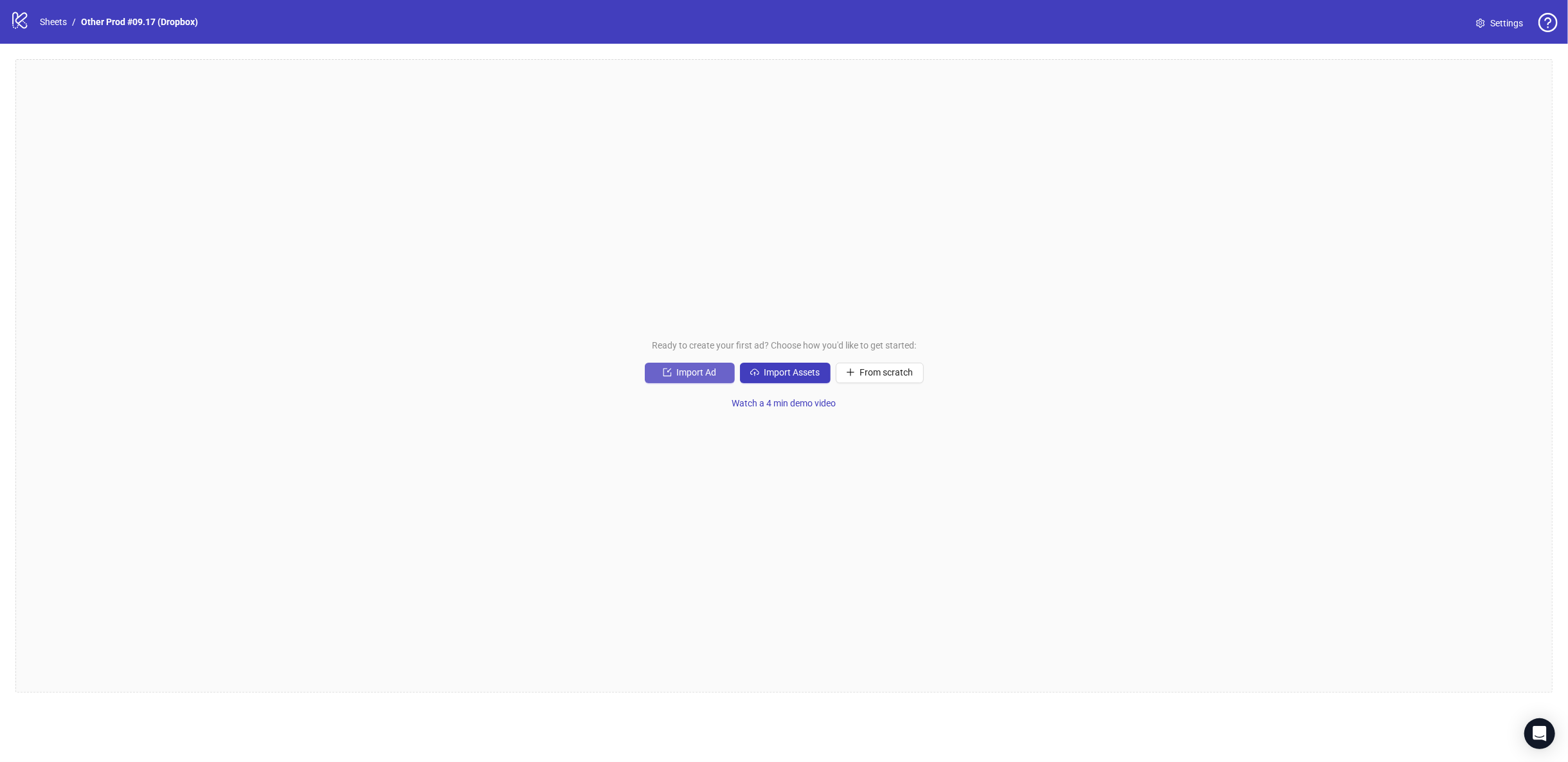
click at [707, 371] on span "Import Ad" at bounding box center [697, 372] width 40 height 11
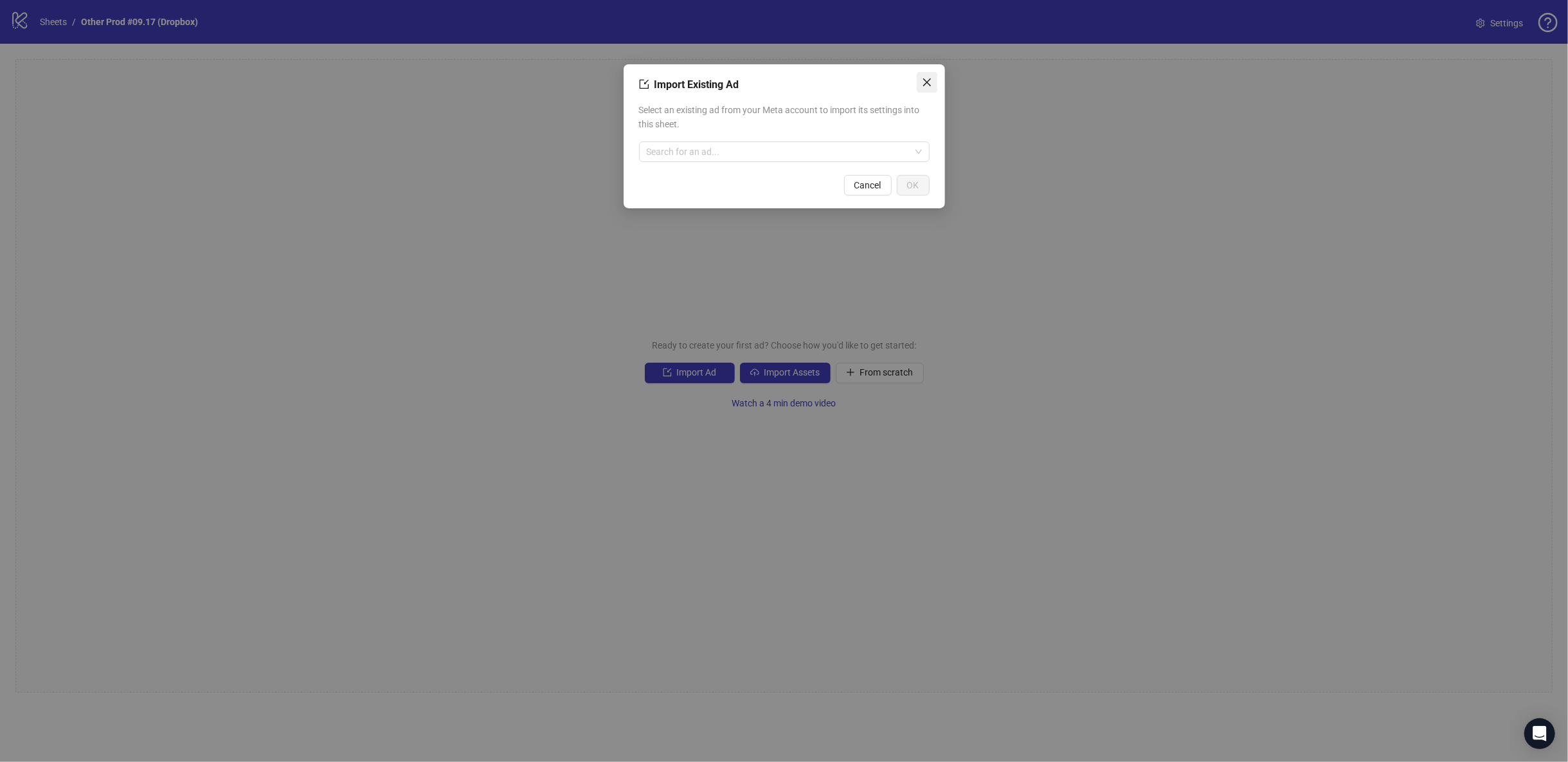
click at [931, 79] on icon "close" at bounding box center [927, 82] width 11 height 11
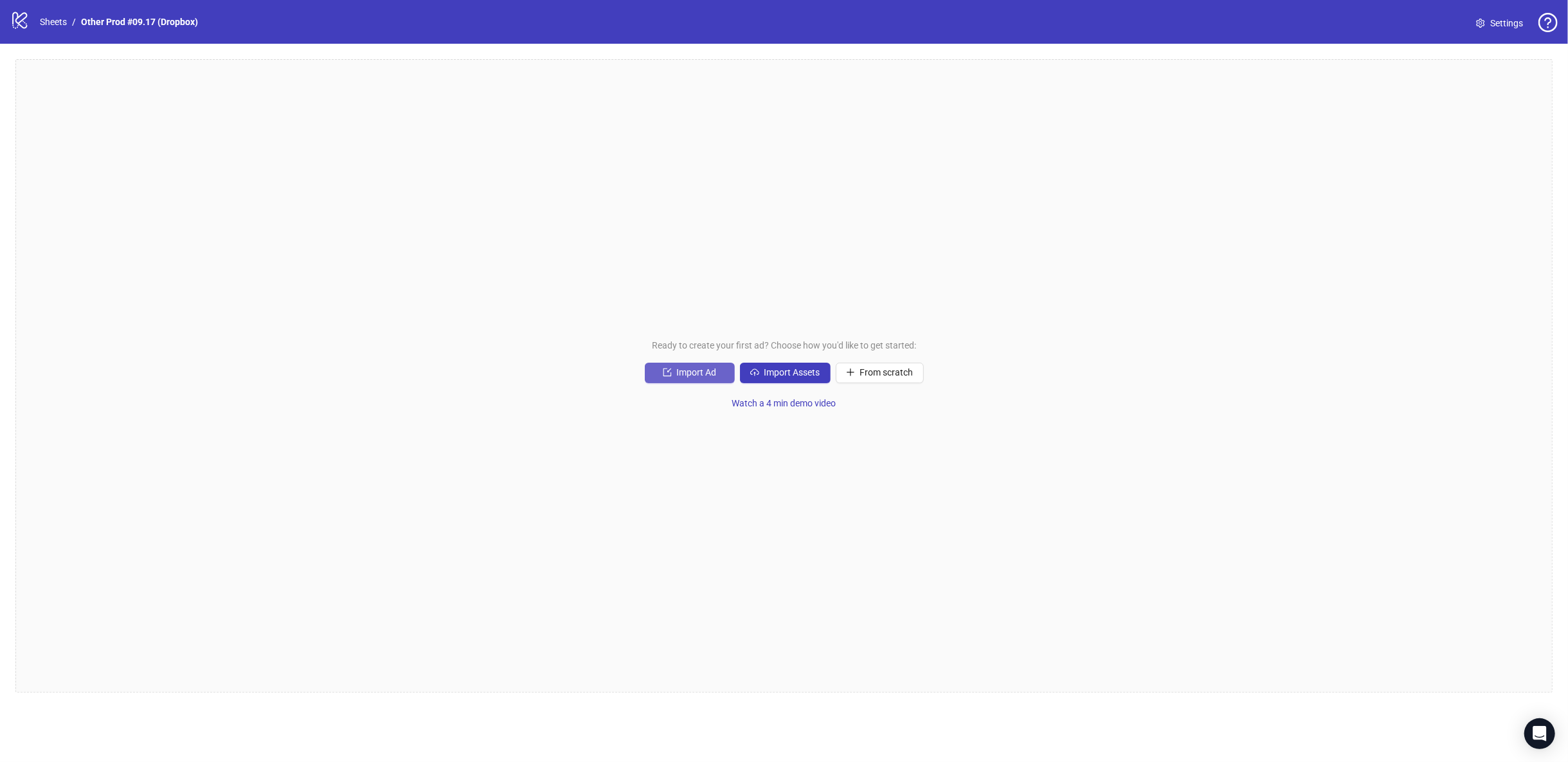
click at [673, 369] on button "Import Ad" at bounding box center [690, 373] width 90 height 21
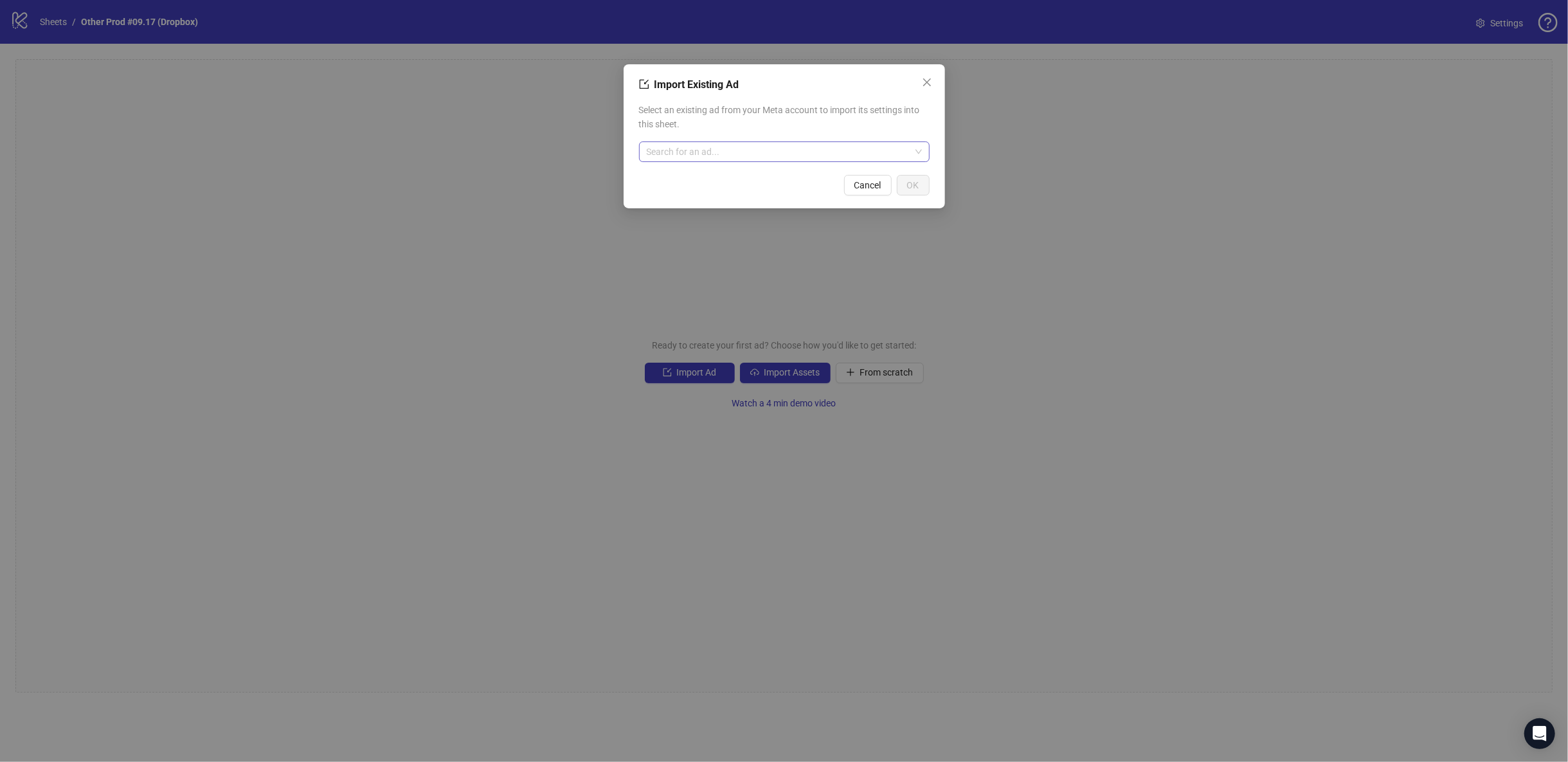
click at [733, 148] on input "search" at bounding box center [779, 152] width 264 height 19
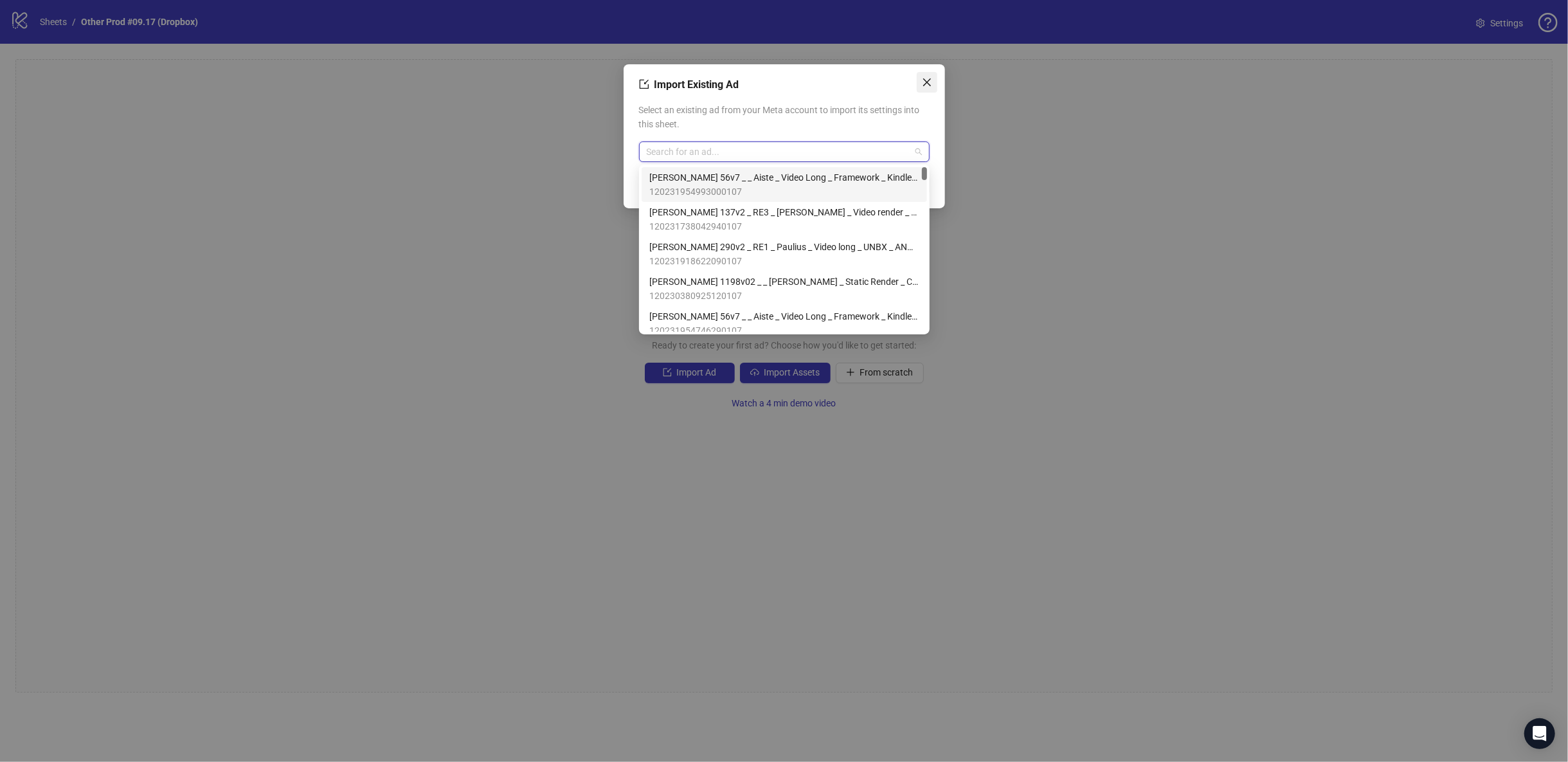
click at [928, 78] on icon "close" at bounding box center [927, 82] width 11 height 11
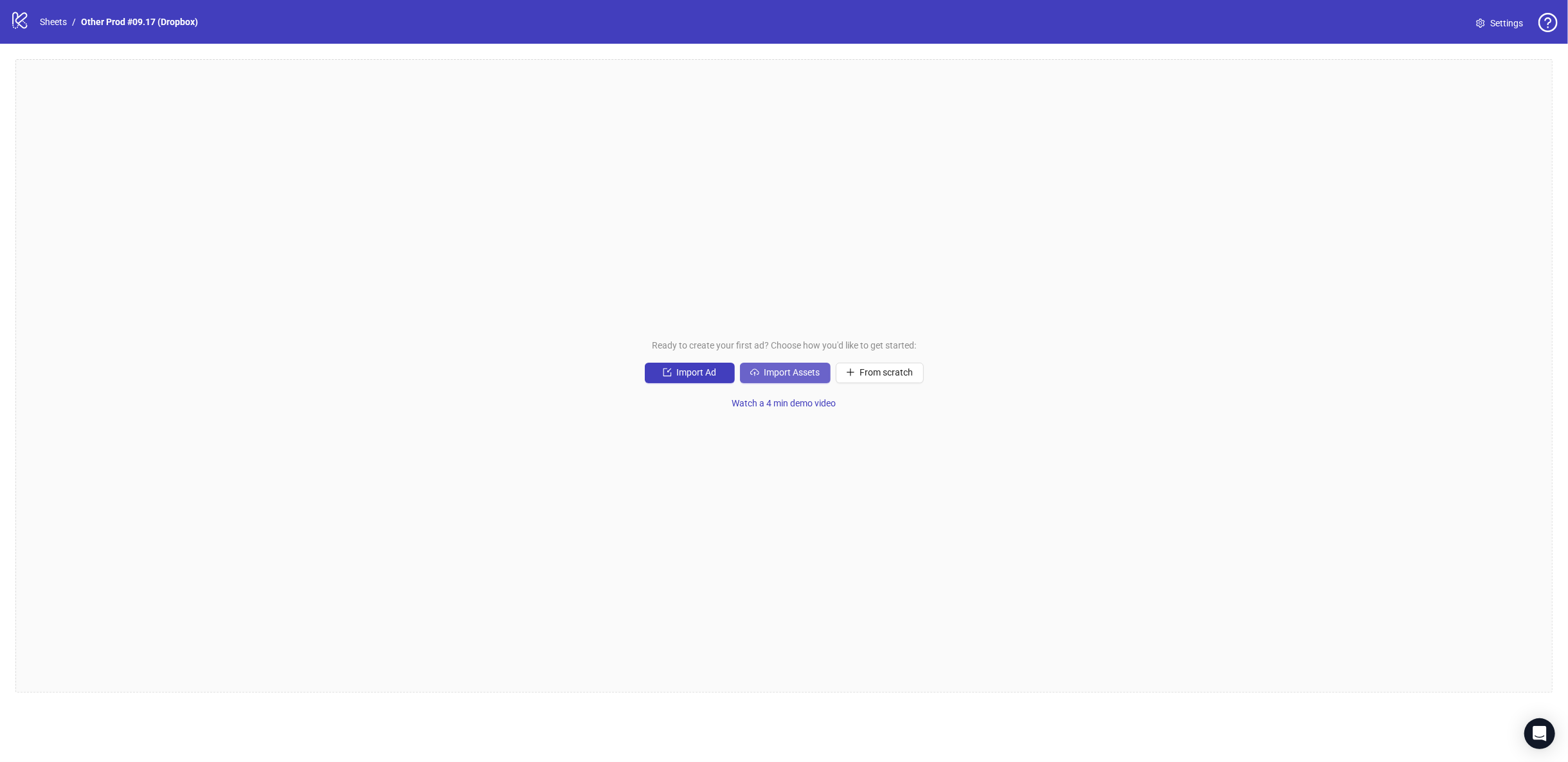
click at [789, 376] on span "Import Assets" at bounding box center [793, 372] width 56 height 11
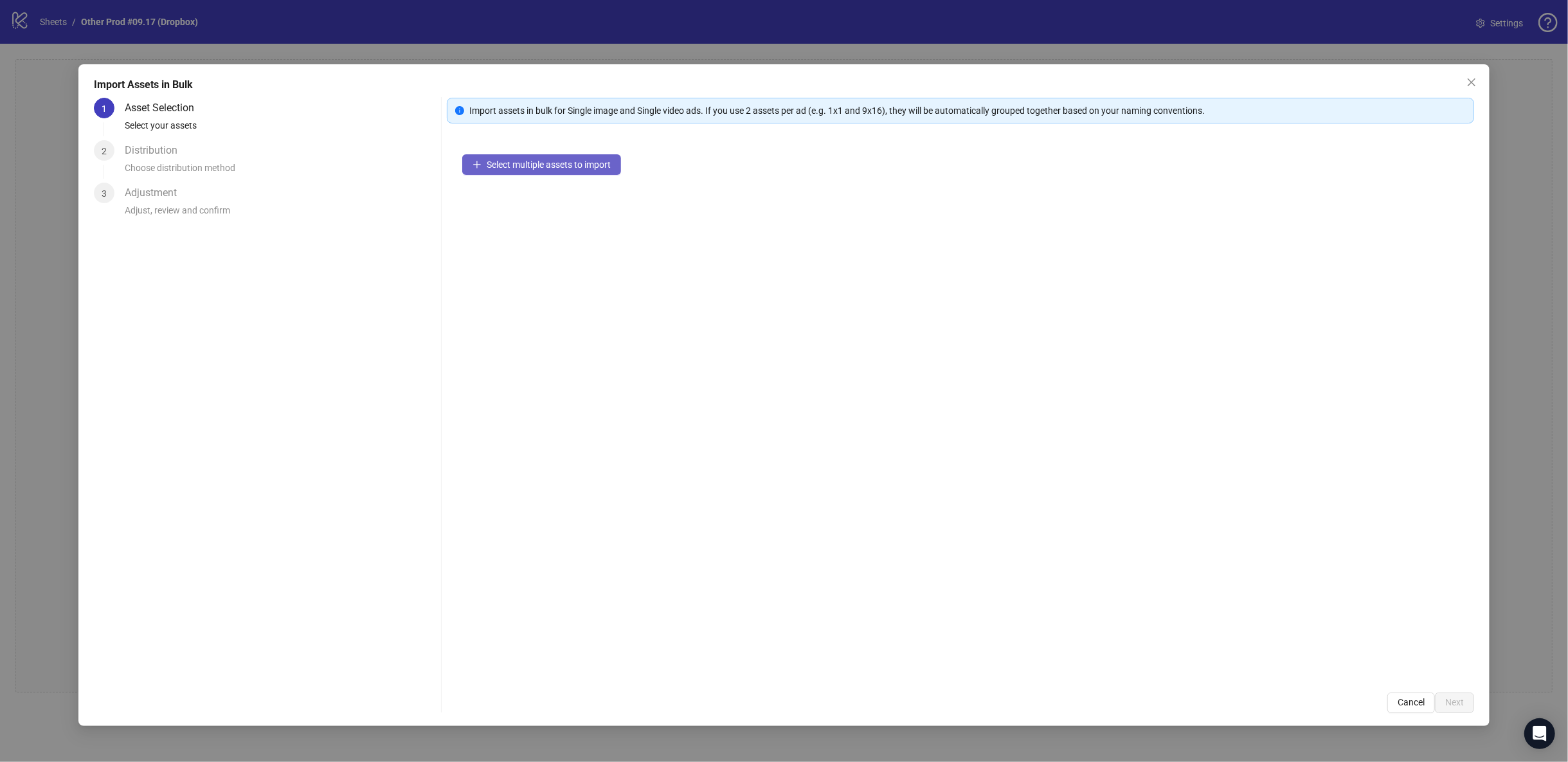
click at [559, 169] on span "Select multiple assets to import" at bounding box center [549, 164] width 124 height 11
click at [1463, 700] on span "Next" at bounding box center [1455, 702] width 19 height 11
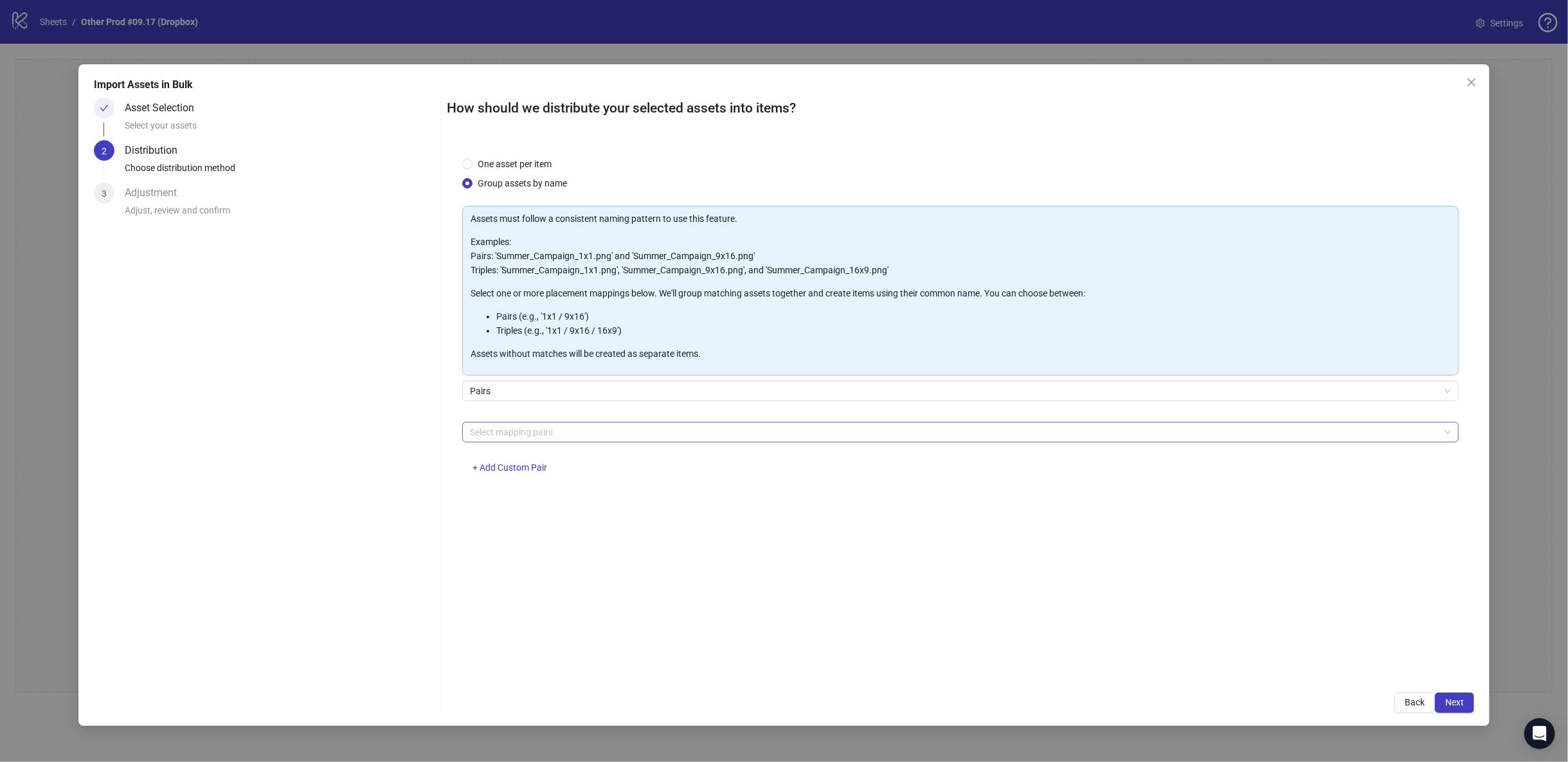
click at [550, 431] on div at bounding box center [953, 432] width 978 height 18
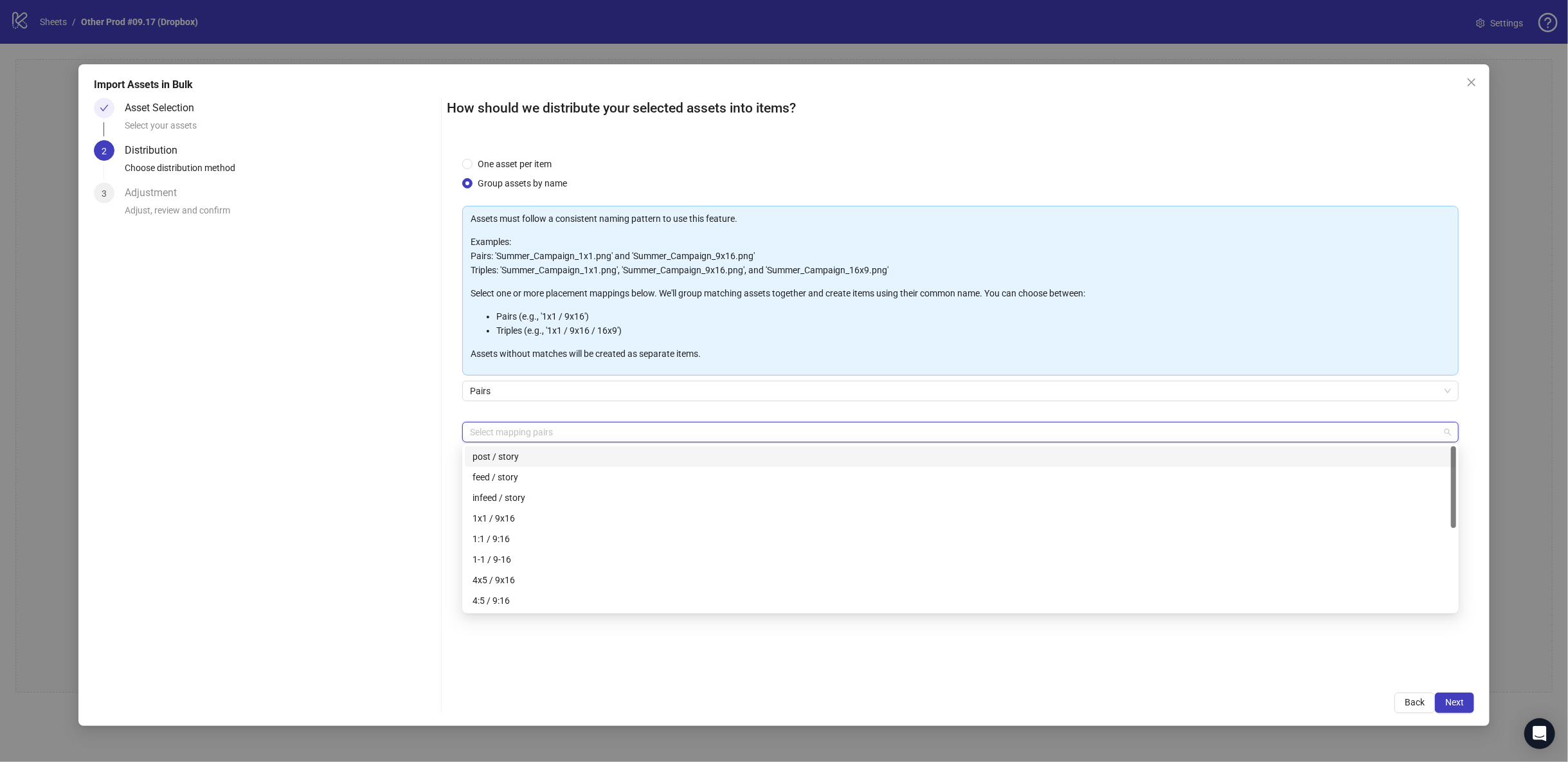
click at [396, 413] on div "Asset Selection Select your assets 2 Distribution Choose distribution method 3 …" at bounding box center [265, 405] width 342 height 616
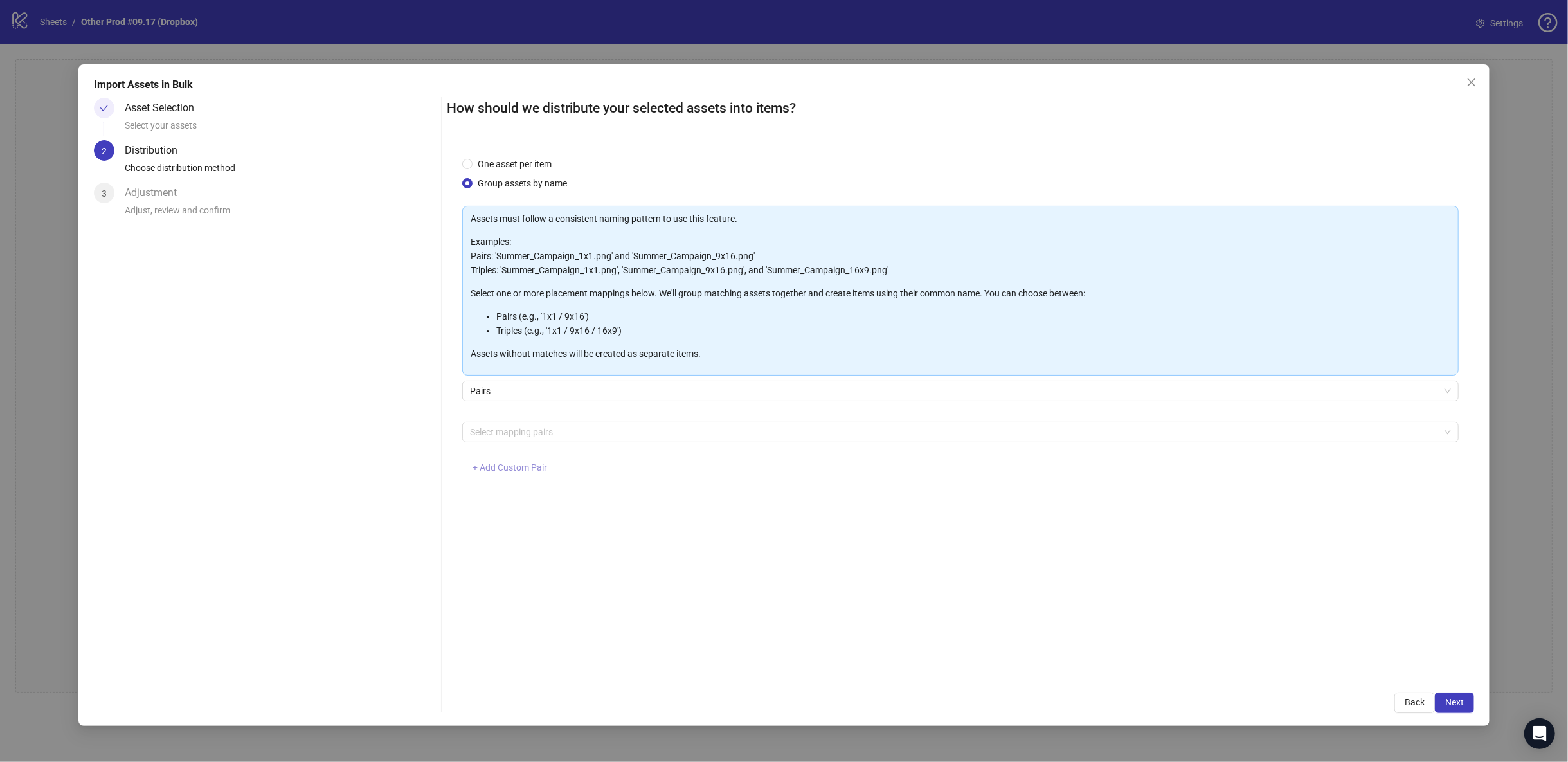
click at [510, 468] on span "+ Add Custom Pair" at bounding box center [510, 468] width 75 height 11
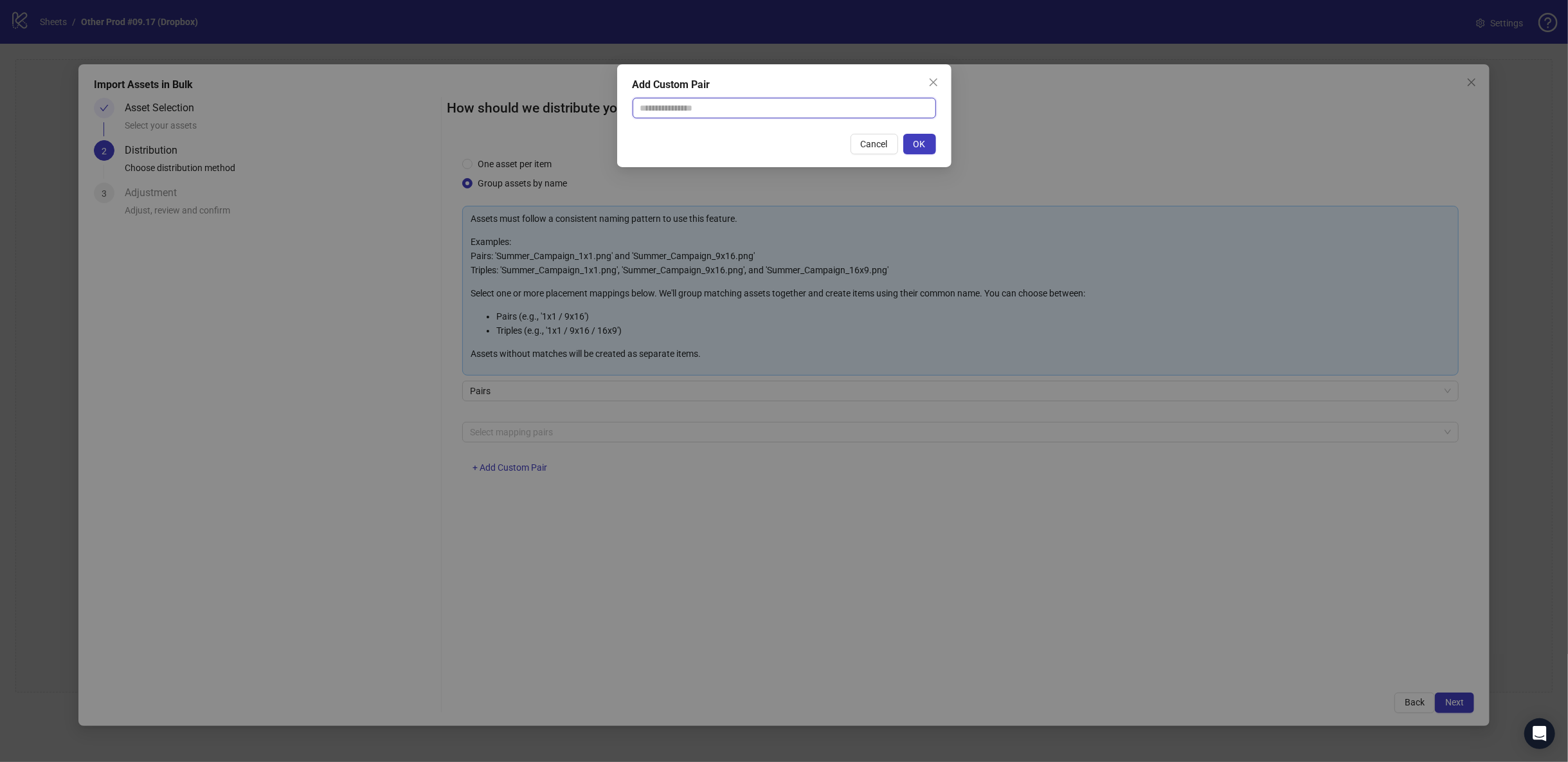
click at [683, 111] on input "text" at bounding box center [784, 108] width 303 height 21
type input "**********"
click at [907, 142] on button "OK" at bounding box center [920, 144] width 33 height 21
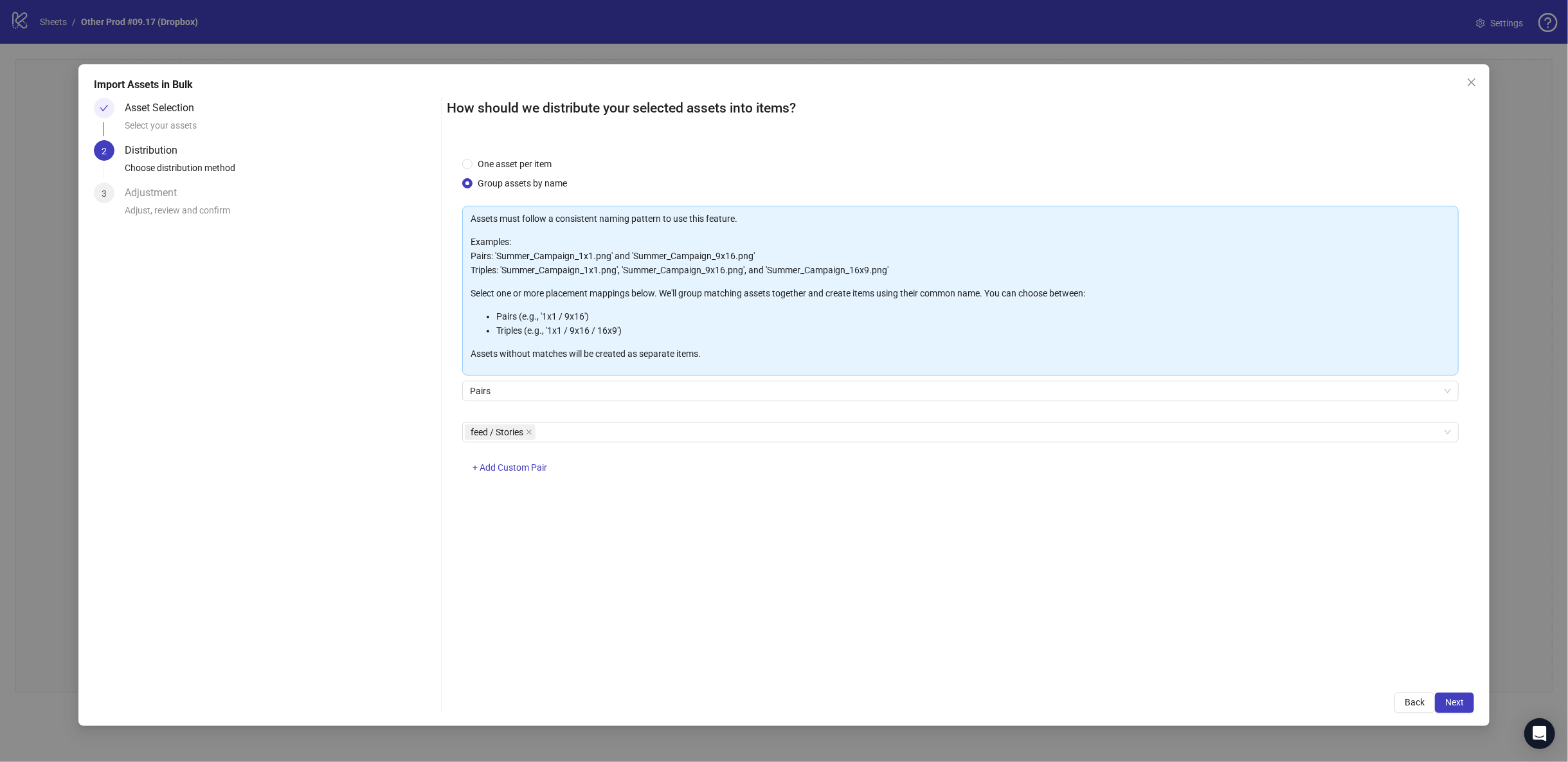
click at [1477, 711] on div "Import Assets in Bulk Asset Selection Select your assets 2 Distribution Choose …" at bounding box center [784, 395] width 1411 height 662
click at [1460, 702] on span "Next" at bounding box center [1455, 702] width 19 height 11
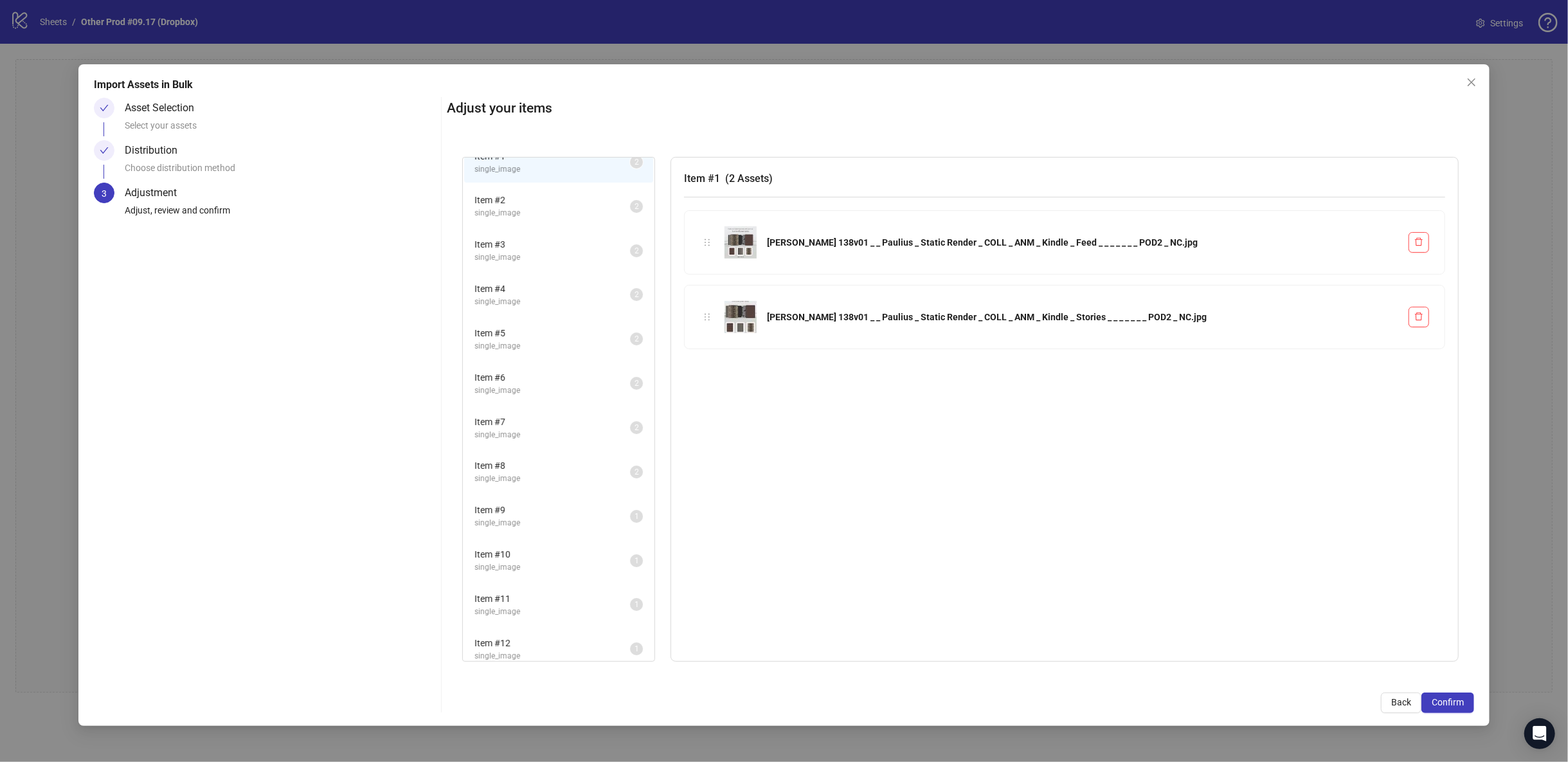
scroll to position [26, 0]
click at [1450, 703] on span "Confirm" at bounding box center [1448, 702] width 33 height 11
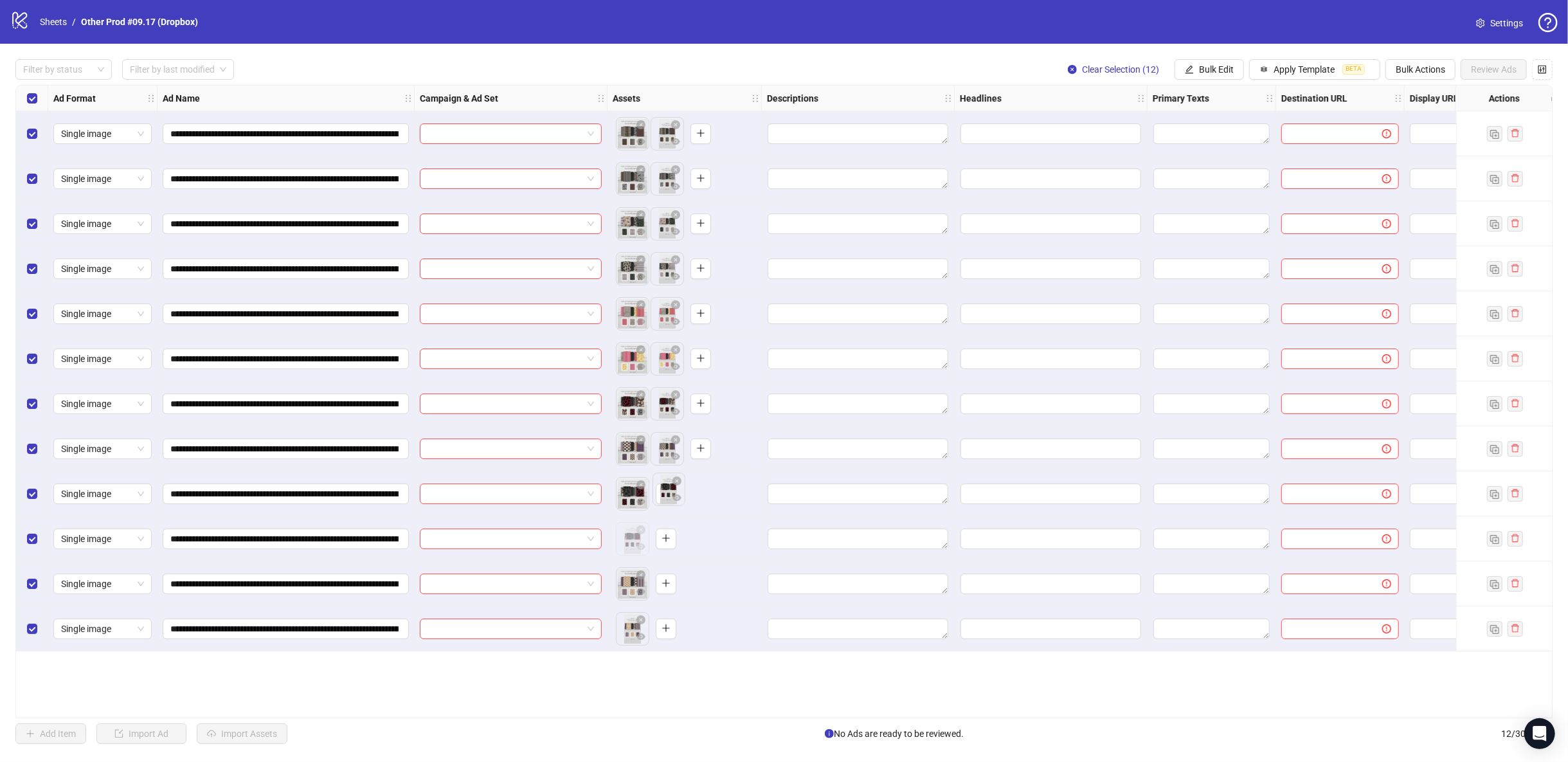
drag, startPoint x: 630, startPoint y: 540, endPoint x: 667, endPoint y: 490, distance: 62.2
click at [667, 490] on body "**********" at bounding box center [784, 381] width 1568 height 762
click at [664, 492] on icon "plus" at bounding box center [665, 492] width 9 height 9
click at [669, 582] on icon "plus" at bounding box center [665, 582] width 9 height 9
click at [26, 96] on div "Select all rows" at bounding box center [33, 98] width 33 height 26
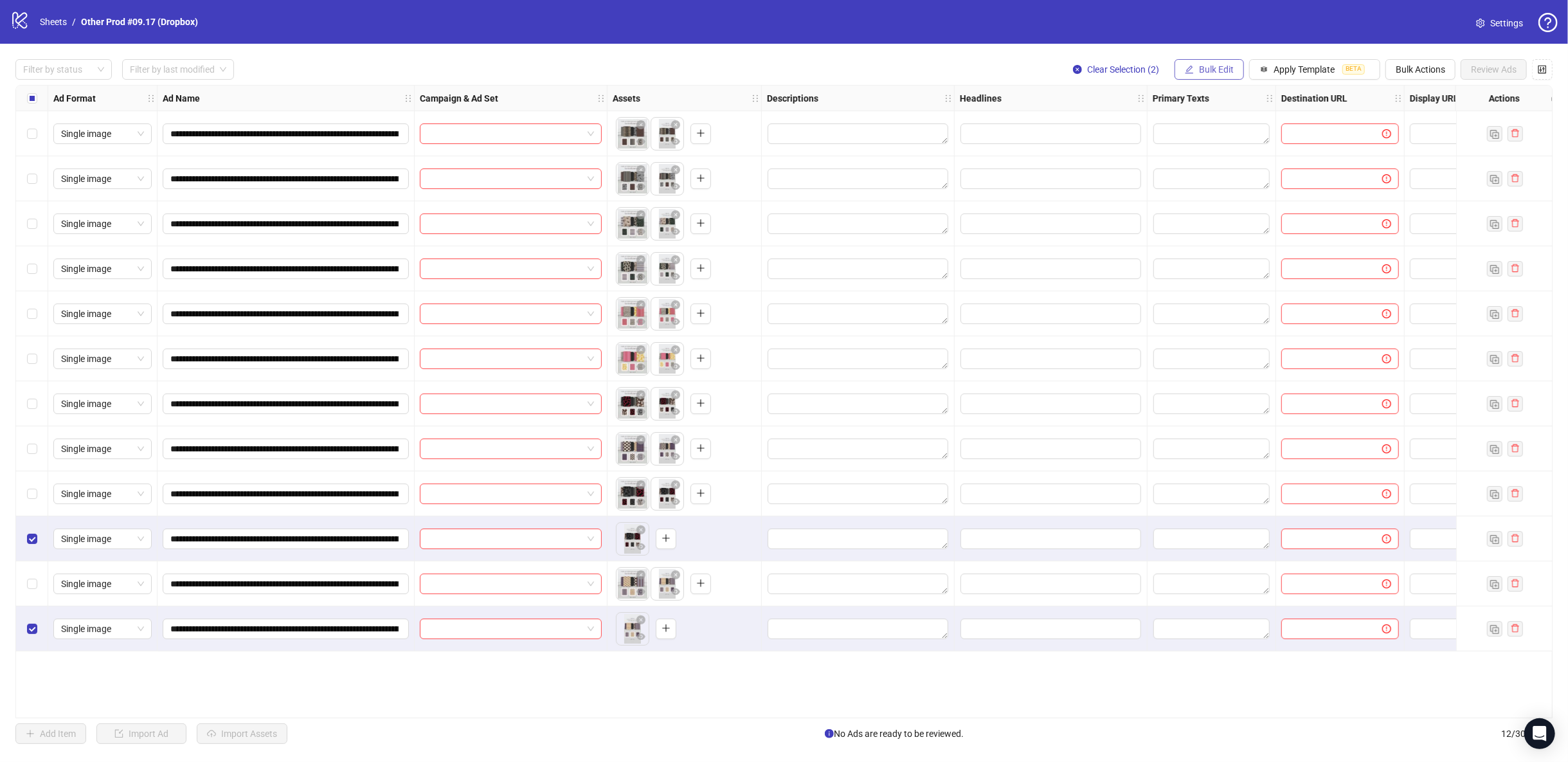
click at [1217, 71] on span "Bulk Edit" at bounding box center [1216, 69] width 34 height 11
click at [1402, 68] on span "Bulk Actions" at bounding box center [1421, 69] width 50 height 11
click at [1411, 98] on span "Delete" at bounding box center [1440, 96] width 88 height 14
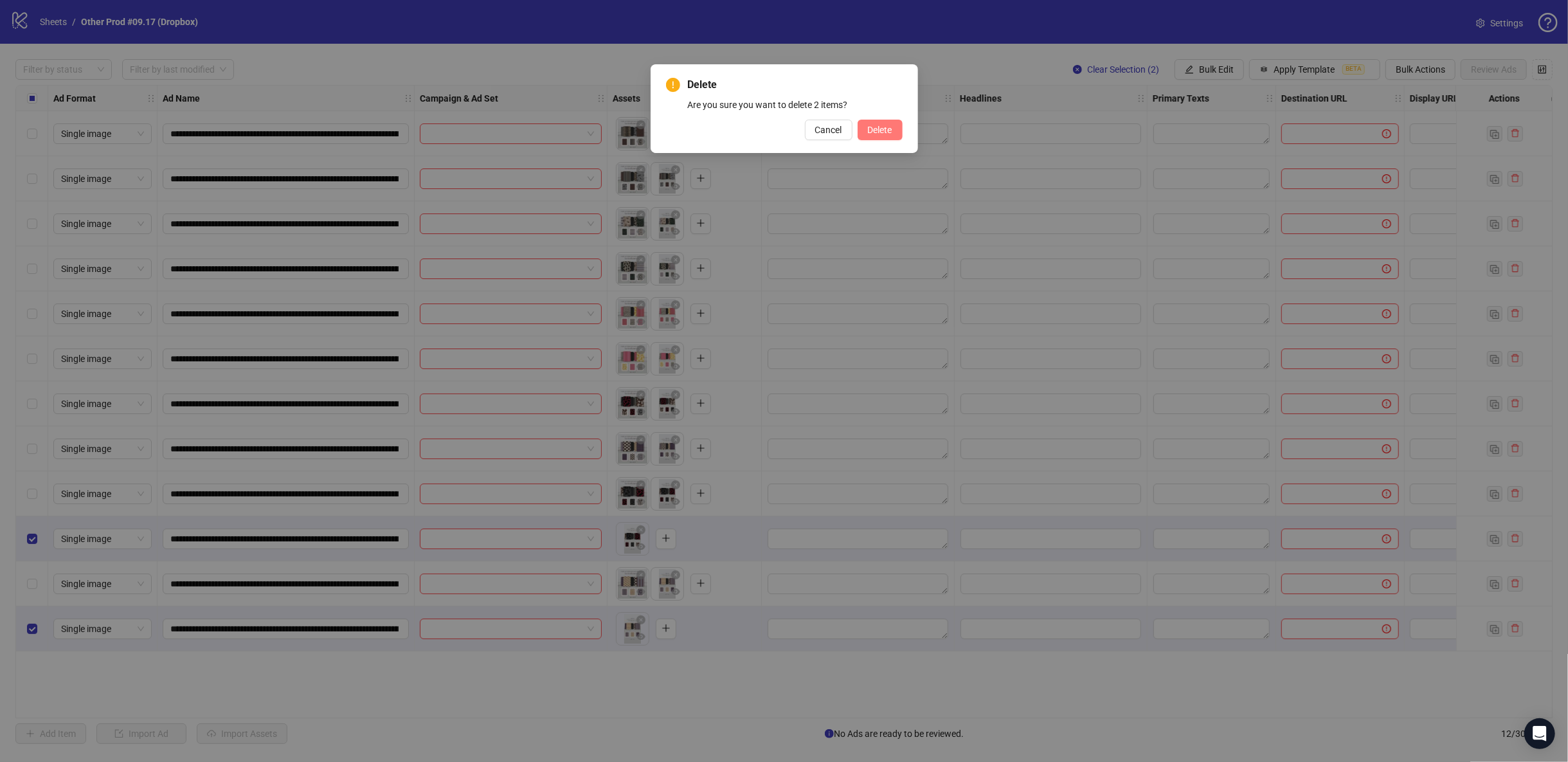
click at [899, 137] on button "Delete" at bounding box center [880, 130] width 45 height 21
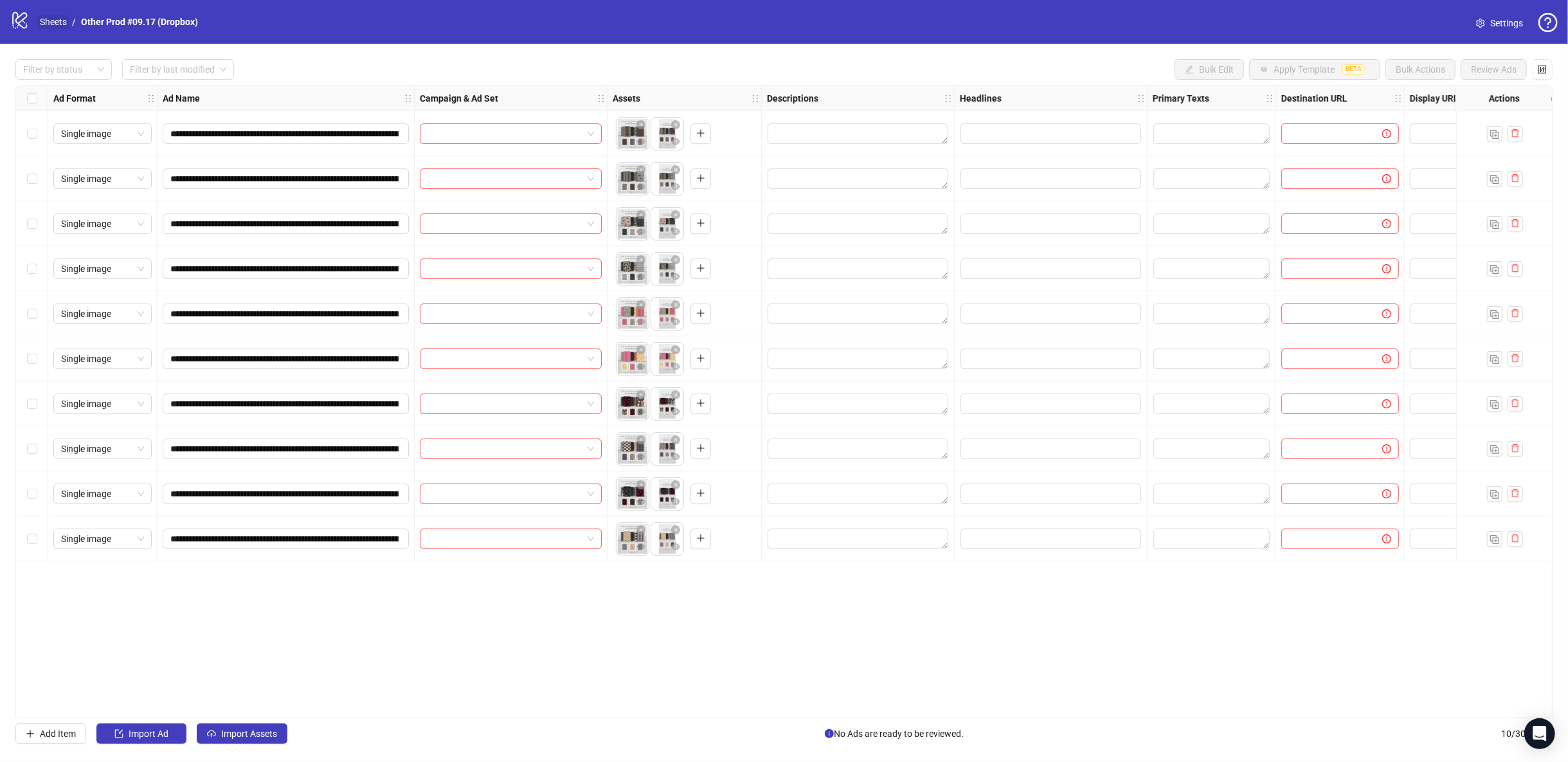
click at [60, 20] on link "Sheets" at bounding box center [54, 21] width 33 height 14
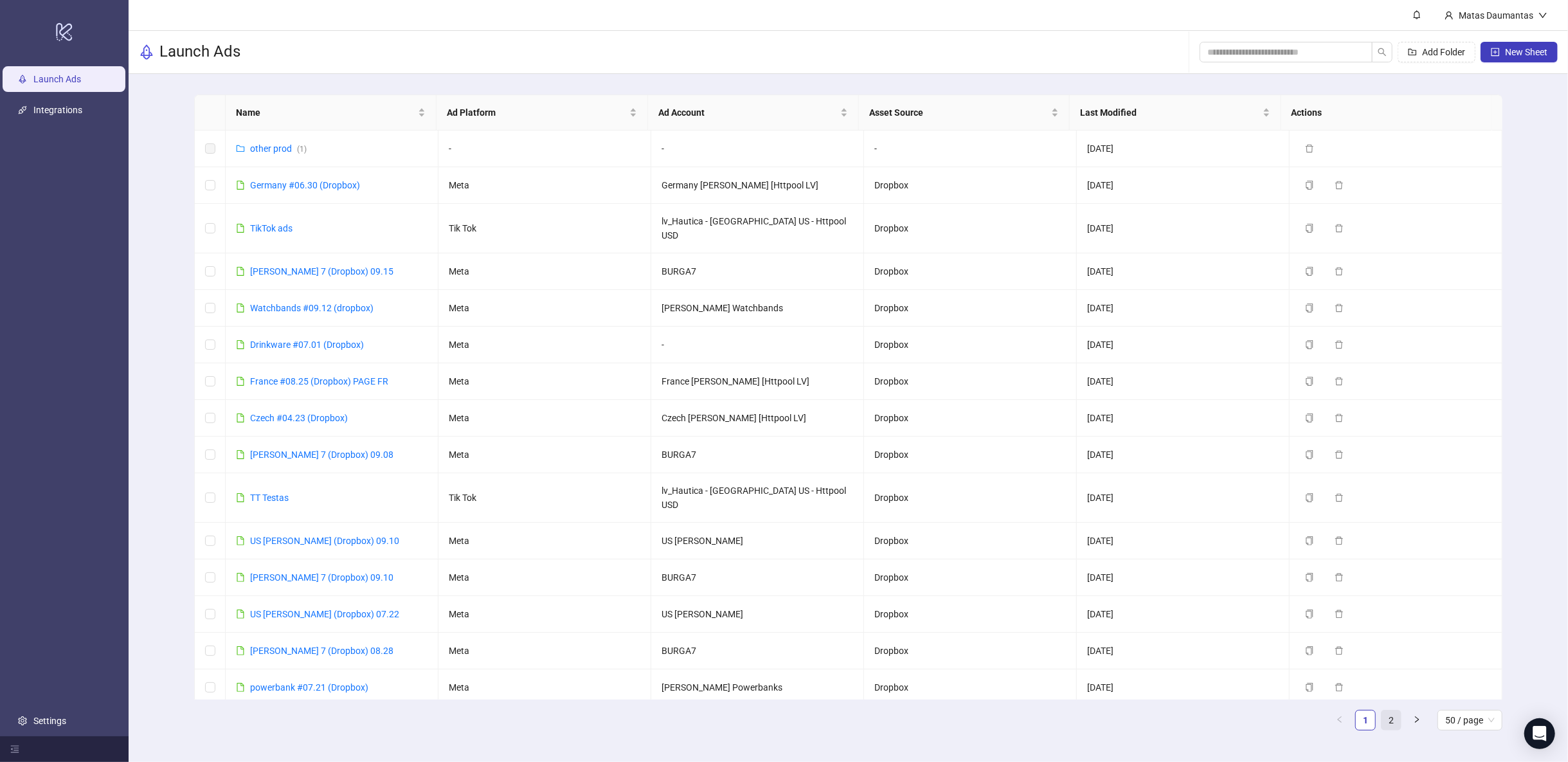
click at [1391, 718] on link "2" at bounding box center [1391, 720] width 19 height 19
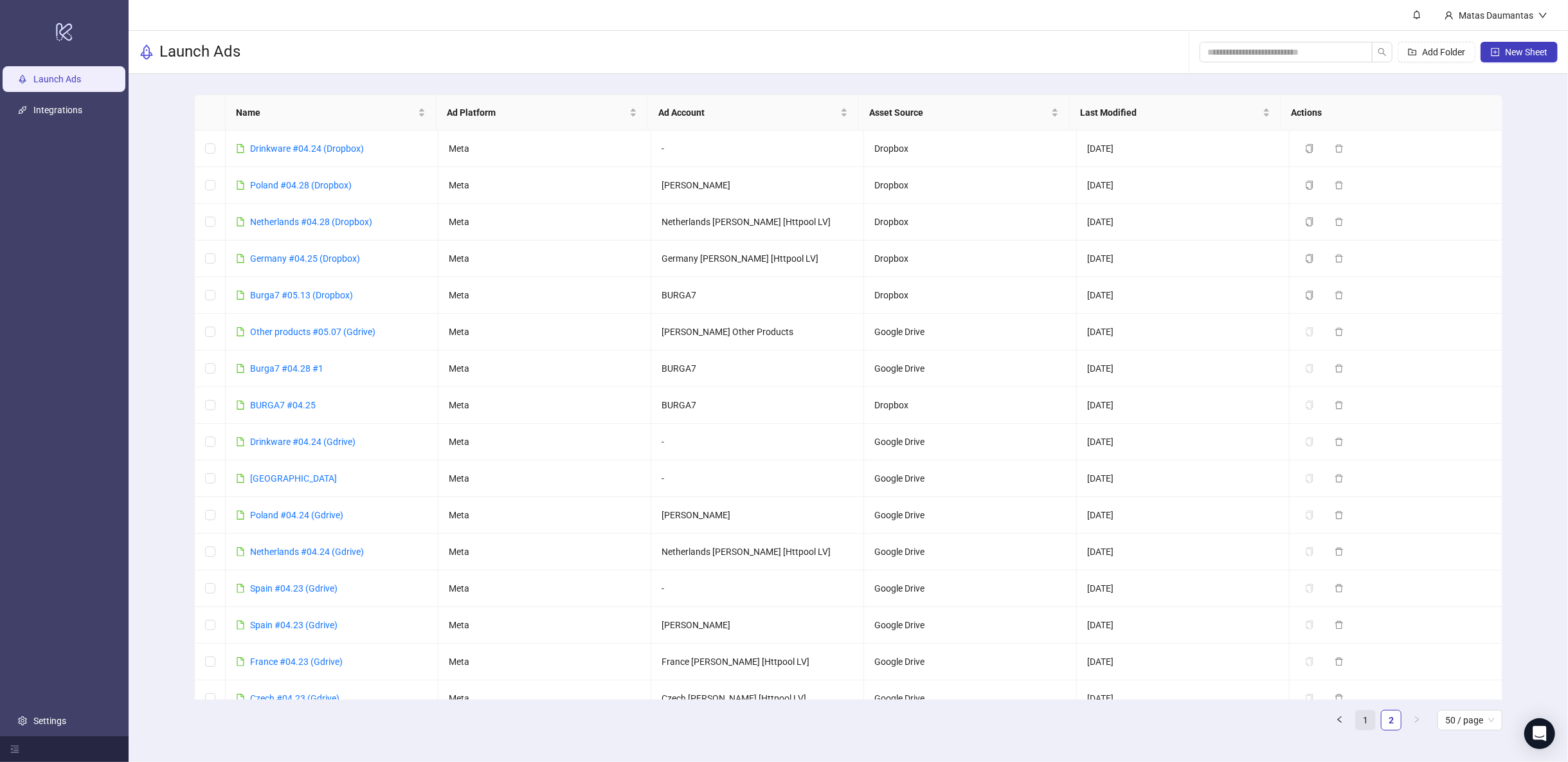
click at [1367, 720] on link "1" at bounding box center [1366, 720] width 19 height 19
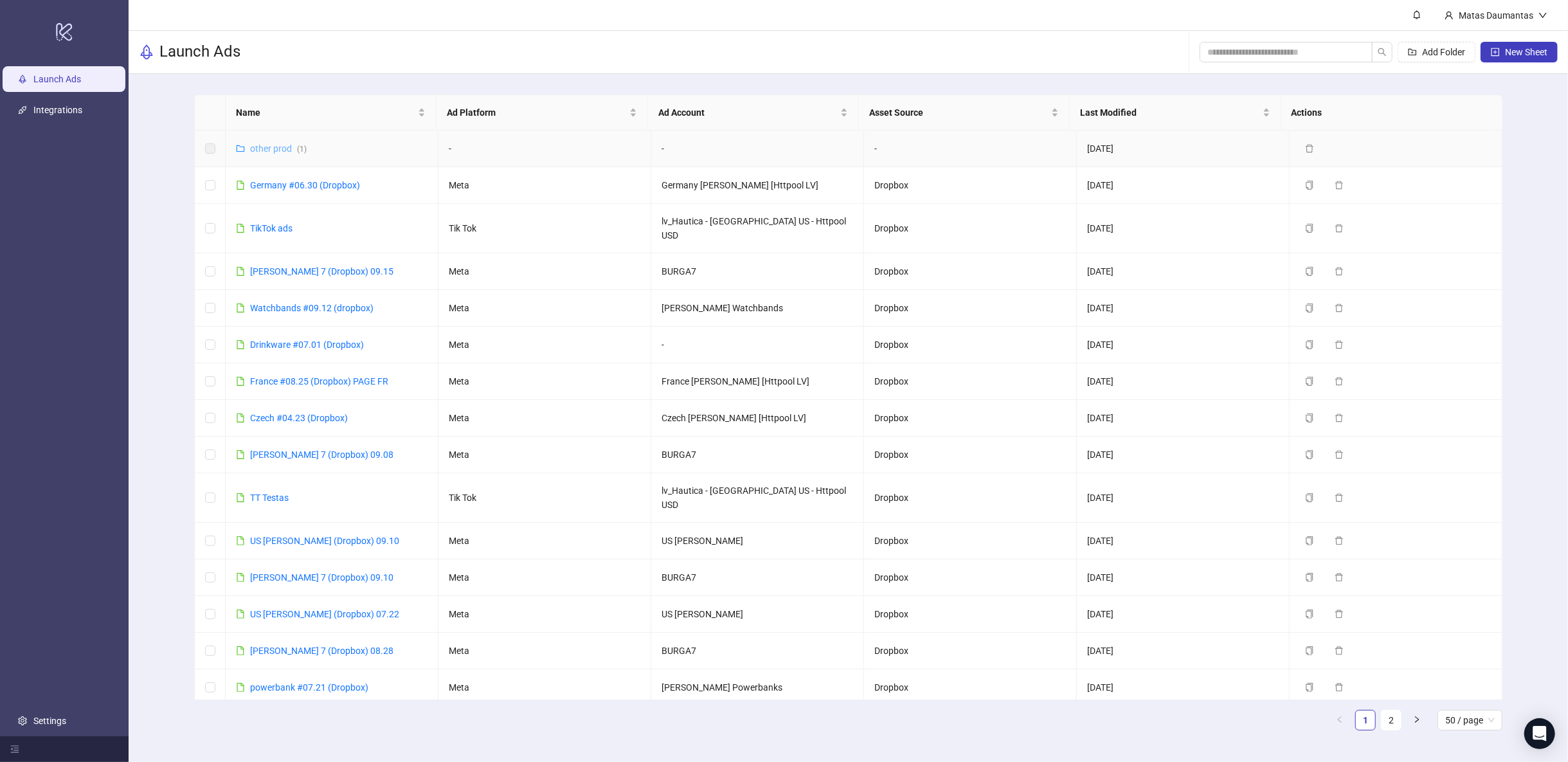
click at [272, 146] on link "other prod ( 1 )" at bounding box center [278, 148] width 56 height 11
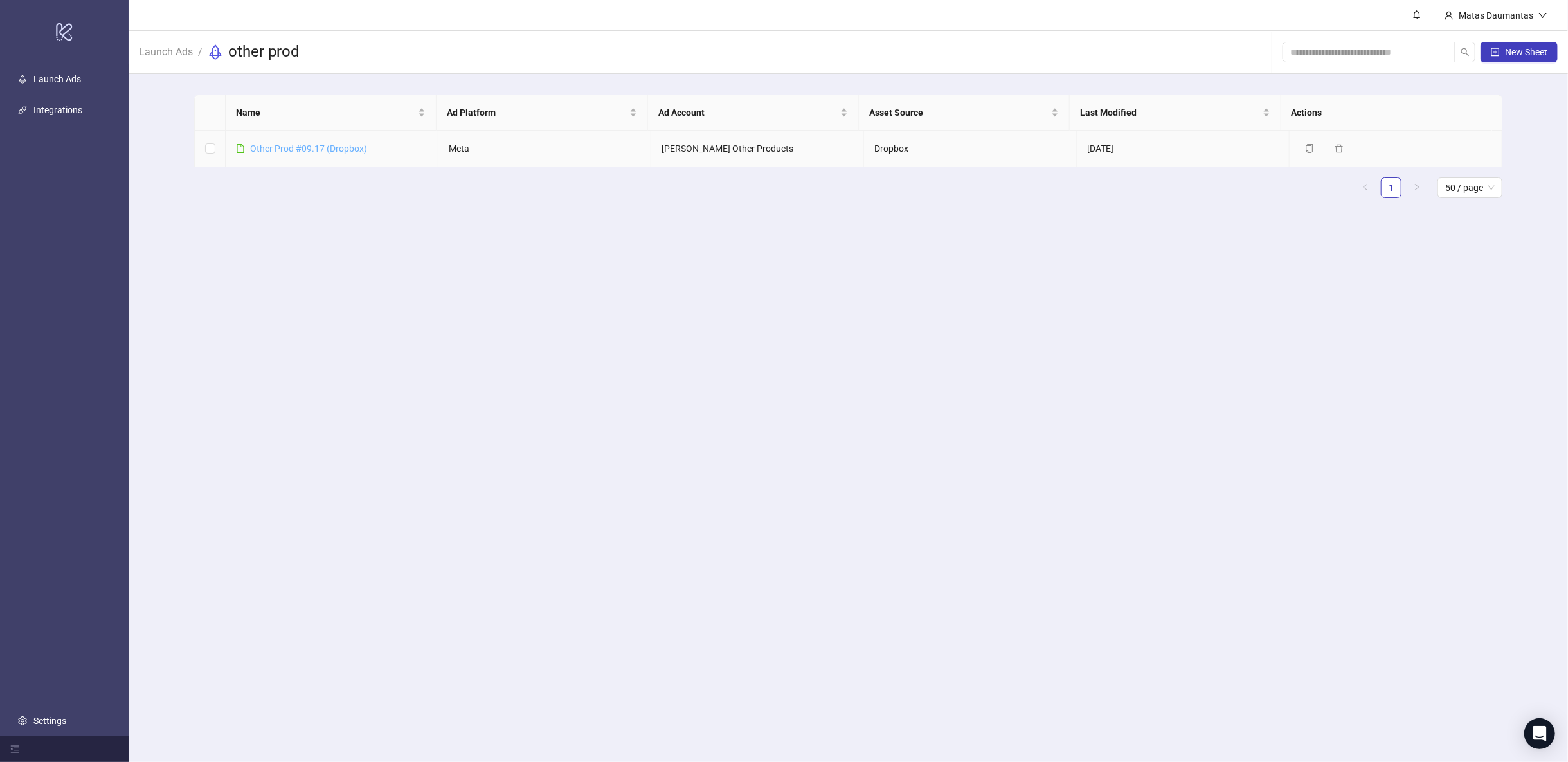
click at [280, 143] on link "Other Prod #09.17 (Dropbox)" at bounding box center [309, 148] width 117 height 11
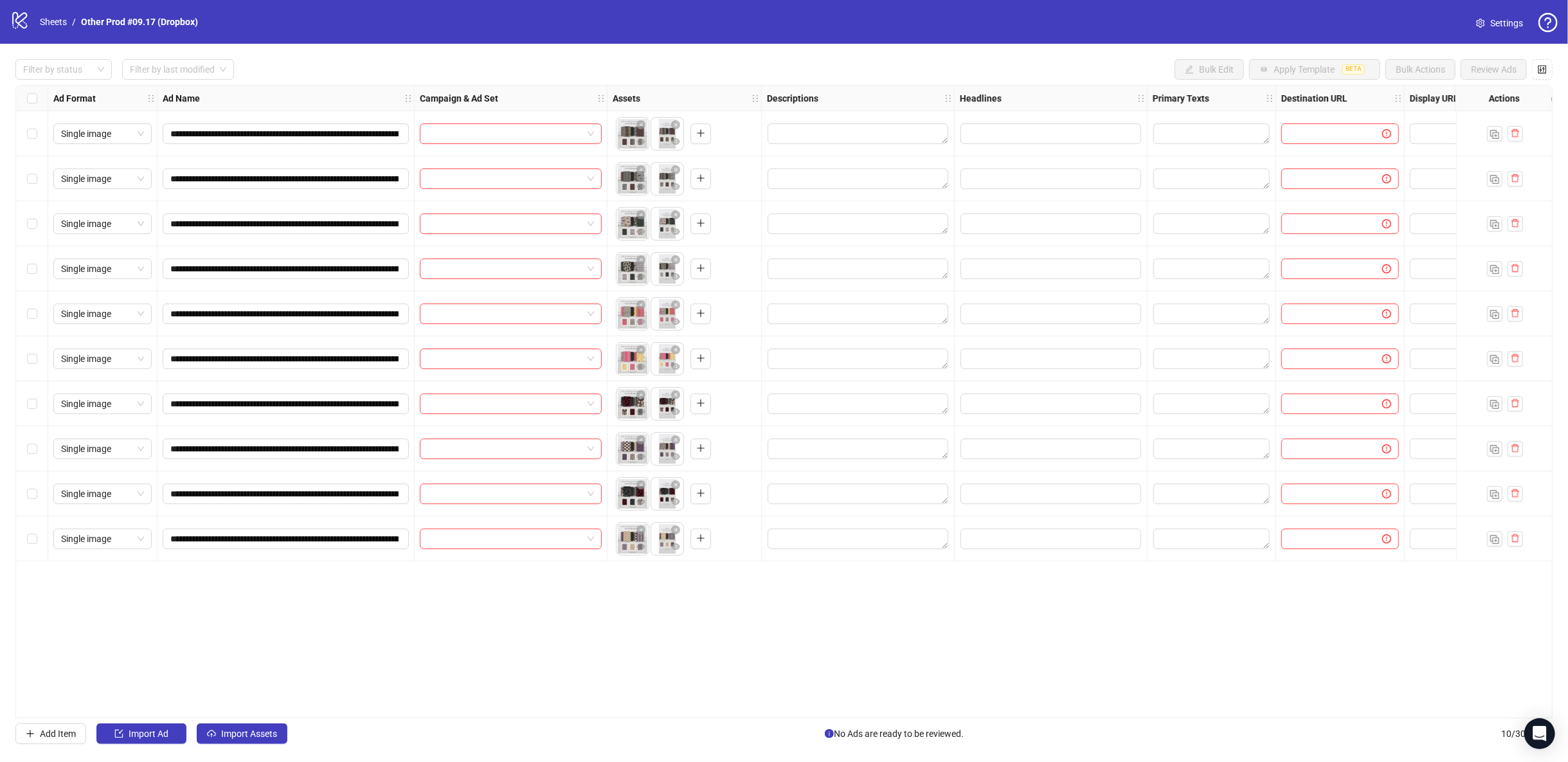
click at [759, 604] on div "**********" at bounding box center [784, 402] width 1537 height 634
